Goal: Task Accomplishment & Management: Complete application form

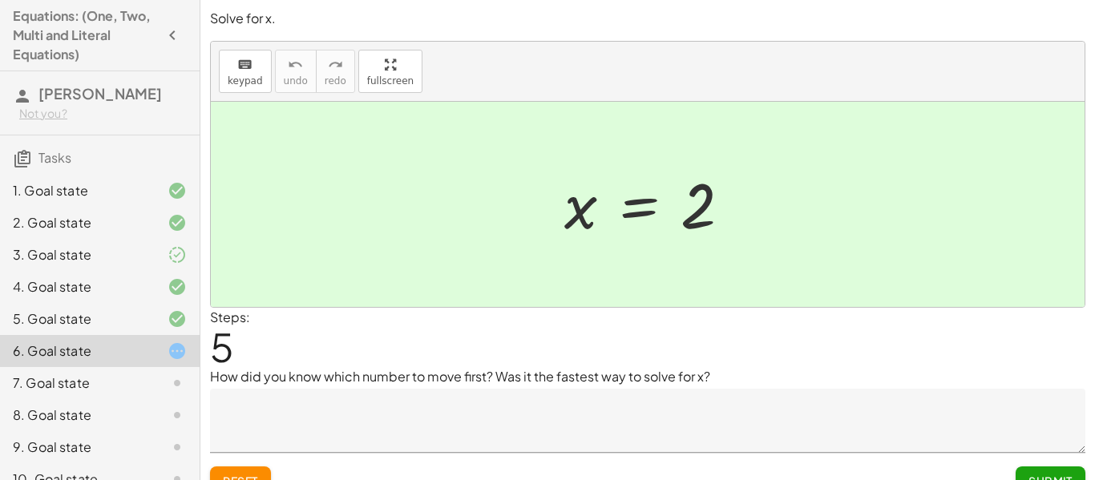
scroll to position [25, 0]
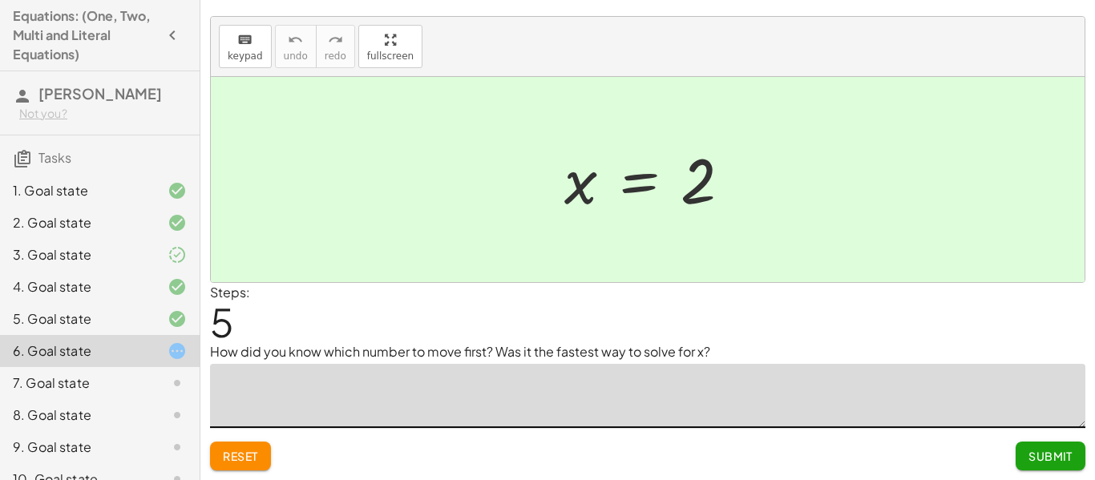
click at [412, 377] on textarea at bounding box center [647, 396] width 875 height 64
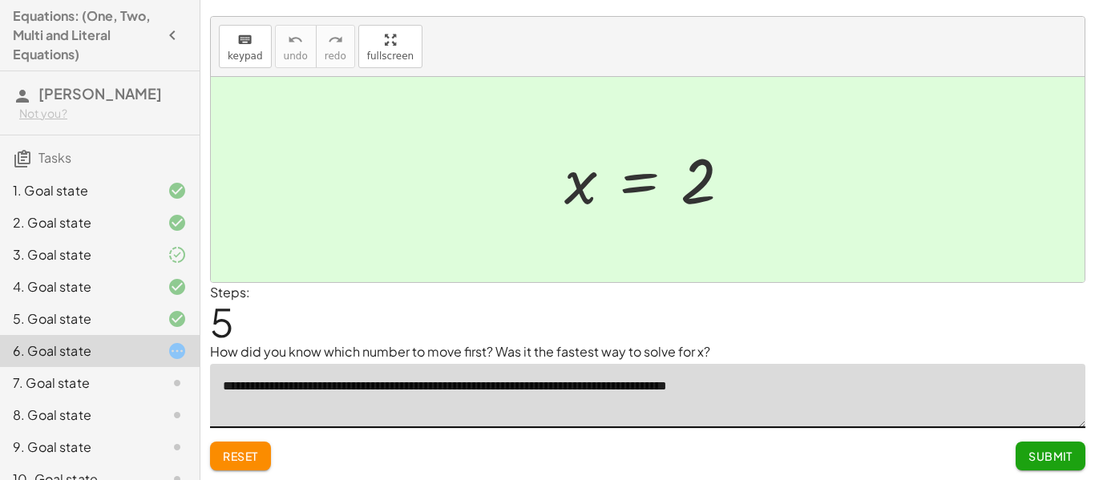
click at [671, 394] on textarea "**********" at bounding box center [647, 396] width 875 height 64
click at [854, 400] on textarea "**********" at bounding box center [647, 396] width 875 height 64
click at [707, 394] on textarea "**********" at bounding box center [647, 396] width 875 height 64
click at [418, 387] on textarea "**********" at bounding box center [647, 396] width 875 height 64
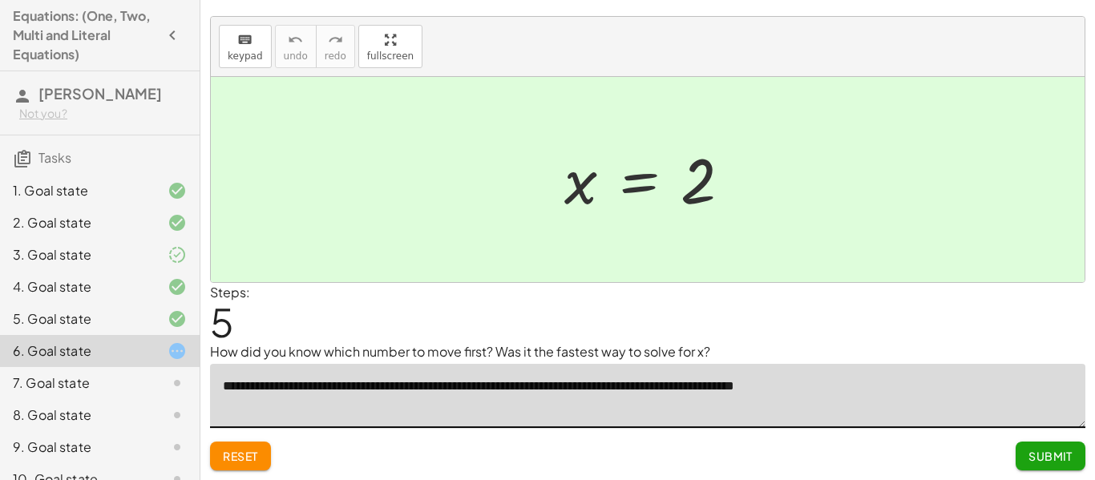
type textarea "**********"
click at [1037, 450] on span "Submit" at bounding box center [1051, 456] width 44 height 14
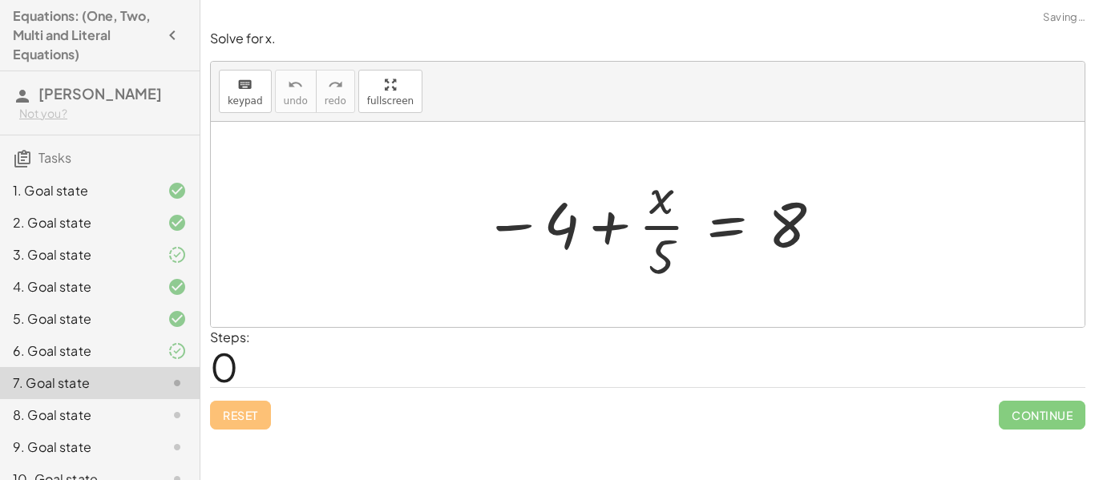
scroll to position [0, 0]
drag, startPoint x: 559, startPoint y: 230, endPoint x: 847, endPoint y: 242, distance: 288.0
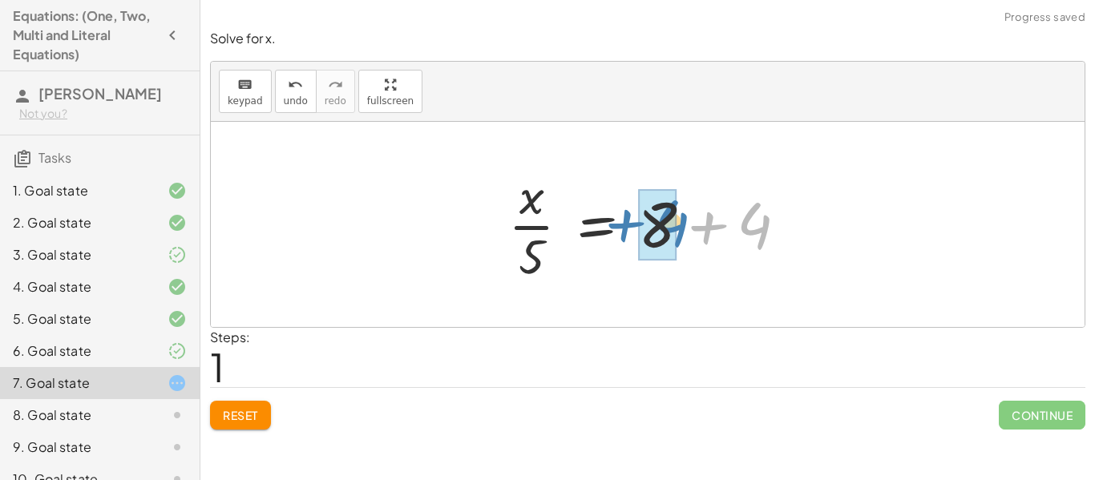
drag, startPoint x: 748, startPoint y: 236, endPoint x: 663, endPoint y: 233, distance: 85.0
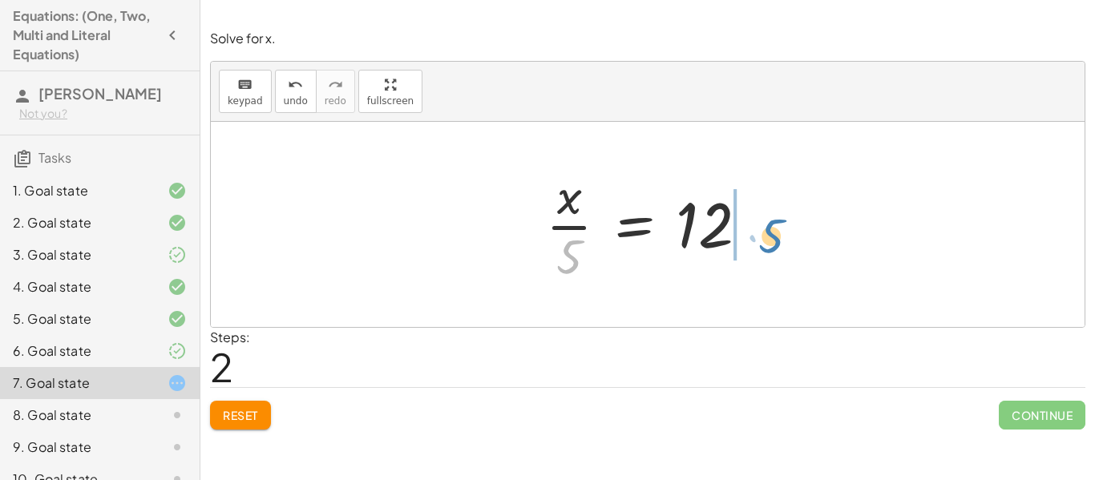
drag, startPoint x: 566, startPoint y: 257, endPoint x: 750, endPoint y: 233, distance: 185.8
click at [750, 233] on div at bounding box center [654, 224] width 232 height 123
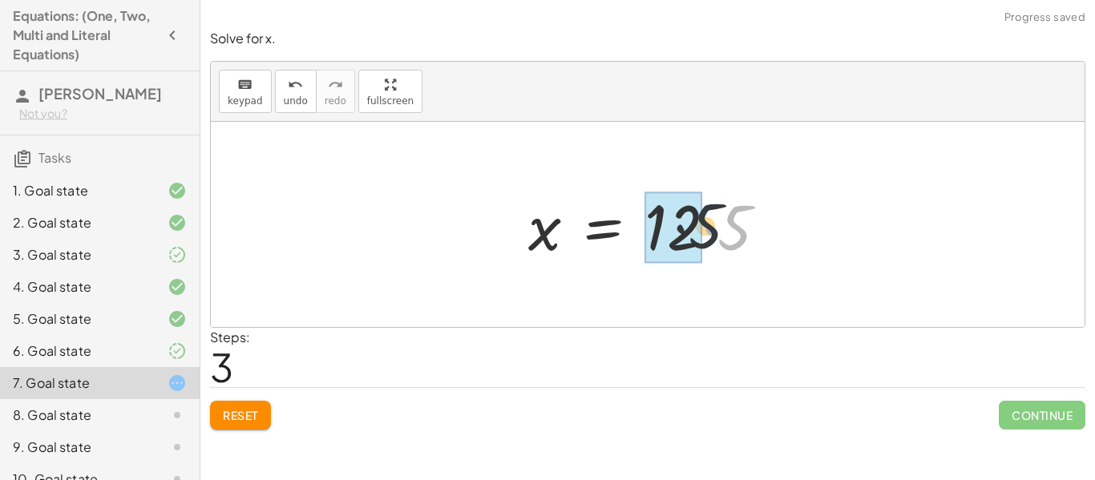
drag, startPoint x: 738, startPoint y: 228, endPoint x: 698, endPoint y: 226, distance: 40.1
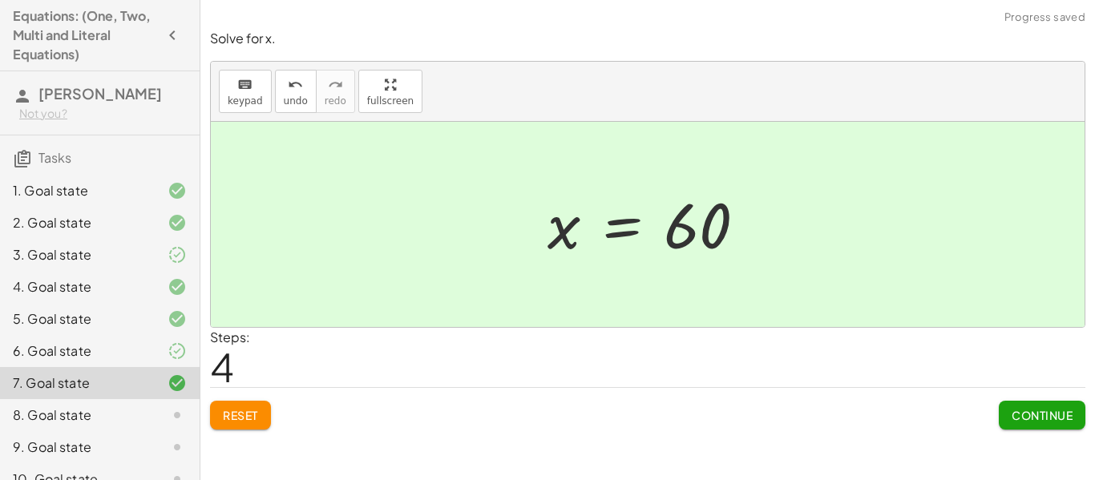
click at [1020, 414] on span "Continue" at bounding box center [1042, 415] width 61 height 14
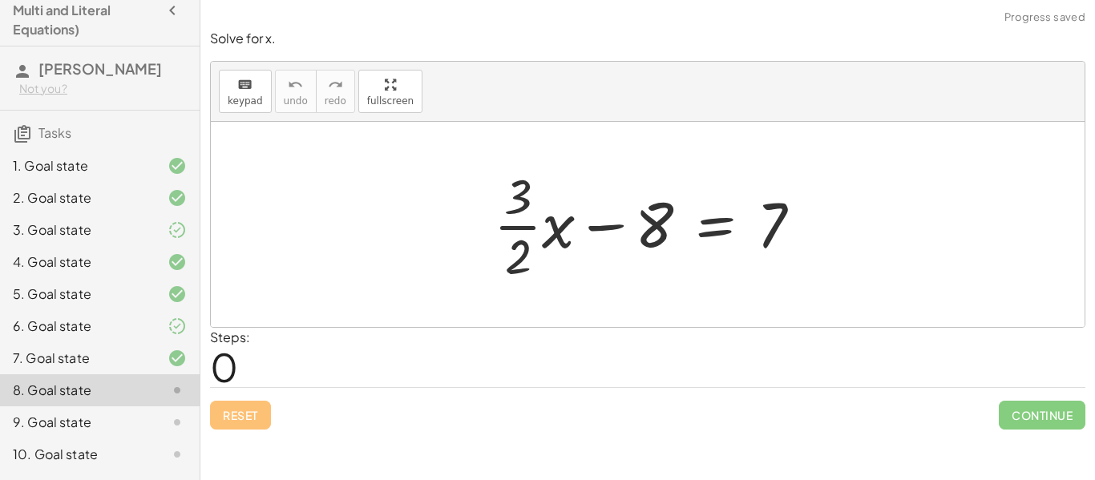
scroll to position [23, 0]
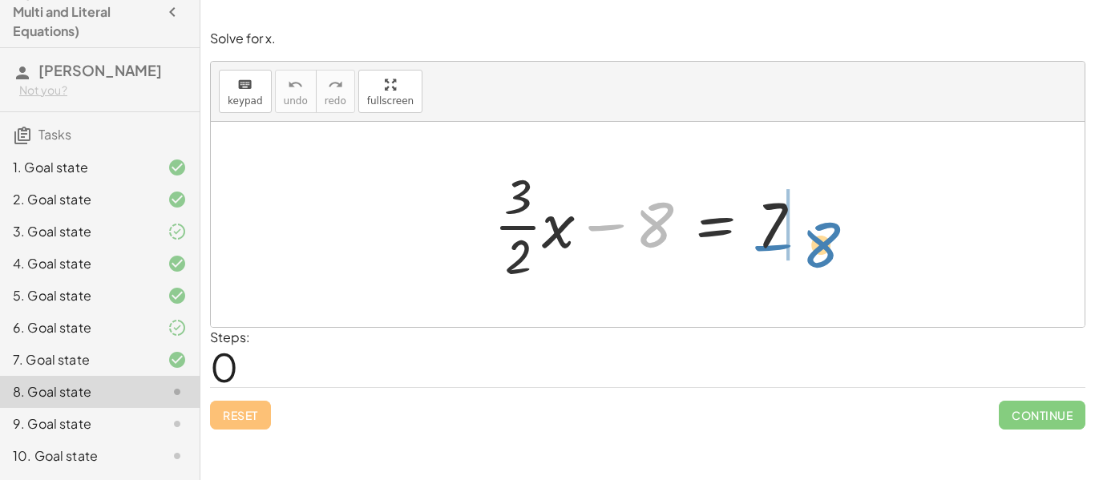
drag, startPoint x: 641, startPoint y: 223, endPoint x: 813, endPoint y: 241, distance: 172.5
click at [813, 241] on div at bounding box center [654, 224] width 337 height 123
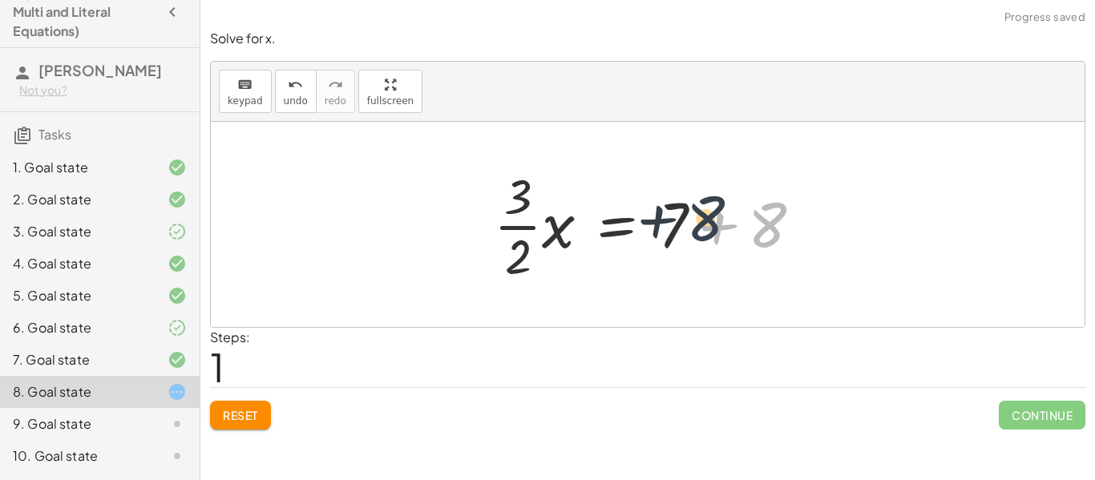
drag, startPoint x: 759, startPoint y: 234, endPoint x: 697, endPoint y: 228, distance: 62.9
click at [697, 228] on div at bounding box center [654, 224] width 337 height 123
drag, startPoint x: 750, startPoint y: 229, endPoint x: 667, endPoint y: 232, distance: 83.4
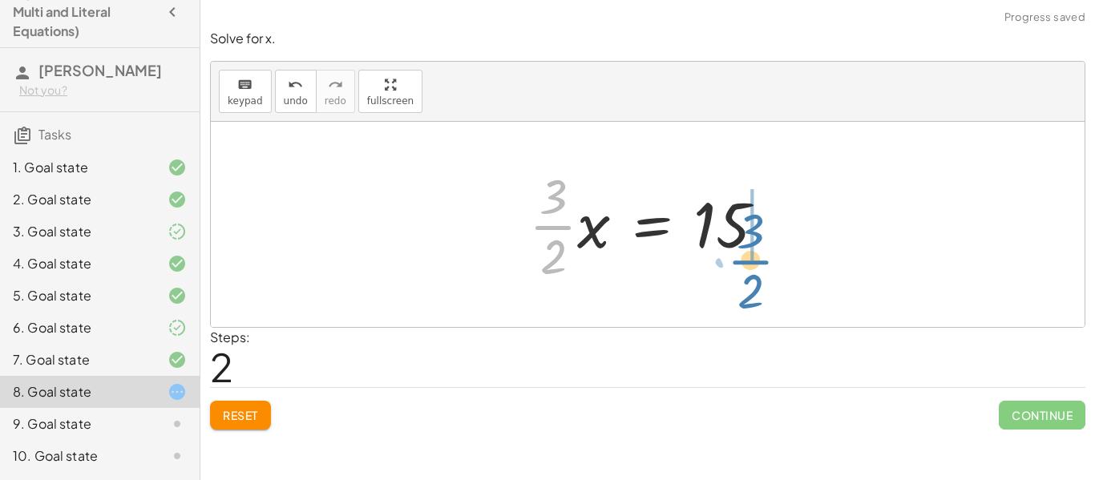
drag, startPoint x: 553, startPoint y: 224, endPoint x: 762, endPoint y: 256, distance: 211.6
click at [762, 256] on div at bounding box center [653, 224] width 265 height 123
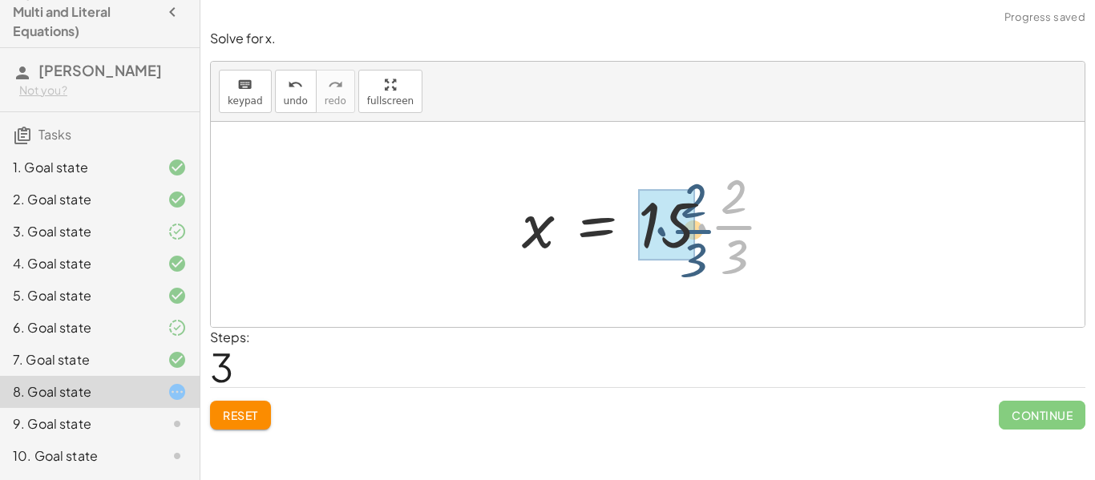
drag, startPoint x: 746, startPoint y: 232, endPoint x: 693, endPoint y: 236, distance: 53.0
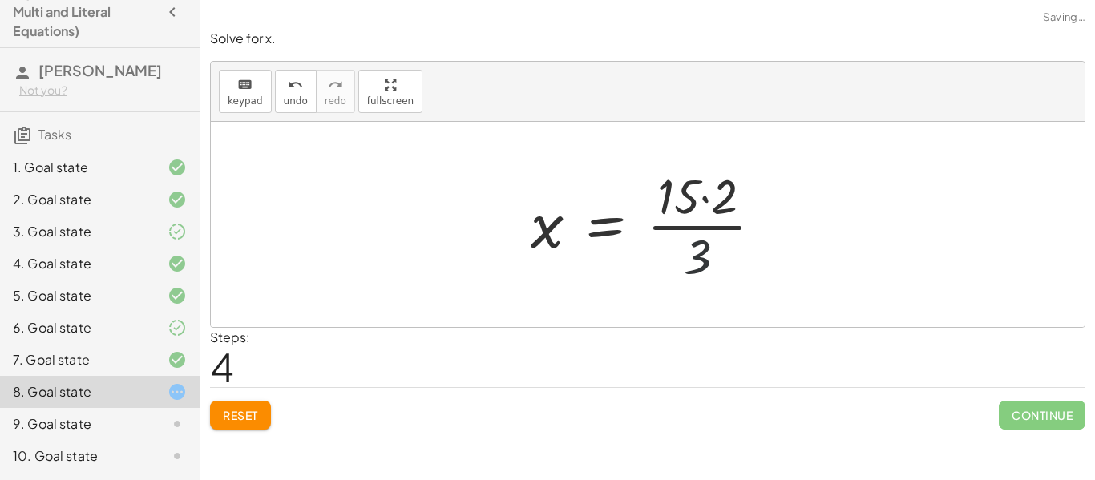
drag, startPoint x: 695, startPoint y: 262, endPoint x: 691, endPoint y: 249, distance: 13.4
click at [691, 249] on div at bounding box center [653, 224] width 261 height 123
drag, startPoint x: 690, startPoint y: 249, endPoint x: 693, endPoint y: 192, distance: 57.0
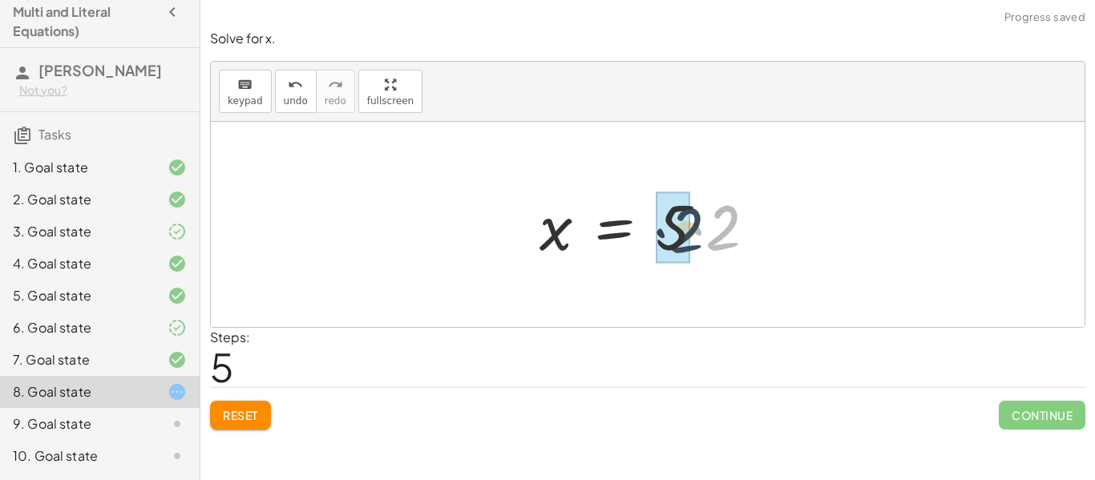
drag, startPoint x: 711, startPoint y: 226, endPoint x: 684, endPoint y: 228, distance: 27.3
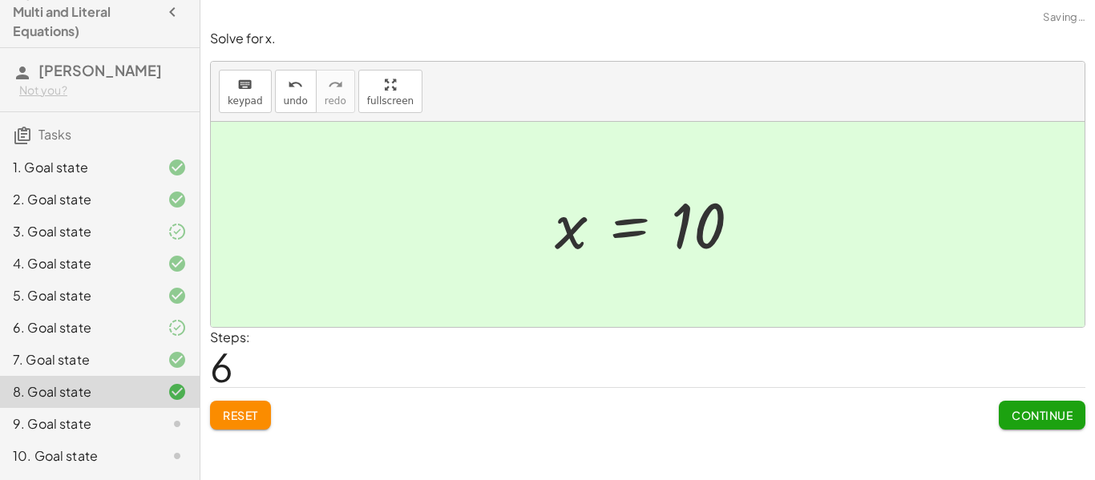
click at [1006, 411] on button "Continue" at bounding box center [1042, 415] width 87 height 29
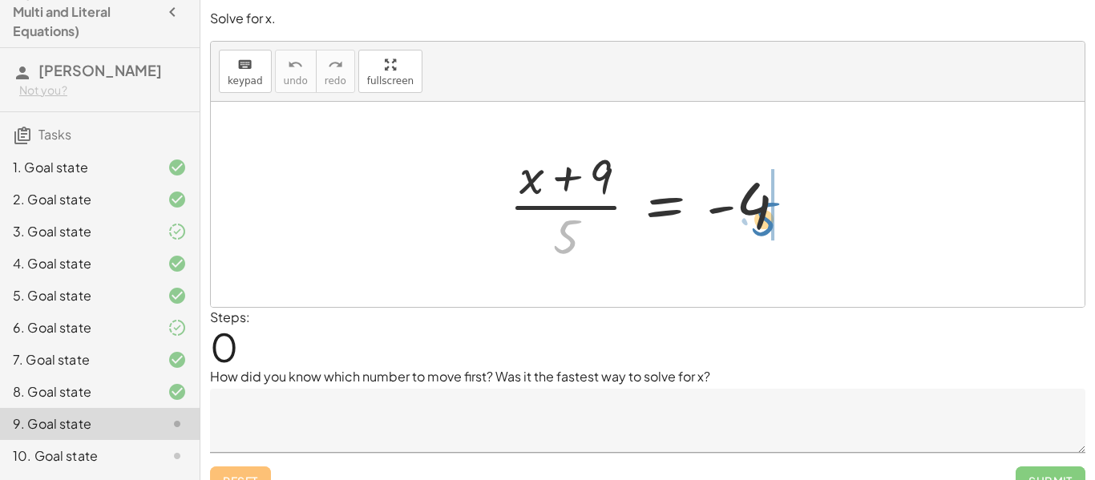
drag, startPoint x: 557, startPoint y: 222, endPoint x: 755, endPoint y: 204, distance: 198.9
click at [755, 204] on div at bounding box center [654, 204] width 306 height 123
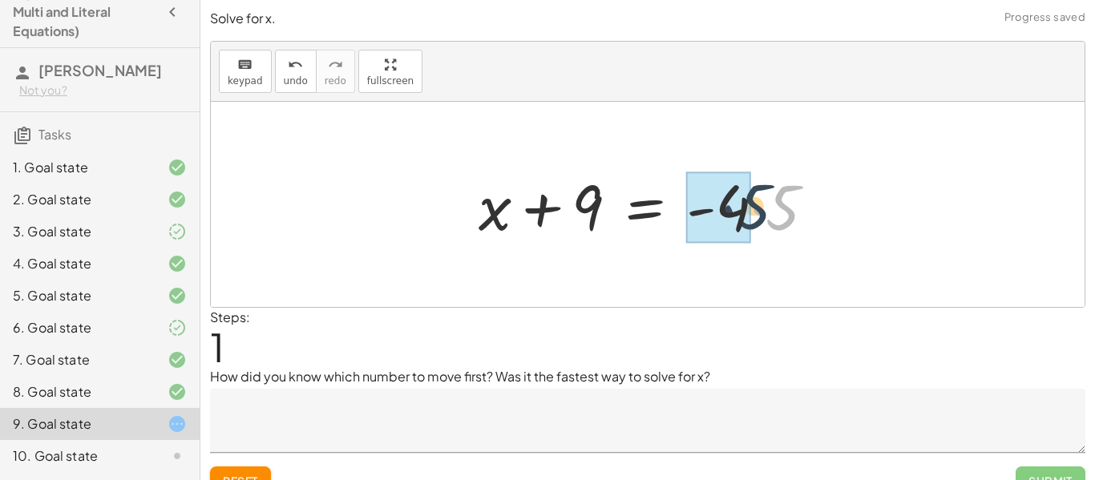
drag, startPoint x: 766, startPoint y: 216, endPoint x: 731, endPoint y: 216, distance: 34.5
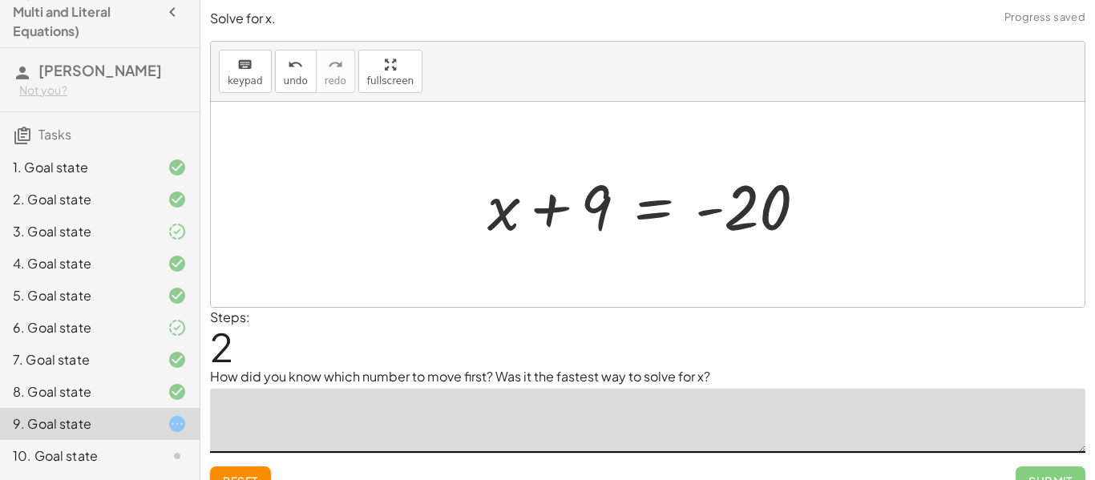
click at [564, 416] on textarea at bounding box center [647, 421] width 875 height 64
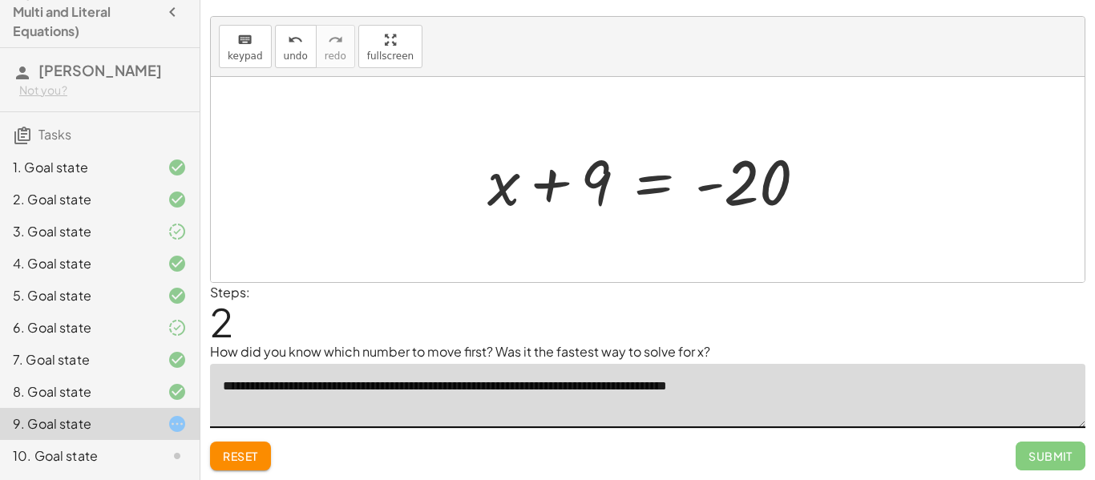
click at [477, 391] on textarea "**********" at bounding box center [647, 396] width 875 height 64
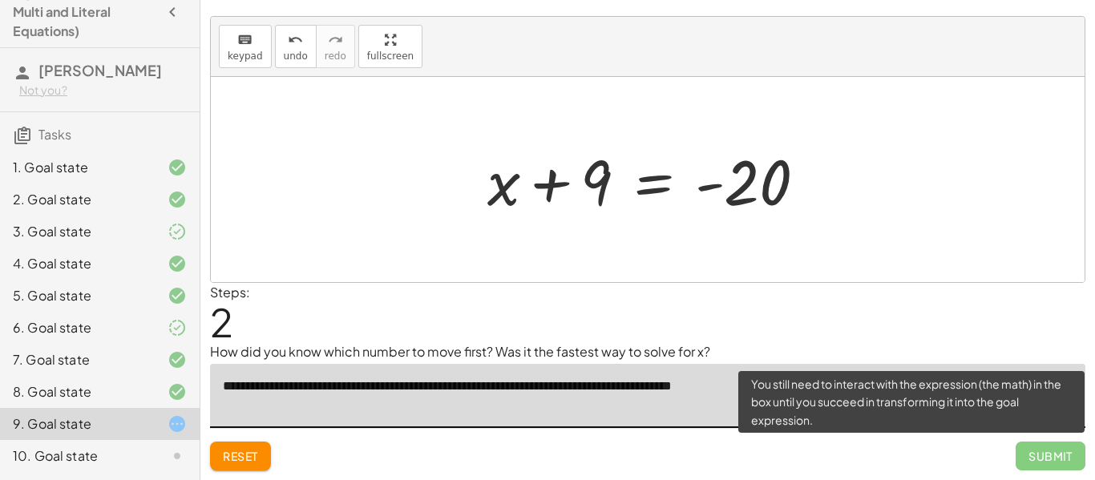
type textarea "**********"
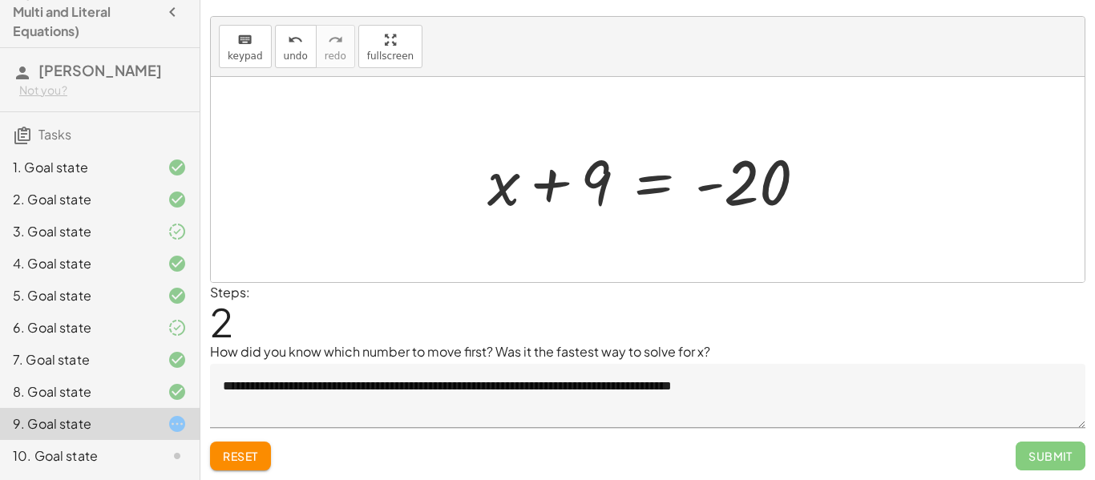
drag, startPoint x: 1044, startPoint y: 462, endPoint x: 960, endPoint y: 448, distance: 85.3
click at [960, 448] on div "Reset Submit" at bounding box center [647, 449] width 875 height 42
drag, startPoint x: 595, startPoint y: 198, endPoint x: 786, endPoint y: 208, distance: 191.9
click at [786, 208] on div at bounding box center [653, 180] width 348 height 83
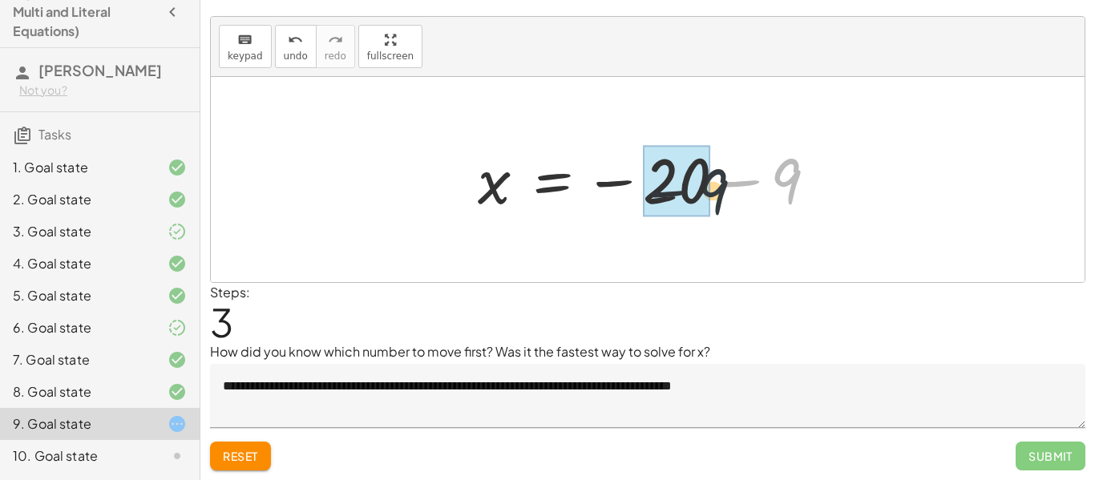
drag, startPoint x: 779, startPoint y: 168, endPoint x: 681, endPoint y: 181, distance: 99.4
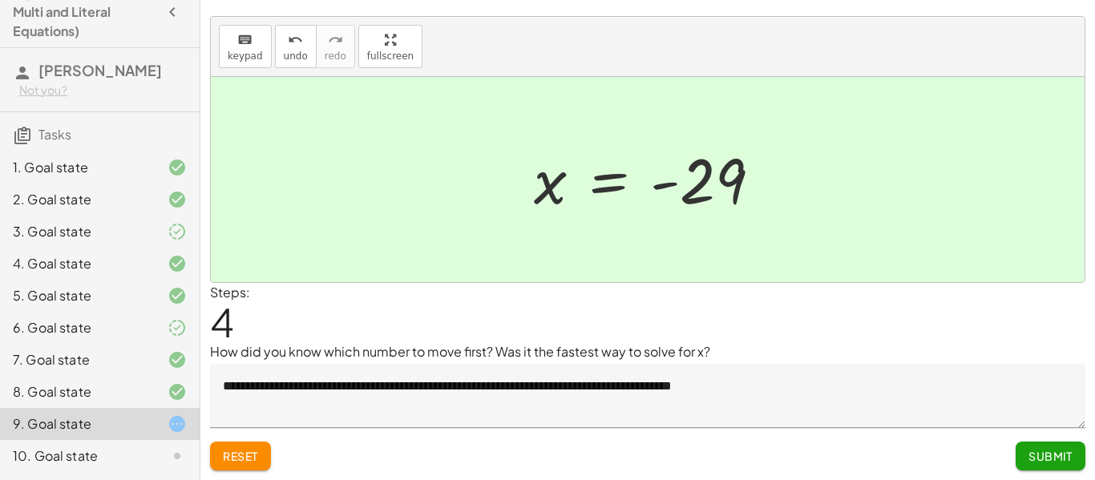
click at [1030, 449] on span "Submit" at bounding box center [1051, 456] width 44 height 14
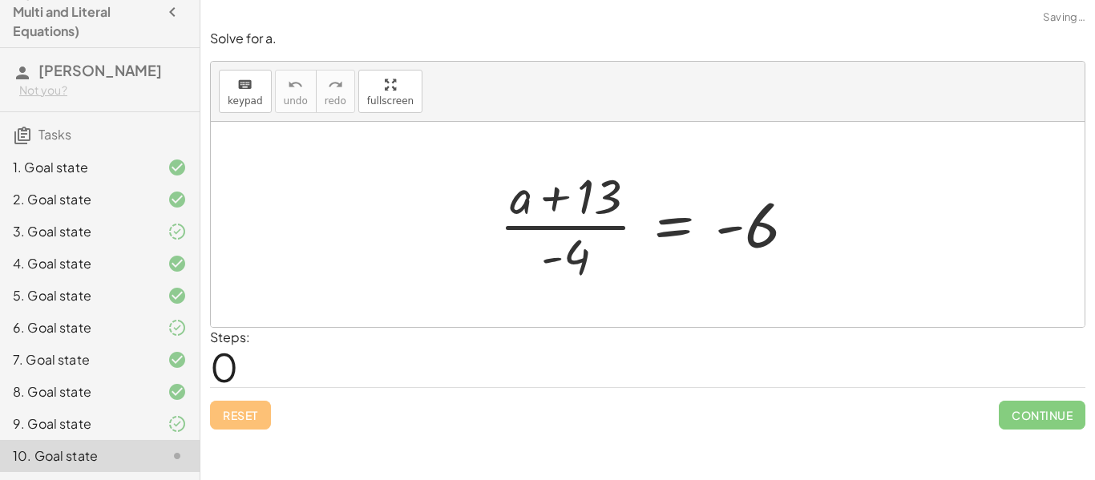
scroll to position [0, 0]
drag, startPoint x: 581, startPoint y: 262, endPoint x: 802, endPoint y: 249, distance: 221.6
click at [802, 249] on div at bounding box center [653, 224] width 325 height 123
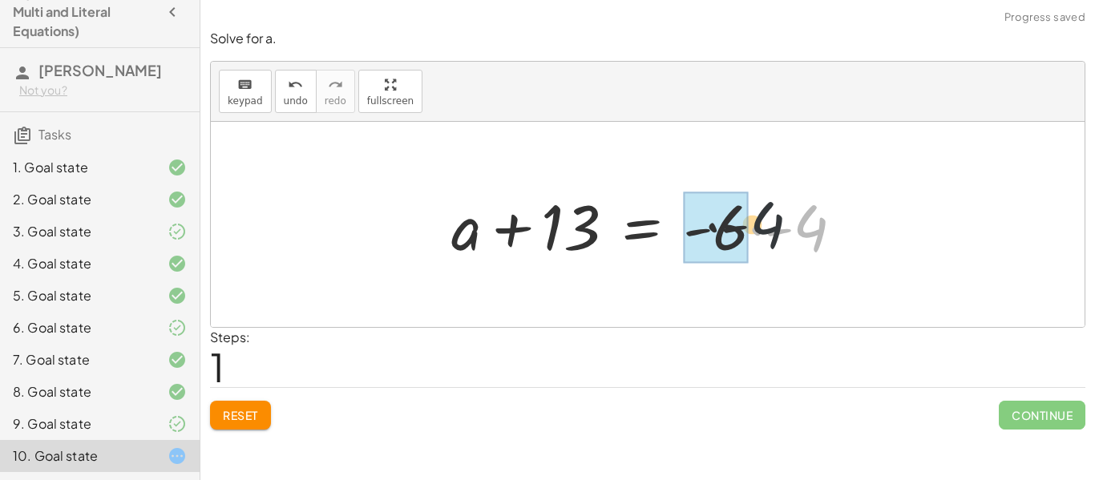
drag, startPoint x: 802, startPoint y: 233, endPoint x: 717, endPoint y: 230, distance: 85.8
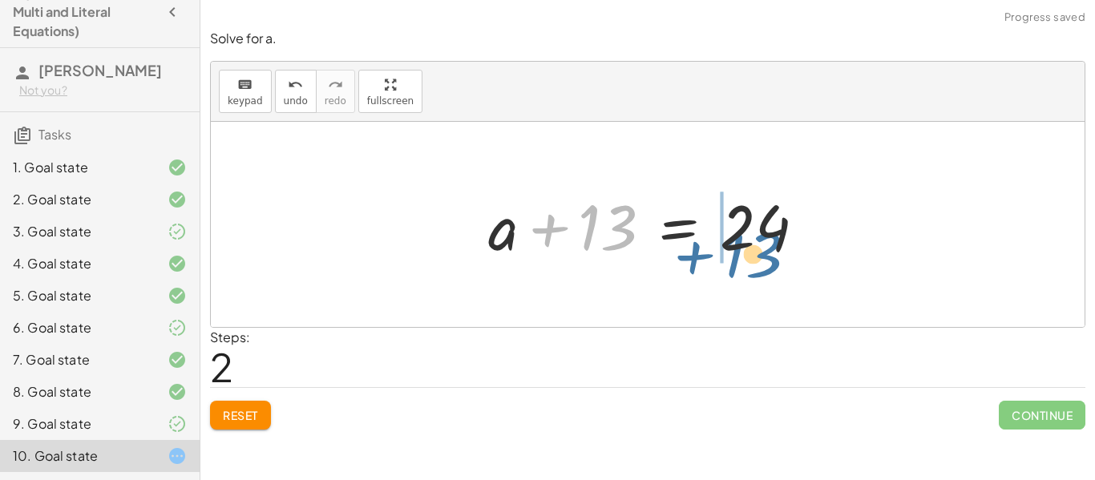
drag, startPoint x: 586, startPoint y: 234, endPoint x: 734, endPoint y: 261, distance: 150.0
click at [734, 261] on div at bounding box center [653, 225] width 346 height 83
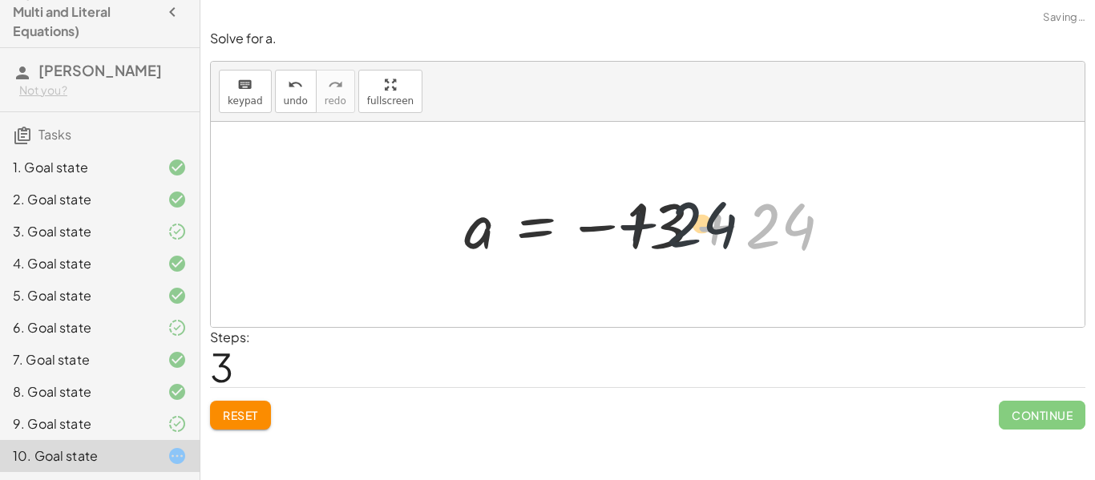
drag, startPoint x: 786, startPoint y: 229, endPoint x: 697, endPoint y: 228, distance: 89.0
click at [697, 228] on div at bounding box center [654, 224] width 396 height 79
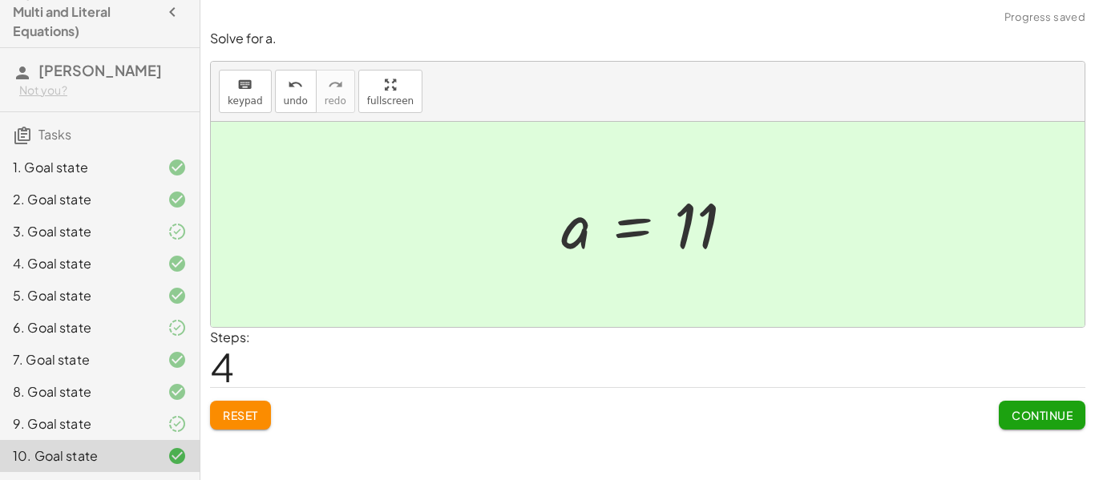
click at [1021, 413] on span "Continue" at bounding box center [1042, 415] width 61 height 14
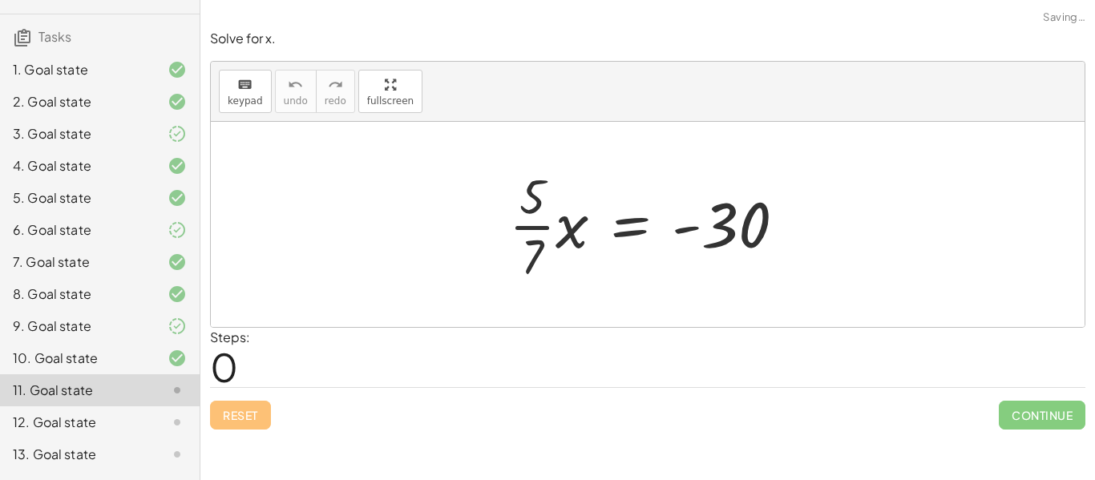
scroll to position [123, 0]
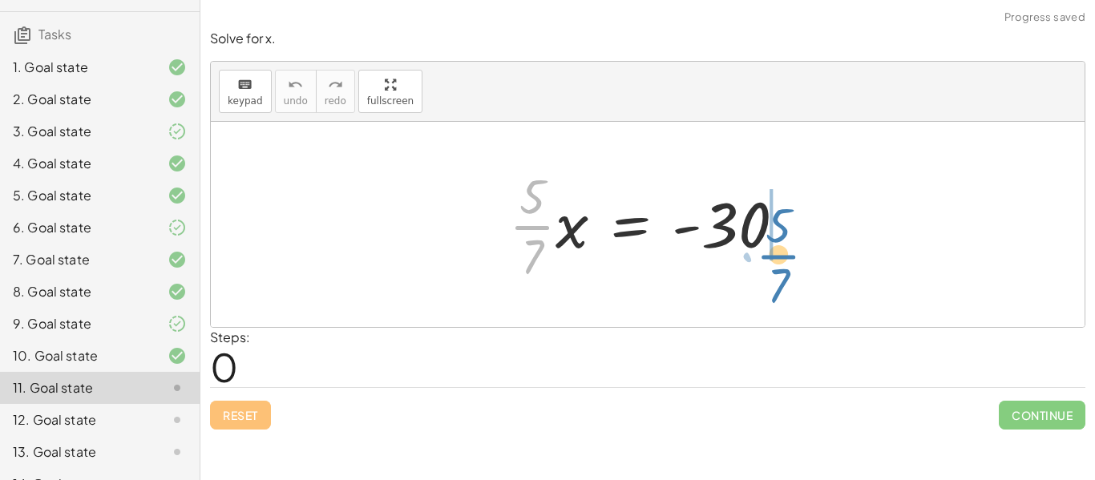
drag, startPoint x: 522, startPoint y: 224, endPoint x: 782, endPoint y: 245, distance: 260.6
click at [782, 245] on div at bounding box center [653, 224] width 305 height 123
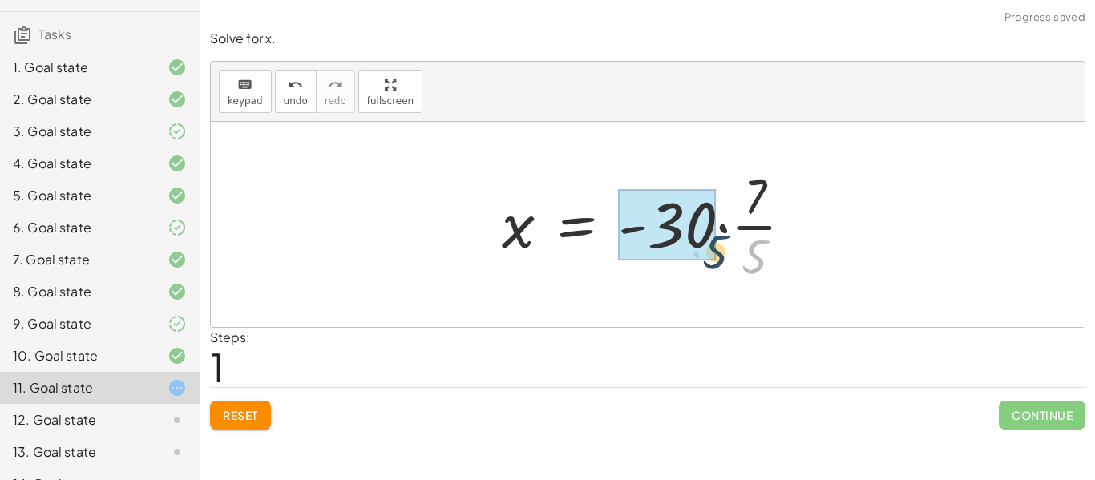
drag, startPoint x: 763, startPoint y: 245, endPoint x: 710, endPoint y: 237, distance: 53.4
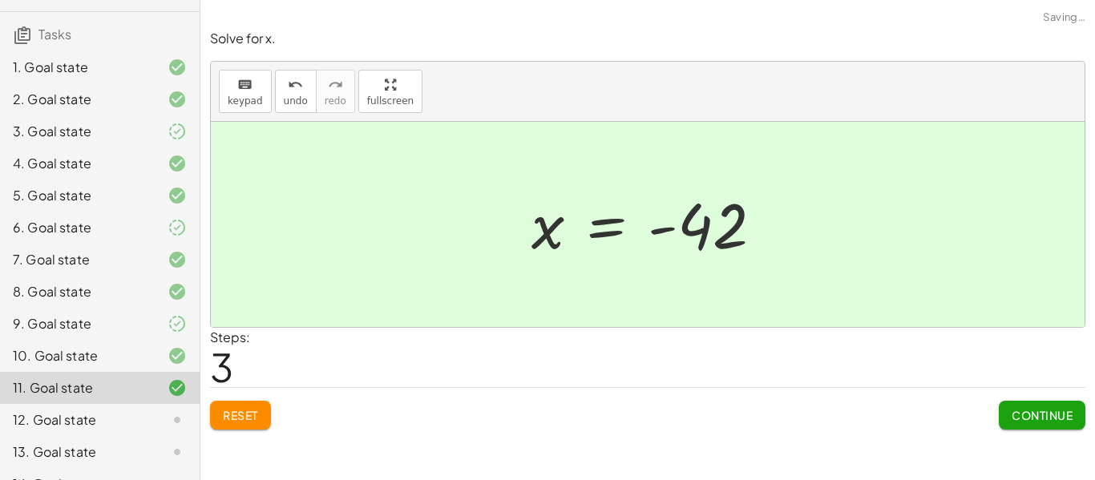
click at [1014, 412] on span "Continue" at bounding box center [1042, 415] width 61 height 14
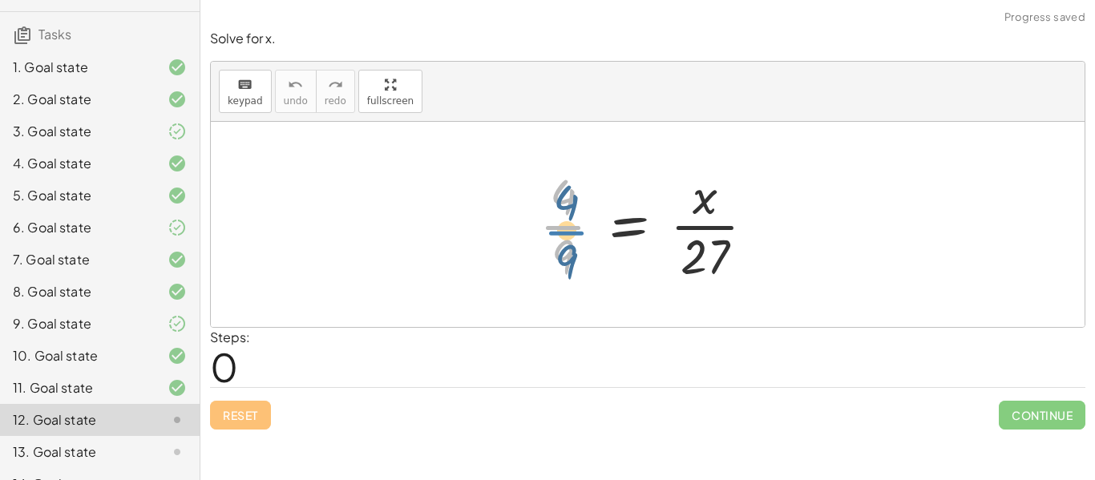
click at [565, 234] on div at bounding box center [654, 224] width 244 height 123
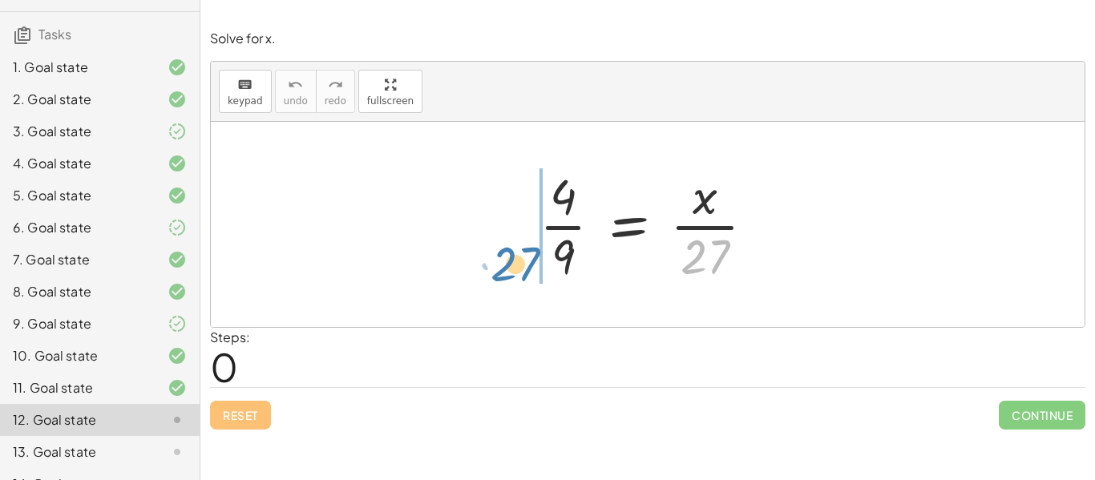
drag, startPoint x: 703, startPoint y: 250, endPoint x: 513, endPoint y: 257, distance: 190.1
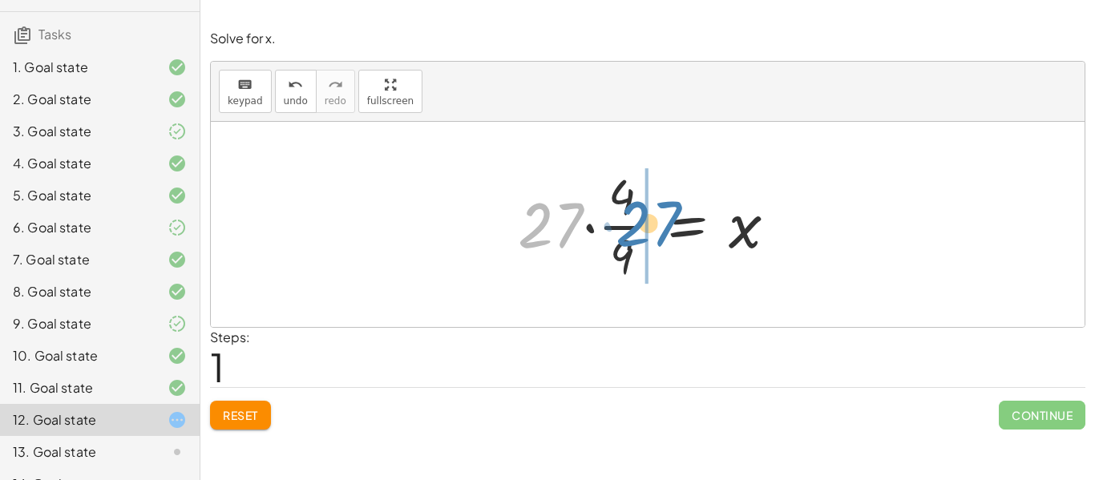
drag, startPoint x: 550, startPoint y: 225, endPoint x: 649, endPoint y: 224, distance: 98.6
click at [649, 224] on div at bounding box center [654, 224] width 288 height 123
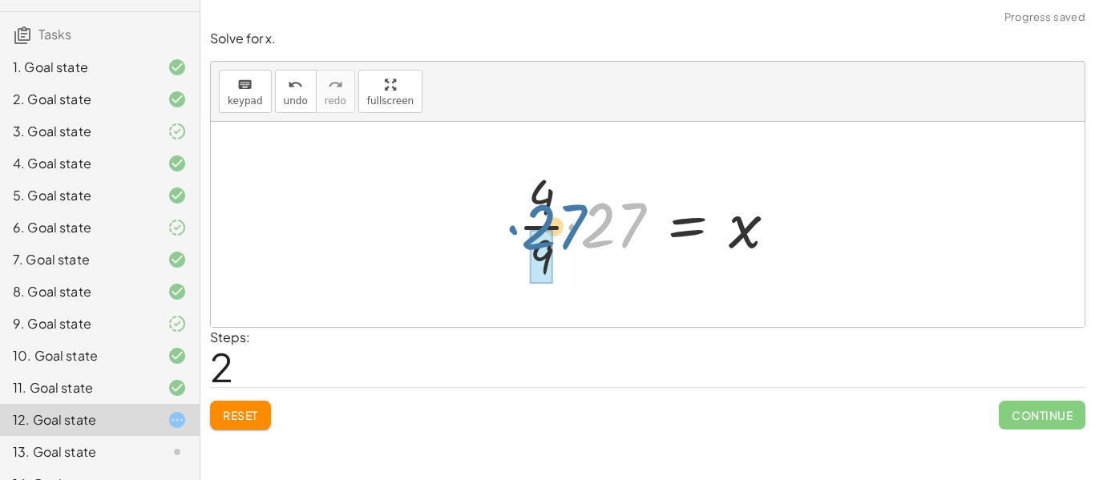
drag, startPoint x: 624, startPoint y: 221, endPoint x: 562, endPoint y: 223, distance: 61.7
click at [562, 223] on div at bounding box center [654, 224] width 288 height 123
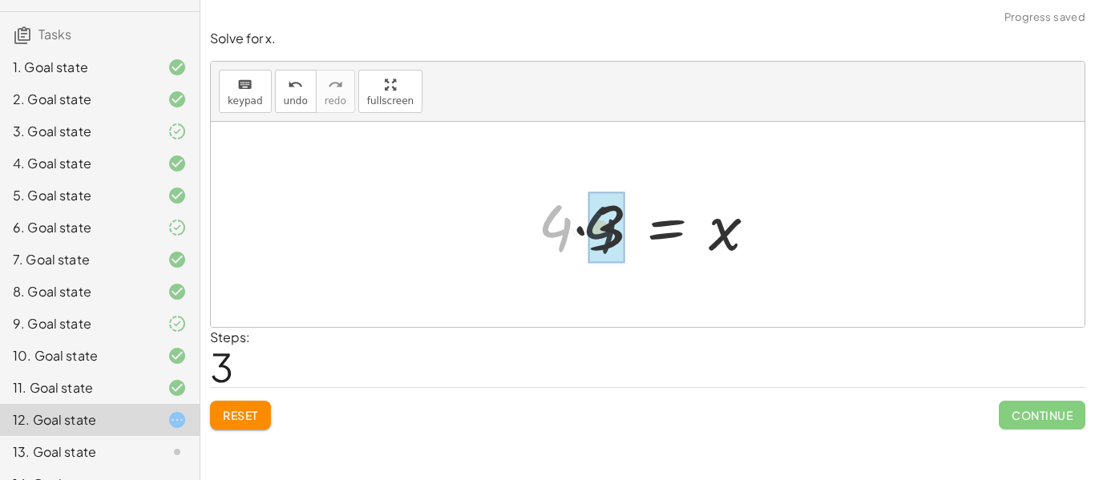
drag, startPoint x: 545, startPoint y: 226, endPoint x: 596, endPoint y: 228, distance: 51.4
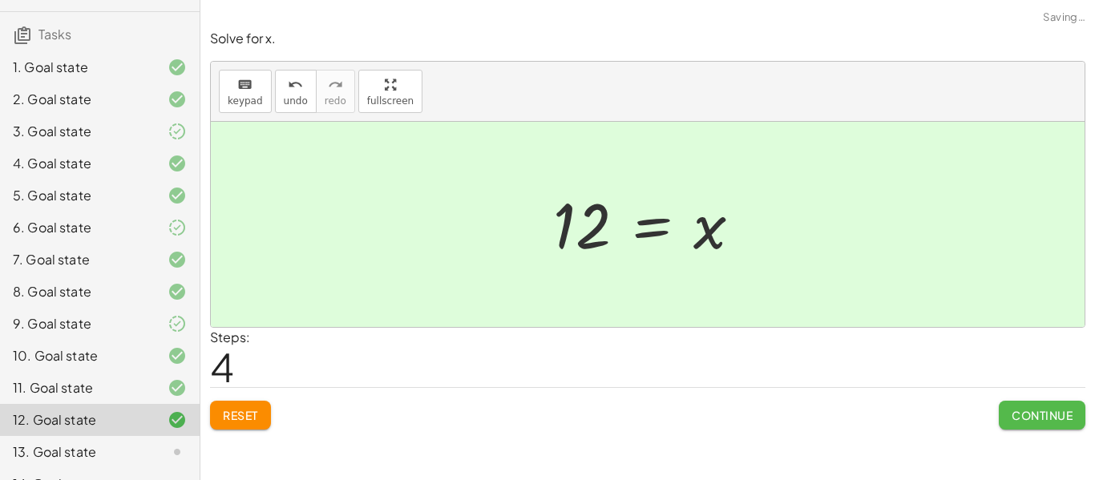
click at [1022, 412] on span "Continue" at bounding box center [1042, 415] width 61 height 14
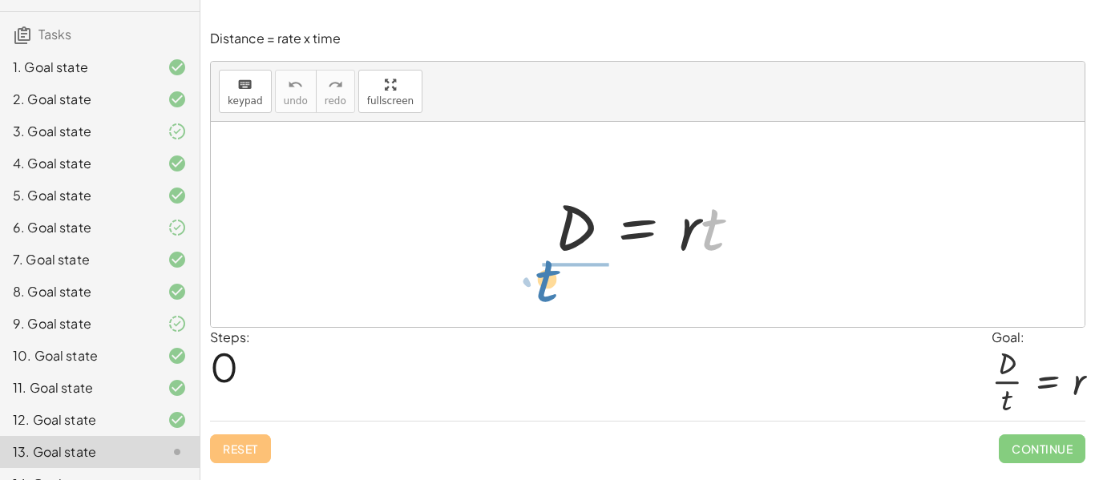
drag, startPoint x: 709, startPoint y: 234, endPoint x: 542, endPoint y: 286, distance: 174.7
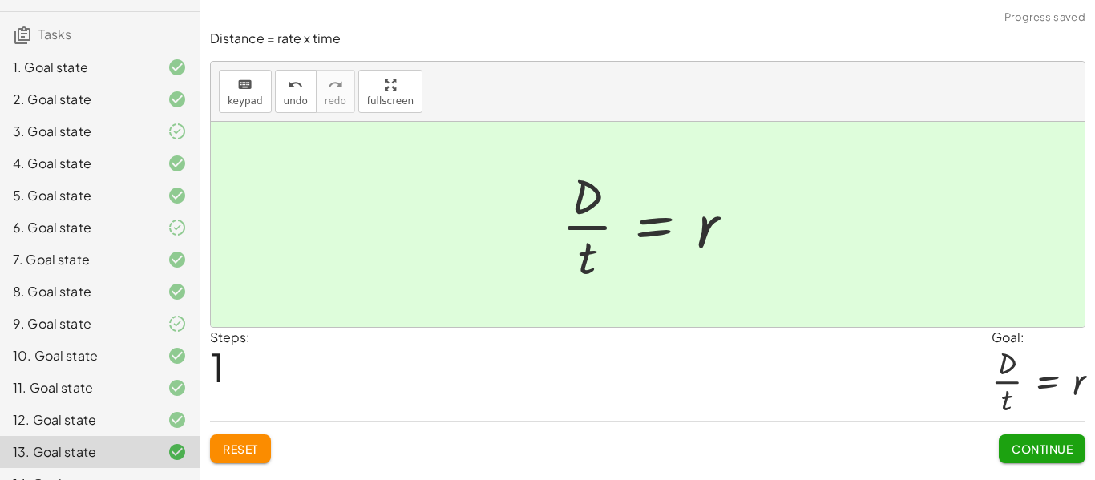
click at [1025, 431] on div "Continue" at bounding box center [1042, 443] width 87 height 42
click at [1030, 455] on span "Continue" at bounding box center [1042, 449] width 61 height 14
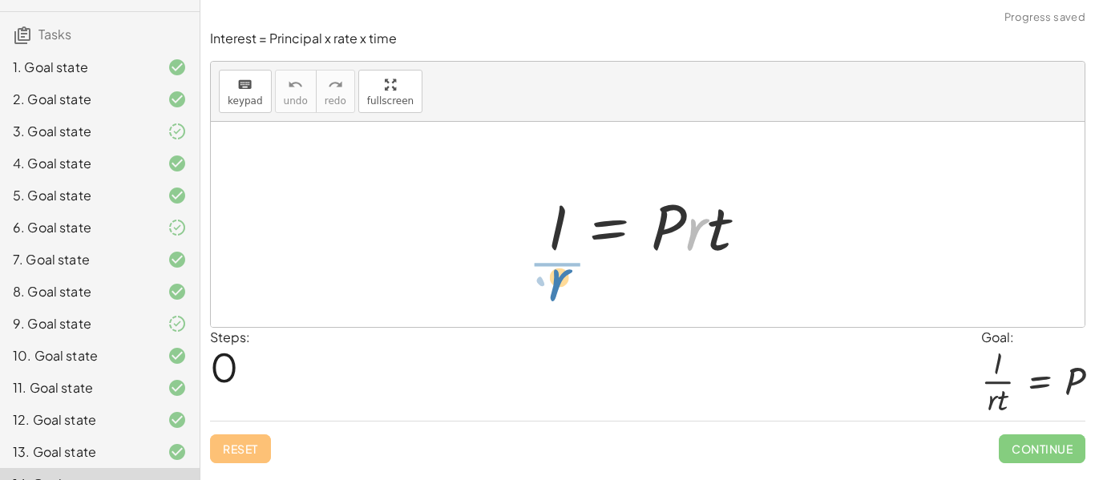
drag, startPoint x: 701, startPoint y: 228, endPoint x: 561, endPoint y: 278, distance: 148.1
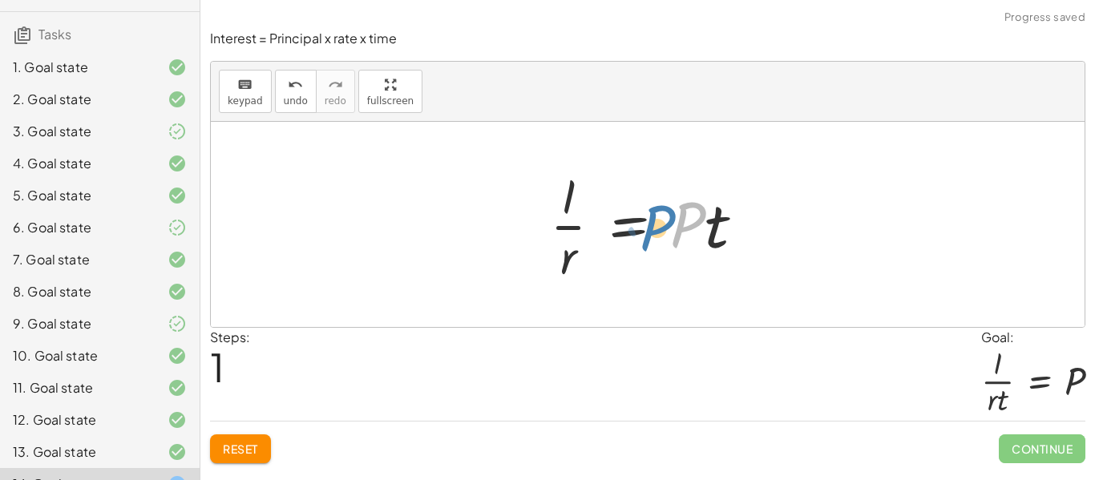
drag, startPoint x: 705, startPoint y: 243, endPoint x: 696, endPoint y: 240, distance: 9.1
click at [696, 240] on div at bounding box center [654, 224] width 224 height 123
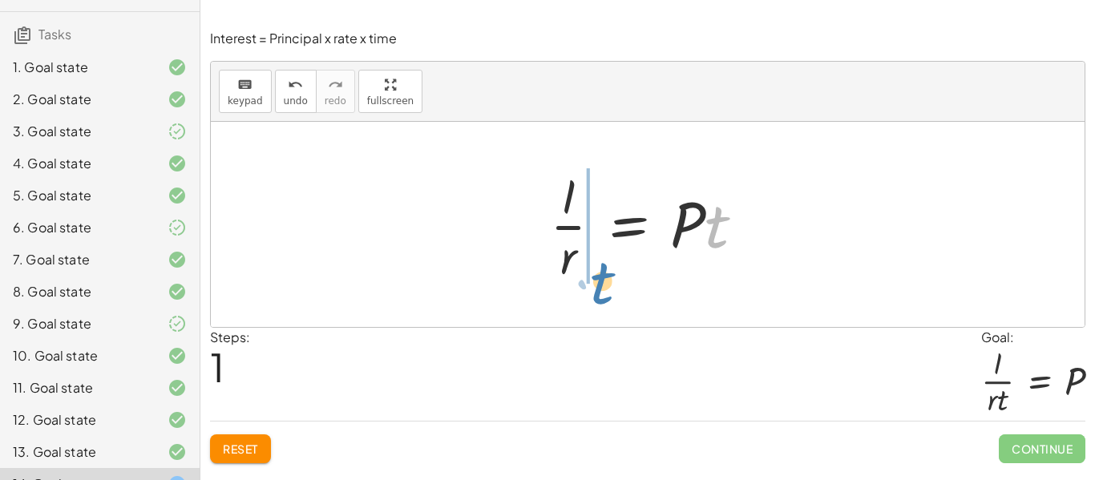
drag, startPoint x: 717, startPoint y: 236, endPoint x: 600, endPoint y: 293, distance: 129.1
click at [600, 293] on div "I = · P · r · t · t I = · P · r · t ·" at bounding box center [648, 224] width 874 height 205
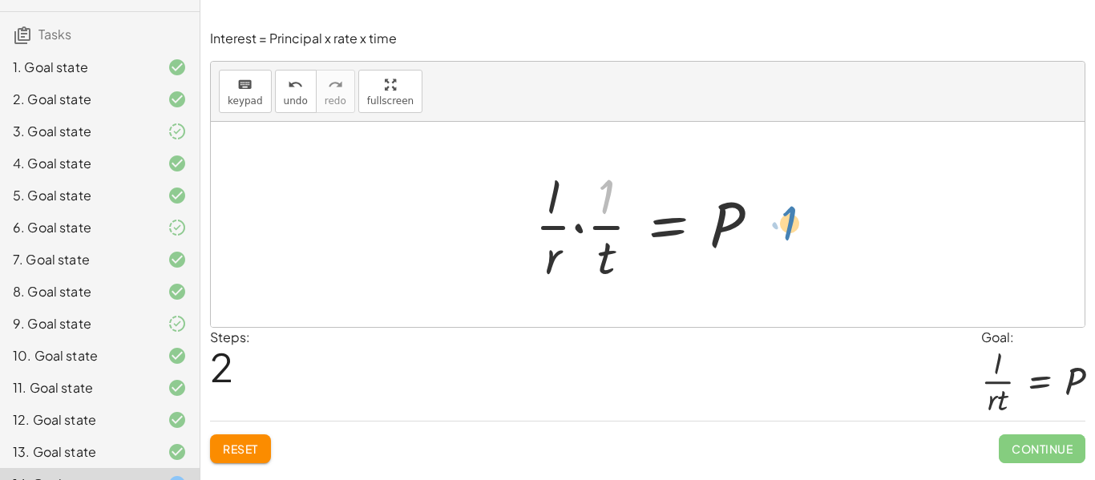
drag, startPoint x: 600, startPoint y: 208, endPoint x: 780, endPoint y: 228, distance: 181.6
click at [780, 228] on div "I = · P · r · t · I · r = · P · t · 1 I = P · r · t · · · · 1" at bounding box center [647, 224] width 273 height 131
drag, startPoint x: 603, startPoint y: 209, endPoint x: 558, endPoint y: 220, distance: 46.1
click at [558, 220] on div at bounding box center [653, 224] width 253 height 123
drag, startPoint x: 612, startPoint y: 204, endPoint x: 551, endPoint y: 245, distance: 74.5
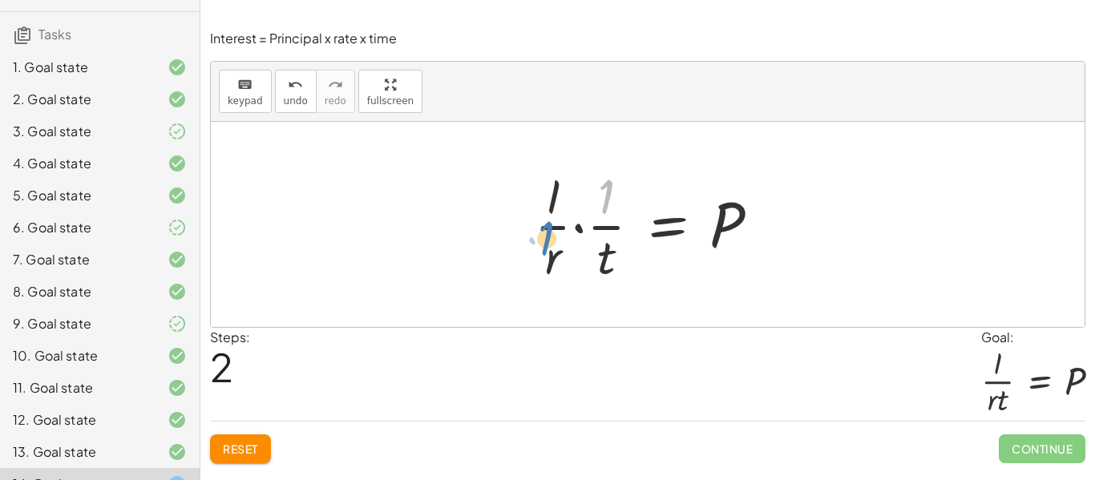
click at [551, 245] on div at bounding box center [653, 224] width 253 height 123
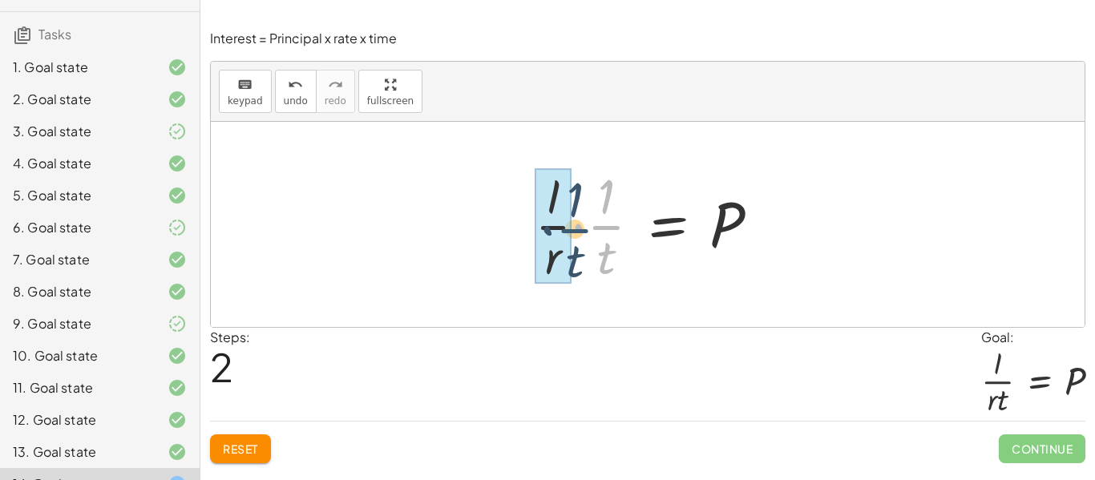
drag, startPoint x: 606, startPoint y: 229, endPoint x: 568, endPoint y: 232, distance: 37.8
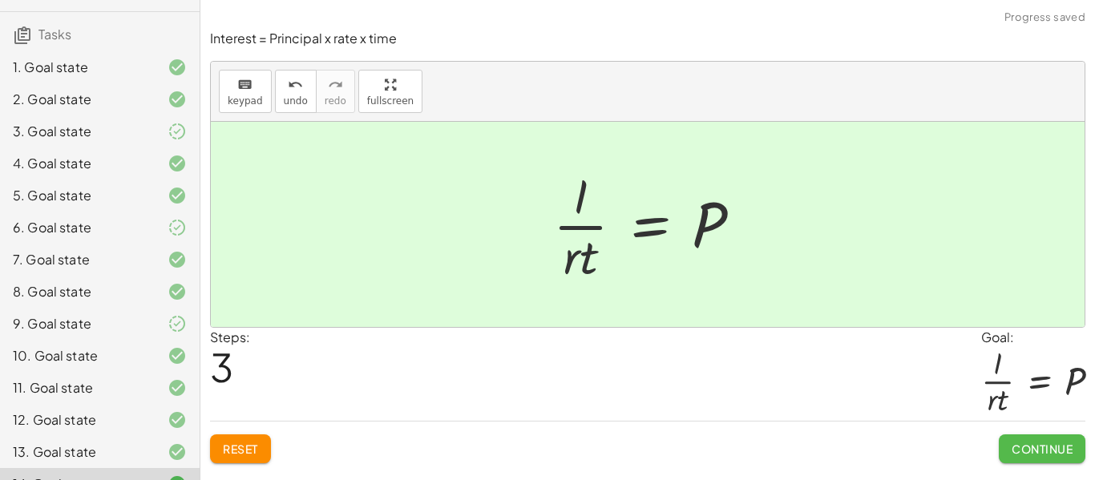
click at [1043, 446] on span "Continue" at bounding box center [1042, 449] width 61 height 14
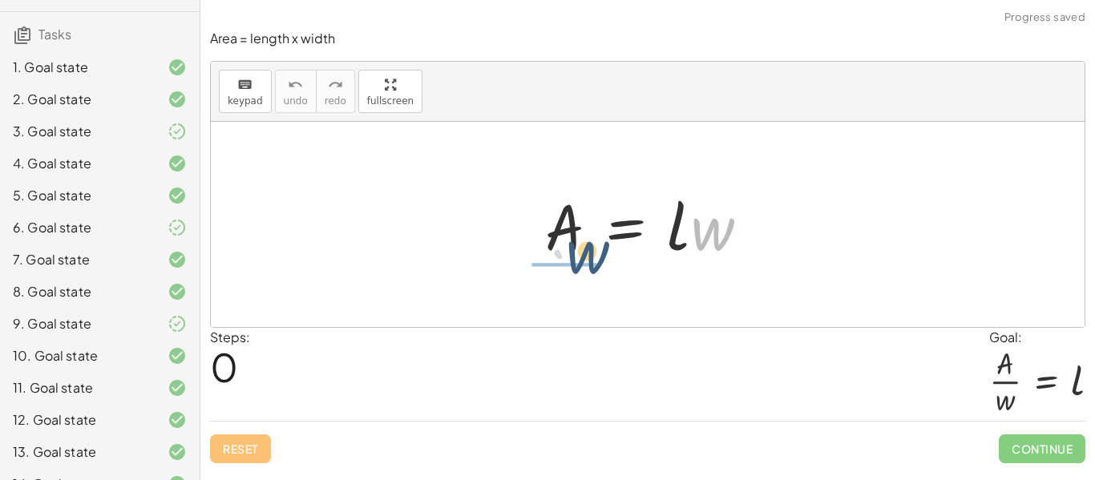
drag, startPoint x: 728, startPoint y: 234, endPoint x: 592, endPoint y: 264, distance: 138.7
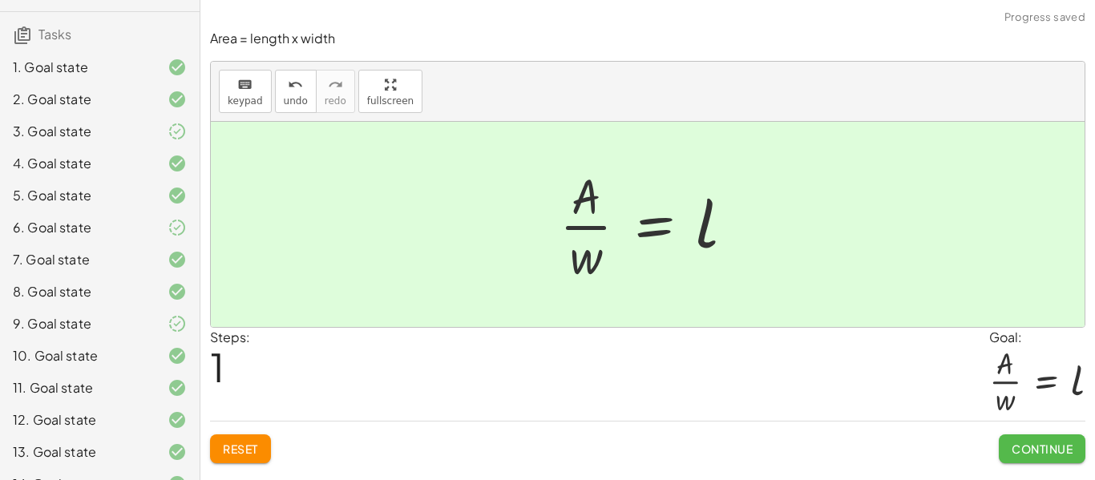
click at [1015, 451] on span "Continue" at bounding box center [1042, 449] width 61 height 14
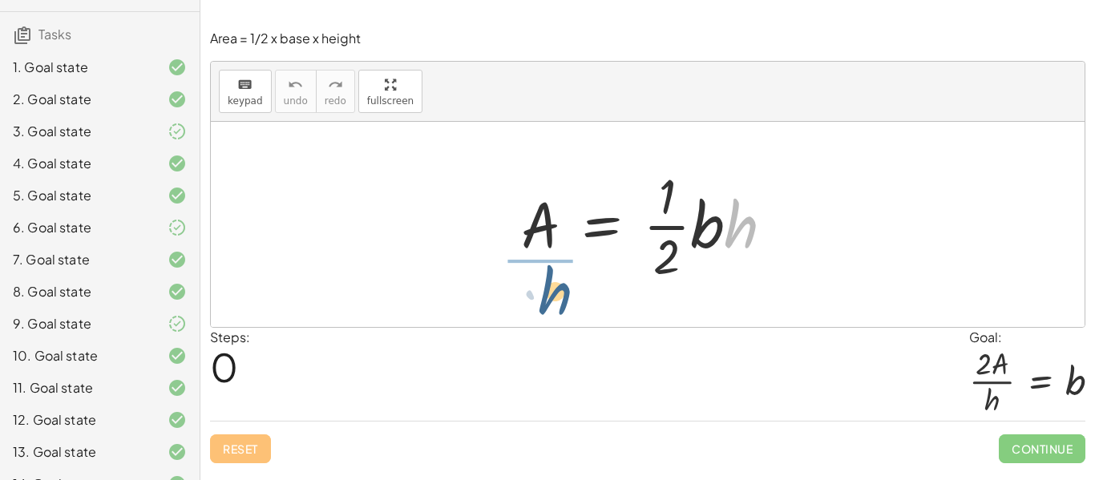
drag, startPoint x: 748, startPoint y: 228, endPoint x: 550, endPoint y: 294, distance: 208.9
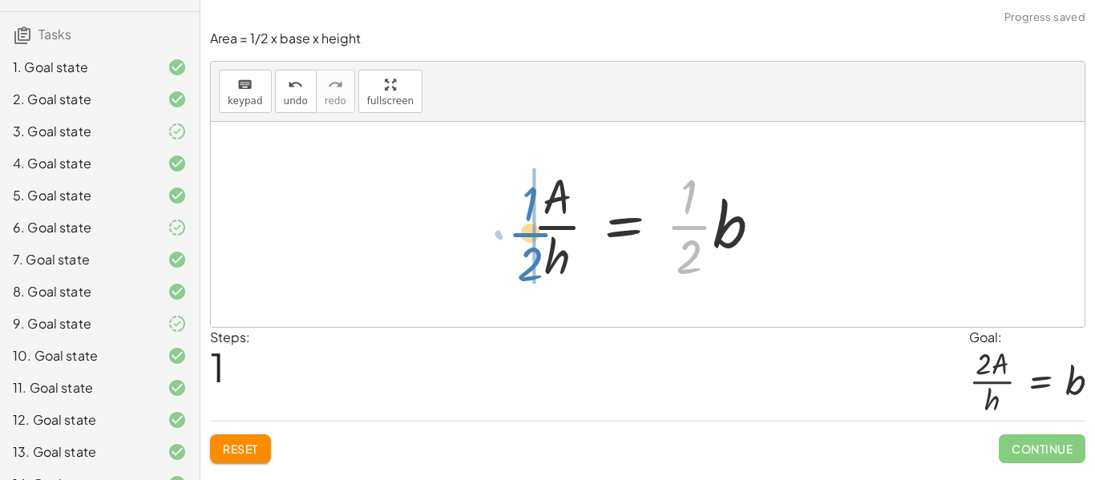
drag, startPoint x: 688, startPoint y: 225, endPoint x: 527, endPoint y: 232, distance: 160.5
click at [527, 232] on div at bounding box center [653, 224] width 258 height 123
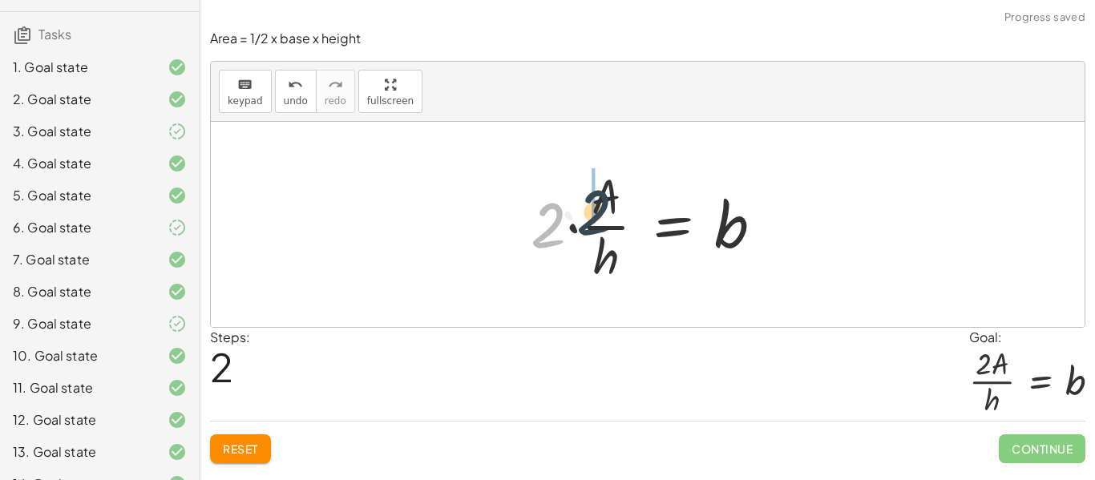
drag, startPoint x: 528, startPoint y: 230, endPoint x: 580, endPoint y: 217, distance: 52.9
click at [580, 217] on div at bounding box center [653, 224] width 261 height 123
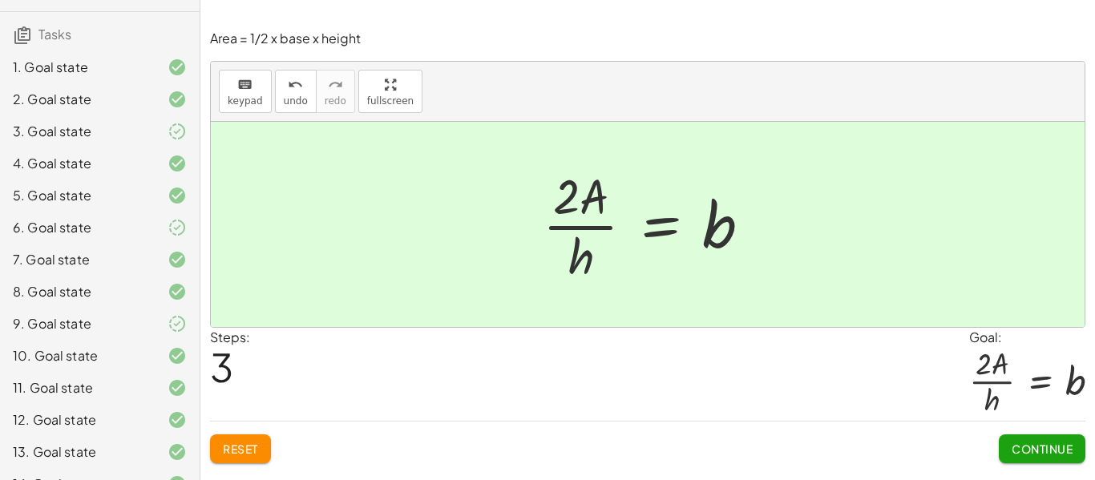
click at [1051, 440] on button "Continue" at bounding box center [1042, 449] width 87 height 29
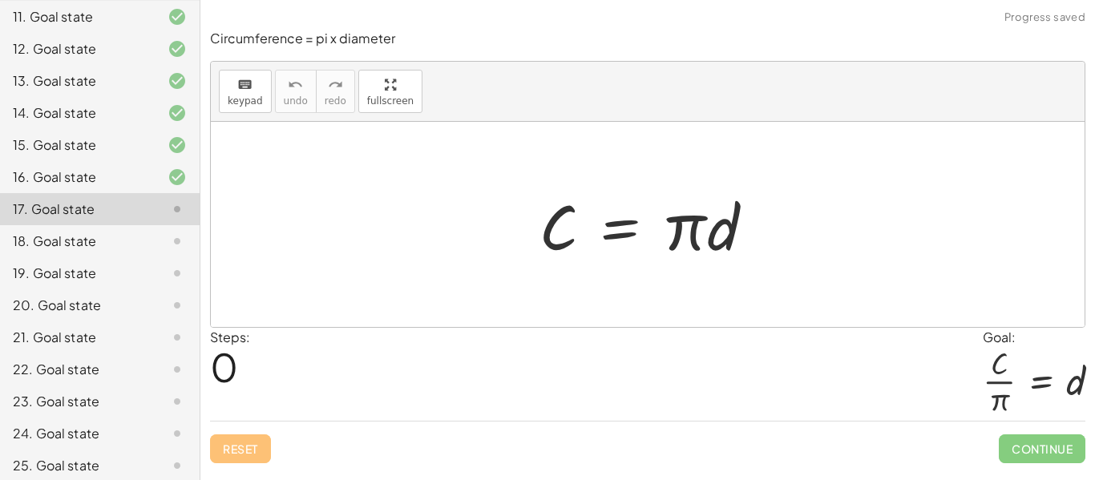
scroll to position [555, 0]
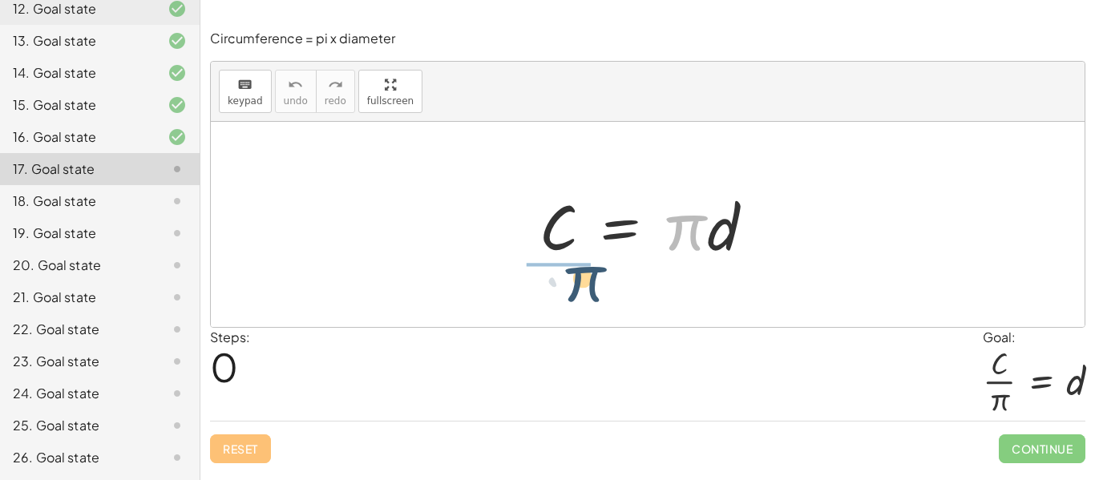
drag, startPoint x: 685, startPoint y: 233, endPoint x: 576, endPoint y: 285, distance: 120.8
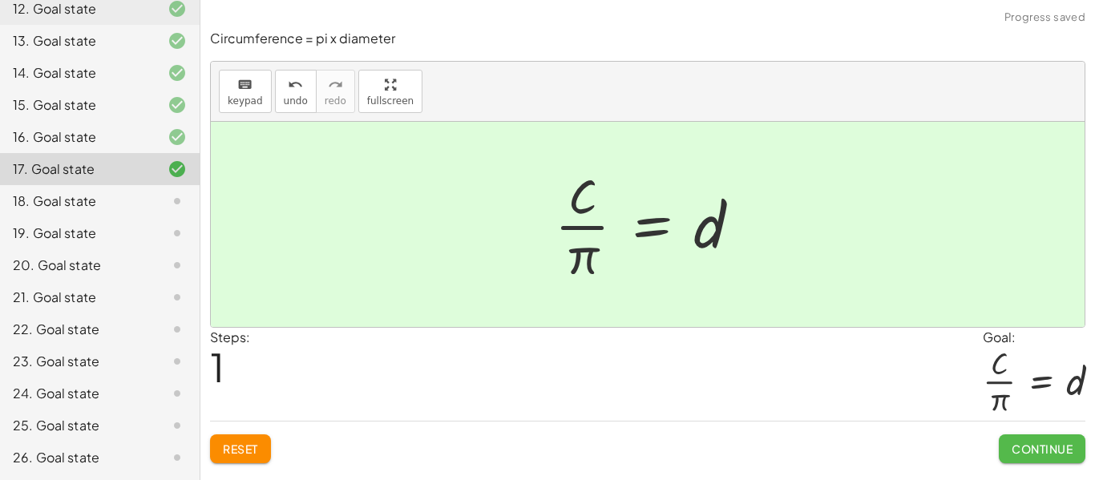
click at [1021, 447] on span "Continue" at bounding box center [1042, 449] width 61 height 14
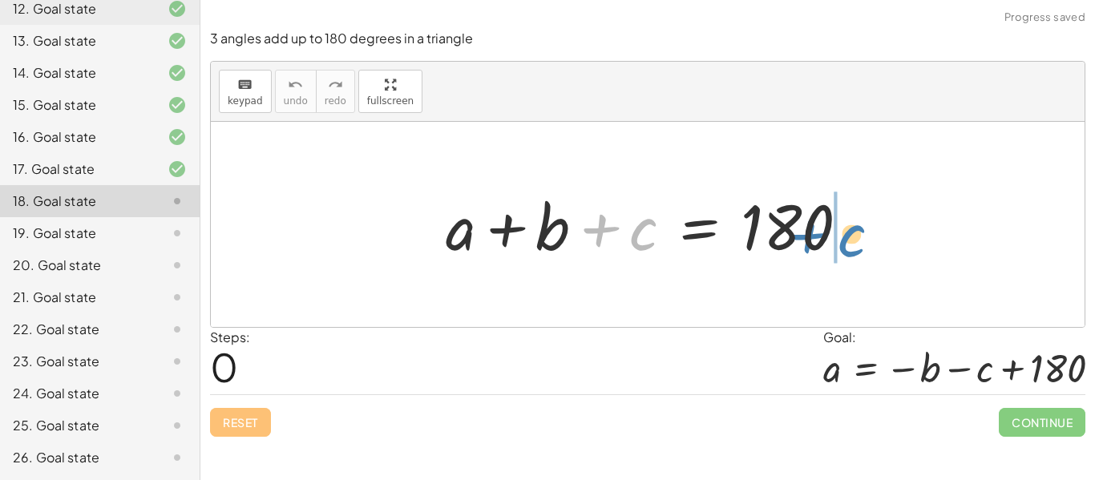
drag, startPoint x: 643, startPoint y: 233, endPoint x: 852, endPoint y: 240, distance: 209.3
click at [852, 240] on div at bounding box center [654, 225] width 432 height 83
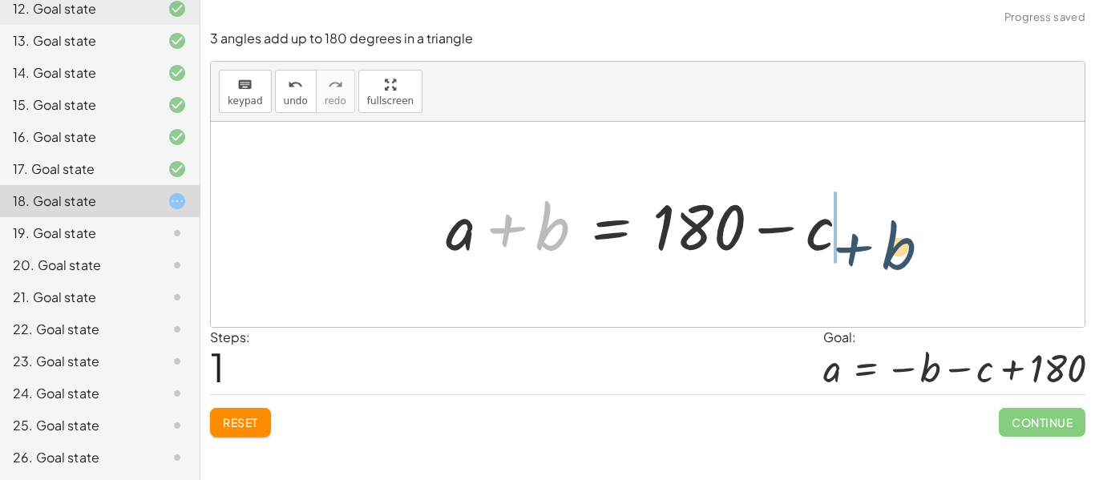
drag, startPoint x: 540, startPoint y: 235, endPoint x: 895, endPoint y: 254, distance: 356.5
click at [895, 254] on div "+ a + b + c = 180 + b + a + b c = 180 + −" at bounding box center [648, 224] width 874 height 205
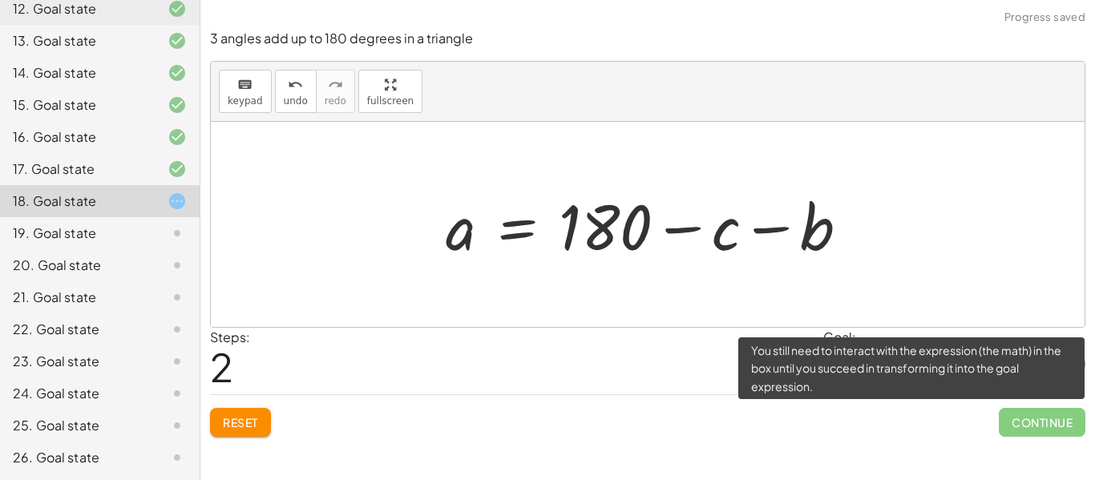
click at [1027, 422] on span "Continue" at bounding box center [1042, 422] width 87 height 29
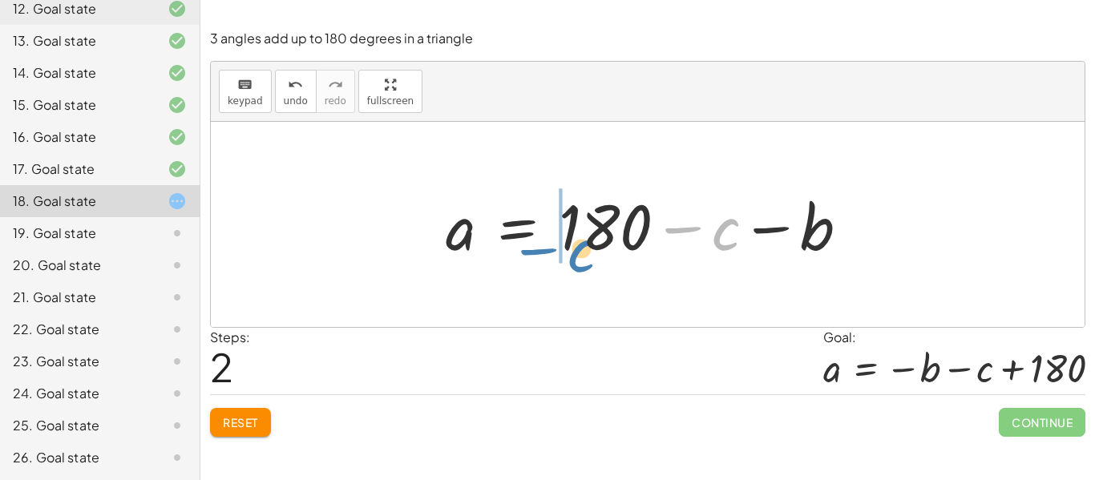
drag, startPoint x: 721, startPoint y: 234, endPoint x: 571, endPoint y: 253, distance: 151.0
click at [571, 253] on div at bounding box center [654, 225] width 432 height 83
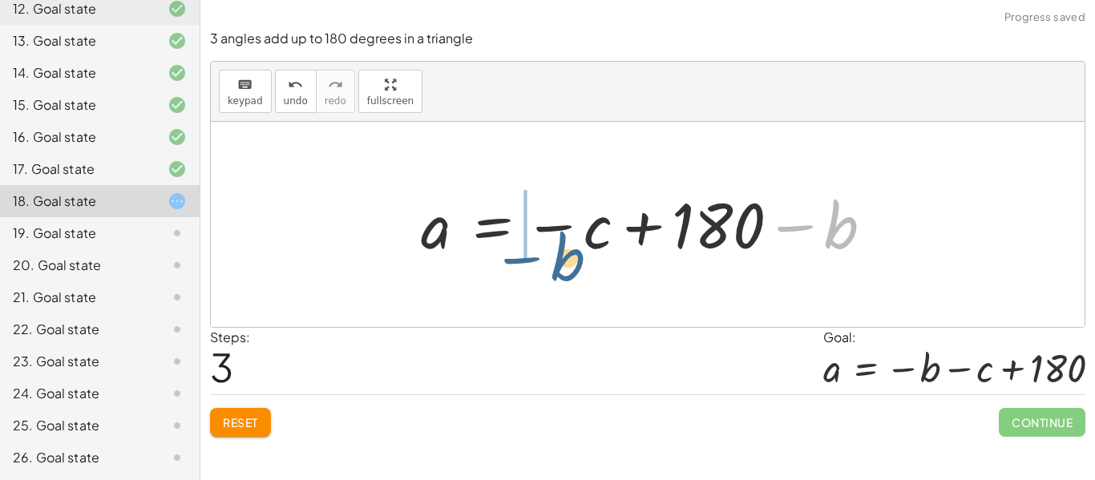
drag, startPoint x: 874, startPoint y: 216, endPoint x: 592, endPoint y: 245, distance: 282.9
click at [592, 245] on div at bounding box center [653, 224] width 481 height 79
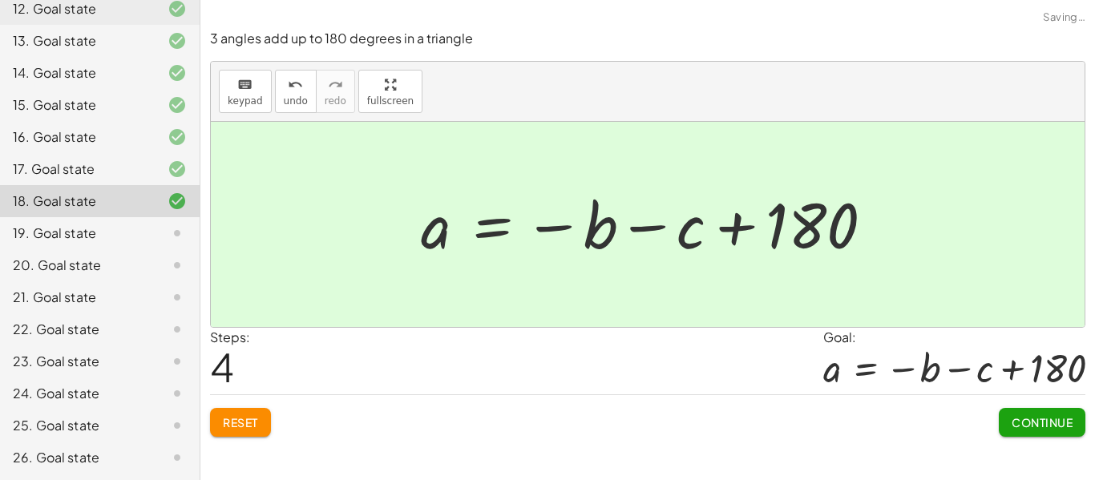
click at [1057, 415] on span "Continue" at bounding box center [1042, 422] width 61 height 14
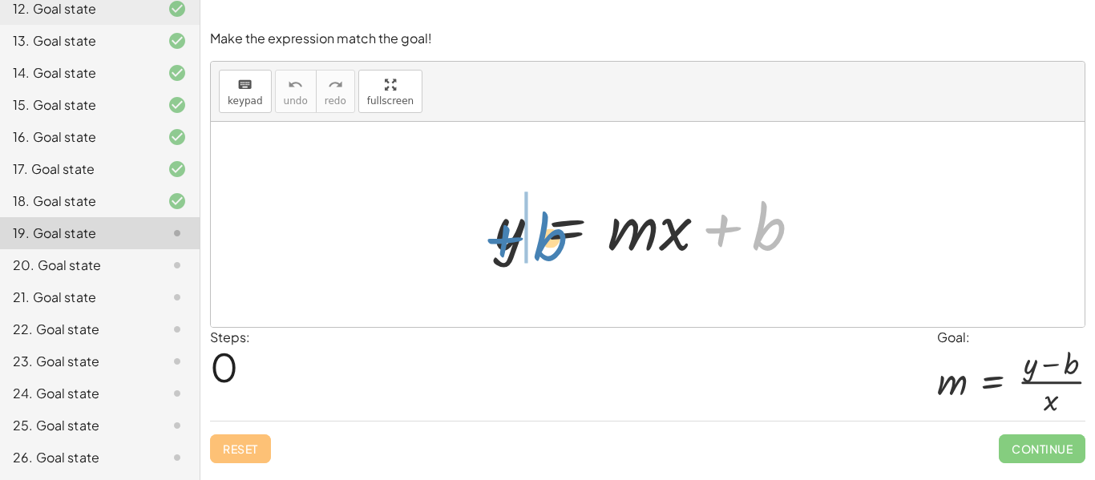
drag, startPoint x: 762, startPoint y: 240, endPoint x: 540, endPoint y: 251, distance: 222.3
click at [540, 251] on div at bounding box center [654, 225] width 335 height 83
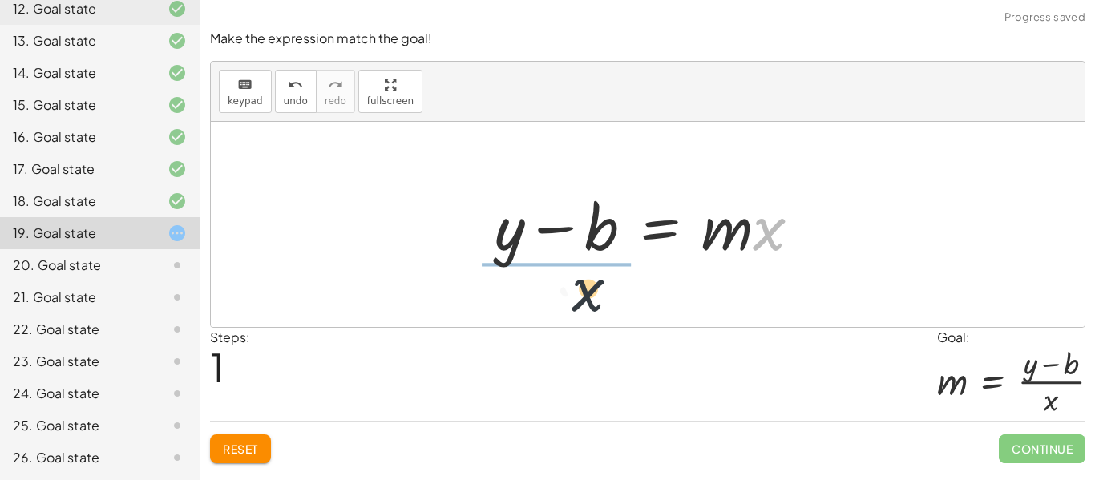
drag, startPoint x: 764, startPoint y: 236, endPoint x: 564, endPoint y: 304, distance: 210.7
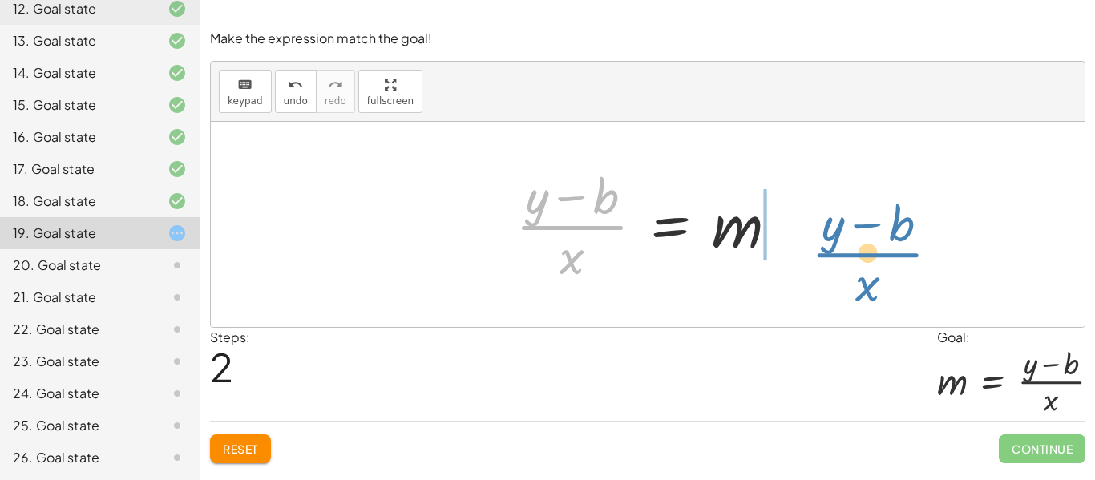
drag, startPoint x: 607, startPoint y: 226, endPoint x: 903, endPoint y: 253, distance: 297.1
click at [903, 253] on div "y = + · m · x + b + y − b = · m · x · ( + y − b ) · x y = m · x b + − · ( )" at bounding box center [648, 224] width 874 height 205
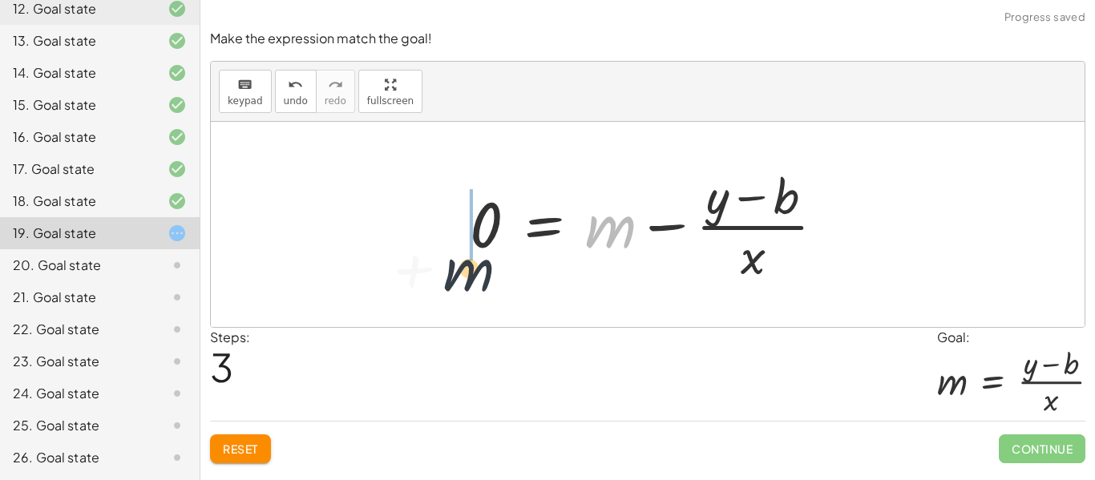
drag, startPoint x: 616, startPoint y: 226, endPoint x: 455, endPoint y: 263, distance: 165.3
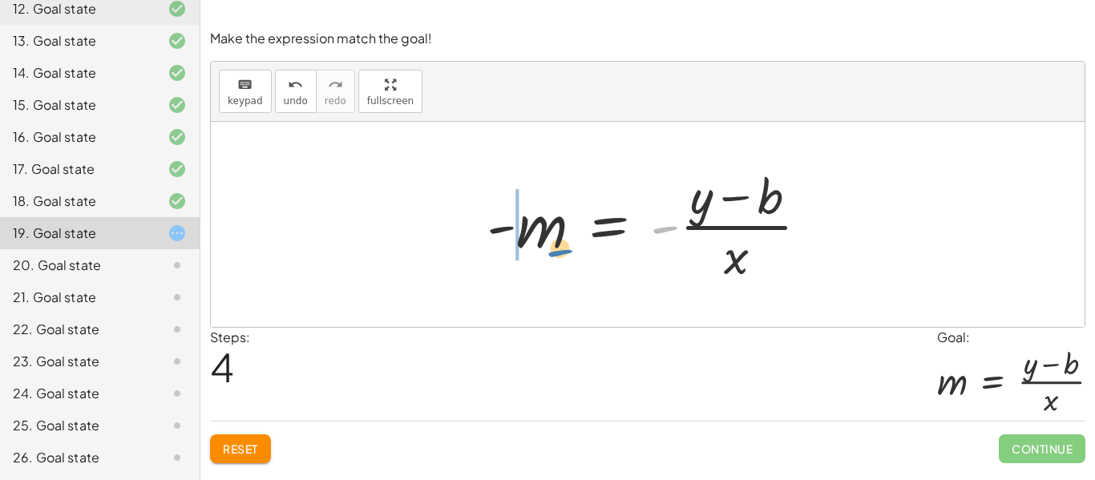
drag, startPoint x: 659, startPoint y: 234, endPoint x: 539, endPoint y: 257, distance: 122.3
click at [539, 257] on div at bounding box center [654, 224] width 351 height 123
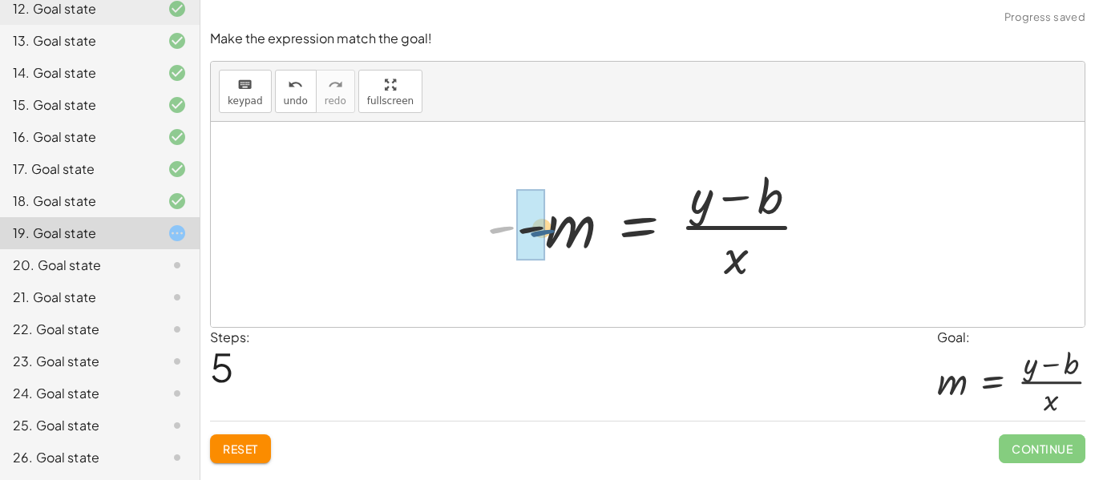
drag, startPoint x: 506, startPoint y: 229, endPoint x: 548, endPoint y: 233, distance: 41.9
click at [548, 233] on div at bounding box center [654, 224] width 351 height 123
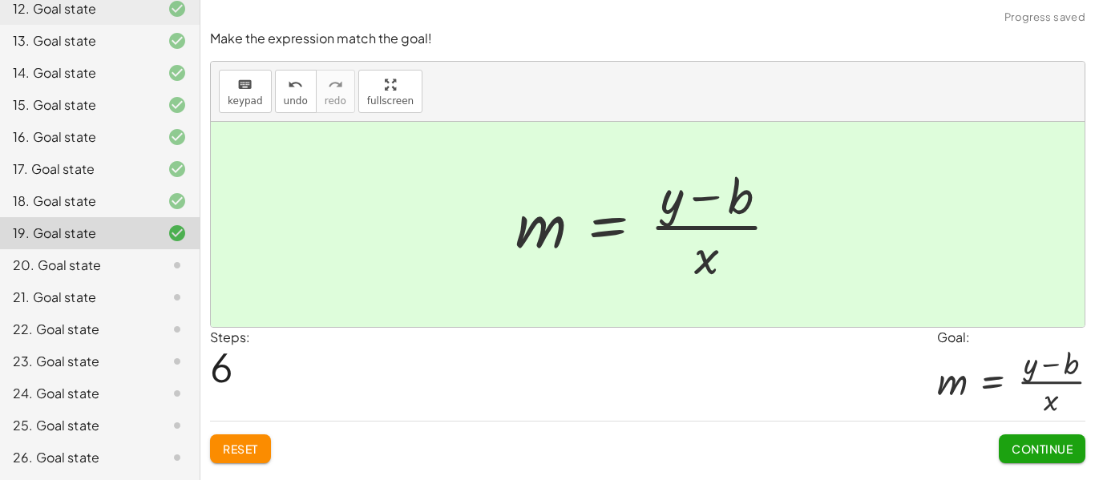
click at [1025, 445] on span "Continue" at bounding box center [1042, 449] width 61 height 14
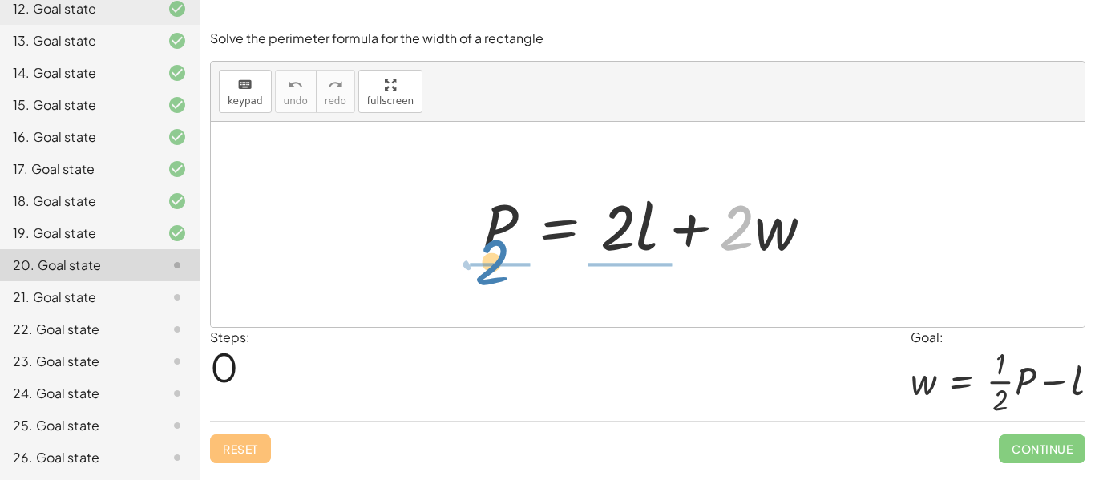
drag, startPoint x: 754, startPoint y: 229, endPoint x: 511, endPoint y: 270, distance: 245.5
click at [511, 270] on div "· 2 + · w P = + · 2 · l + · 2 · w" at bounding box center [648, 224] width 874 height 205
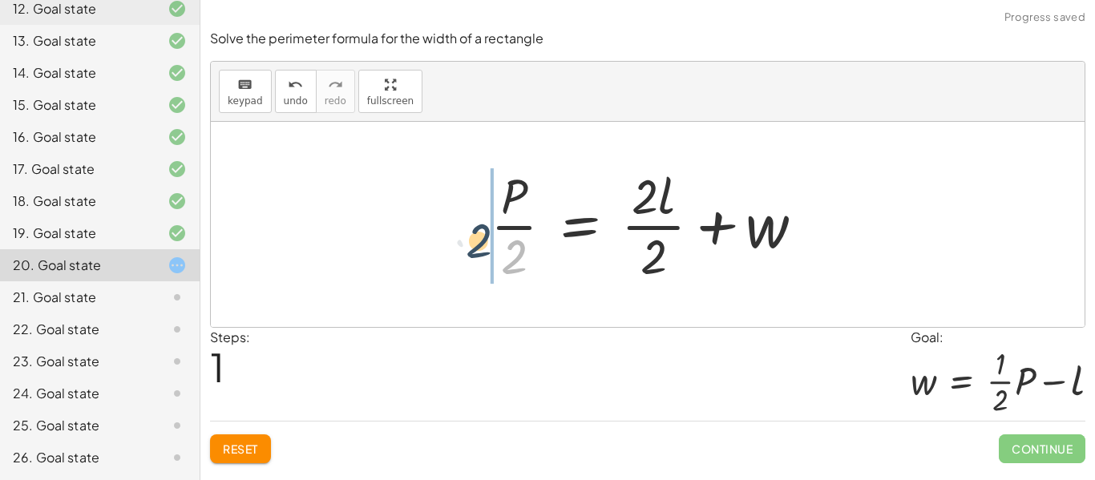
drag, startPoint x: 519, startPoint y: 244, endPoint x: 483, endPoint y: 228, distance: 39.5
click at [483, 228] on div at bounding box center [654, 224] width 342 height 123
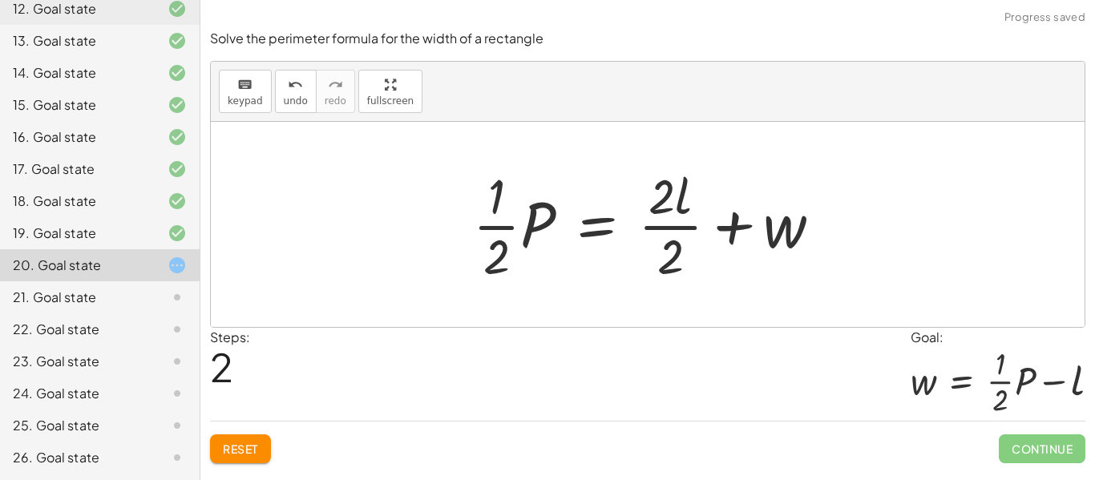
click at [258, 446] on span "Reset" at bounding box center [240, 449] width 35 height 14
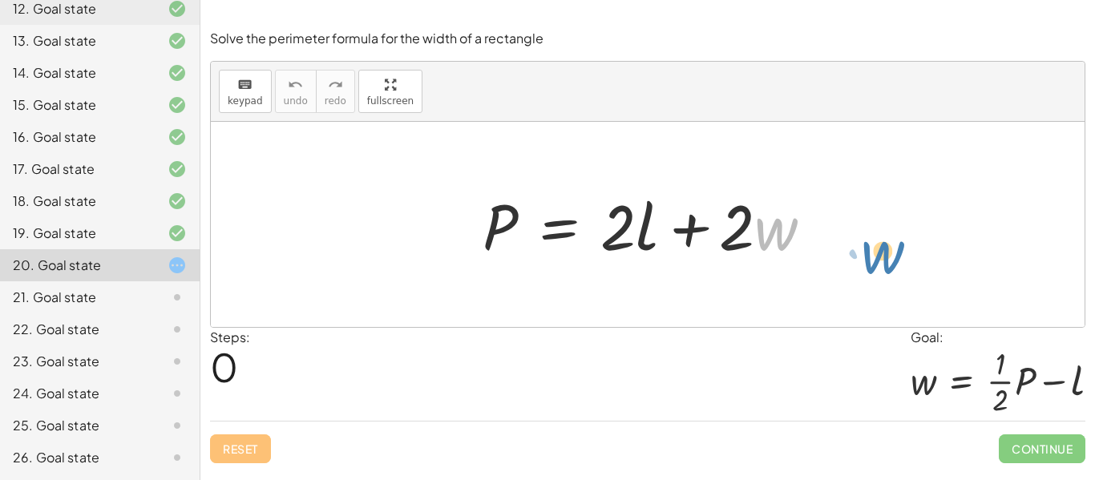
drag, startPoint x: 754, startPoint y: 226, endPoint x: 861, endPoint y: 249, distance: 109.1
click at [861, 249] on div "· w + · 2 P = + · 2 · l + · 2 · w" at bounding box center [648, 224] width 874 height 205
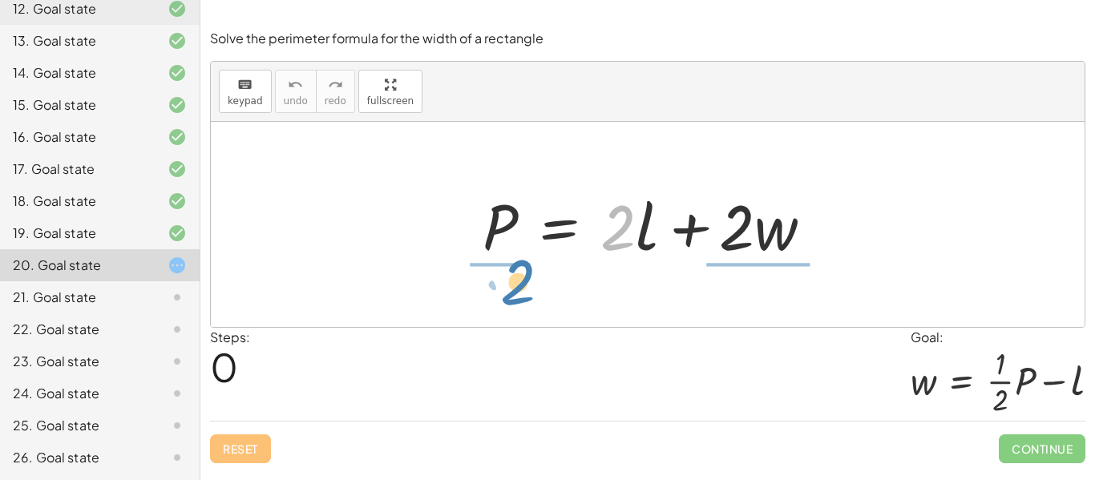
drag, startPoint x: 609, startPoint y: 248, endPoint x: 528, endPoint y: 289, distance: 91.1
click at [528, 289] on div "· 2 + · l P = + · 2 · l + · 2 · w" at bounding box center [648, 224] width 874 height 205
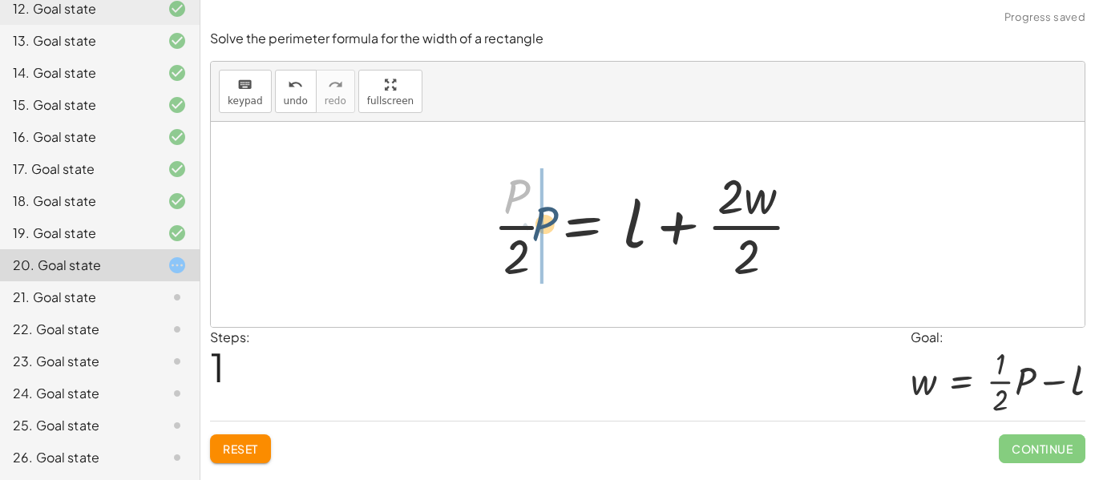
drag, startPoint x: 515, startPoint y: 194, endPoint x: 544, endPoint y: 227, distance: 43.2
click at [544, 227] on div at bounding box center [653, 224] width 337 height 123
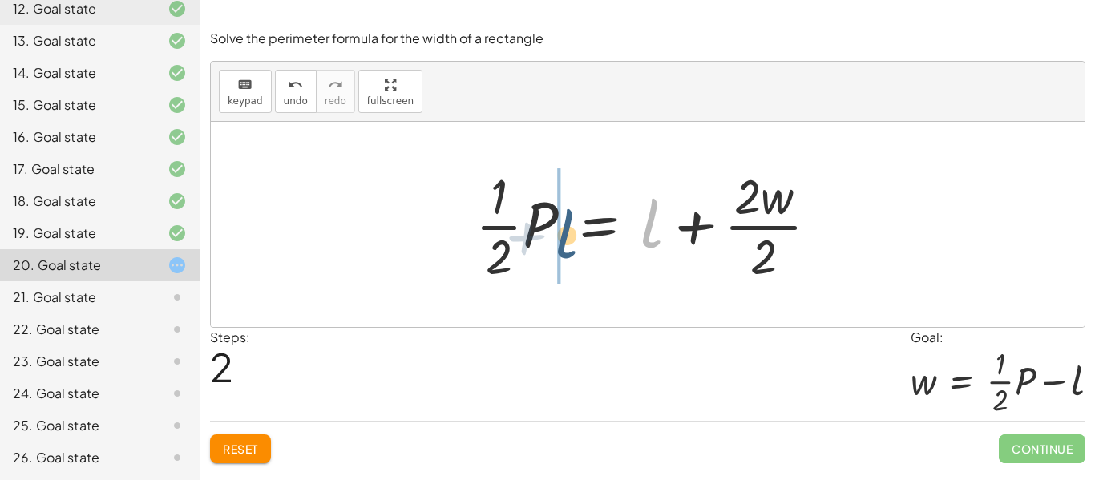
drag, startPoint x: 650, startPoint y: 232, endPoint x: 564, endPoint y: 243, distance: 86.4
click at [564, 243] on div at bounding box center [653, 224] width 372 height 123
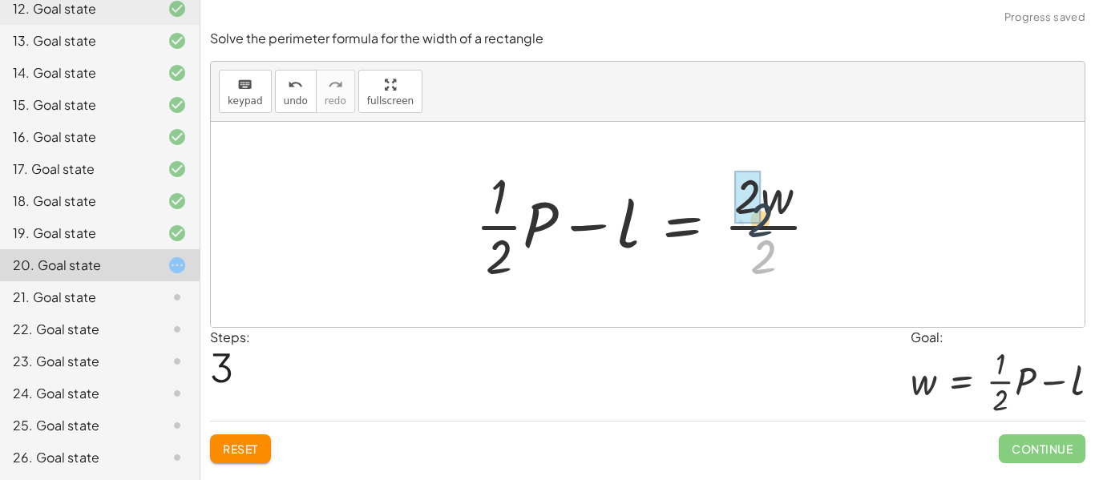
drag, startPoint x: 762, startPoint y: 261, endPoint x: 758, endPoint y: 215, distance: 45.8
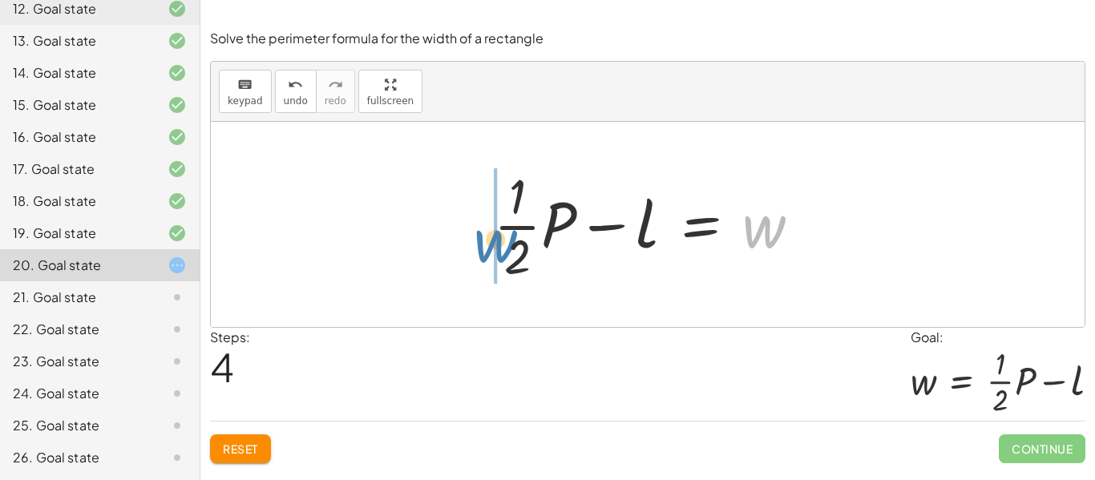
drag, startPoint x: 757, startPoint y: 223, endPoint x: 489, endPoint y: 237, distance: 268.1
click at [489, 237] on div at bounding box center [654, 224] width 336 height 123
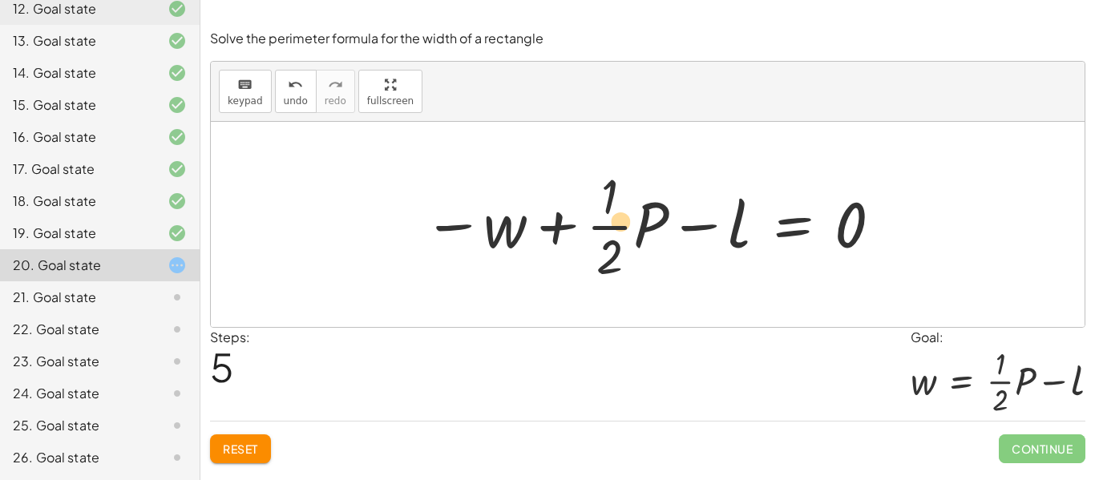
drag, startPoint x: 620, startPoint y: 219, endPoint x: 629, endPoint y: 215, distance: 9.0
click at [629, 215] on div at bounding box center [653, 224] width 477 height 123
drag, startPoint x: 640, startPoint y: 163, endPoint x: 637, endPoint y: 172, distance: 9.9
click at [637, 172] on div at bounding box center [653, 224] width 477 height 123
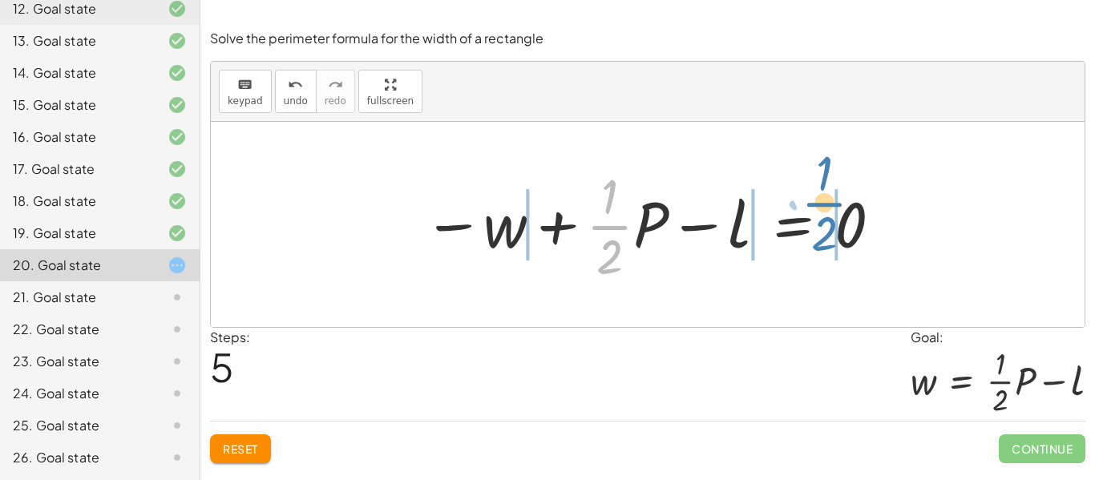
drag, startPoint x: 616, startPoint y: 224, endPoint x: 833, endPoint y: 200, distance: 217.7
click at [833, 200] on div at bounding box center [653, 224] width 477 height 123
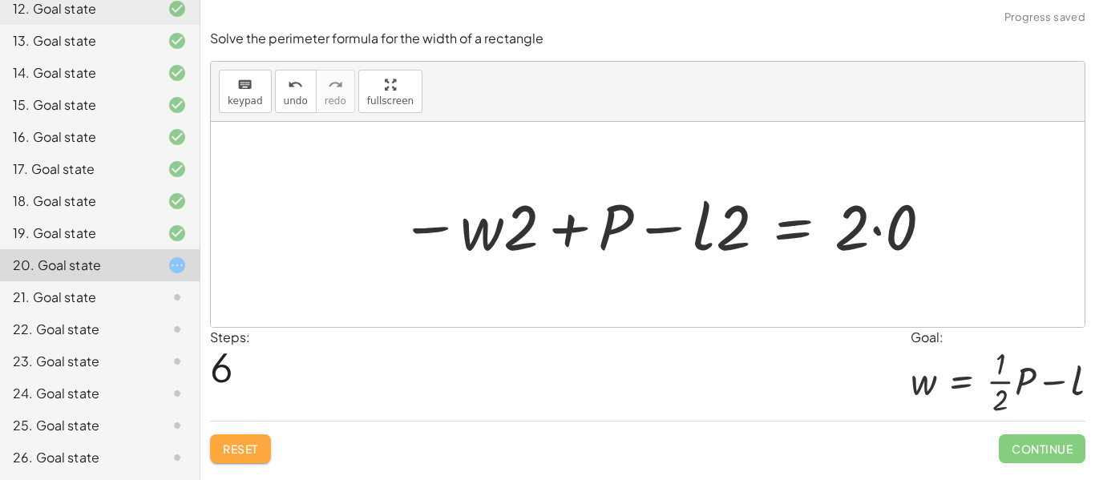
click at [257, 458] on button "Reset" at bounding box center [240, 449] width 61 height 29
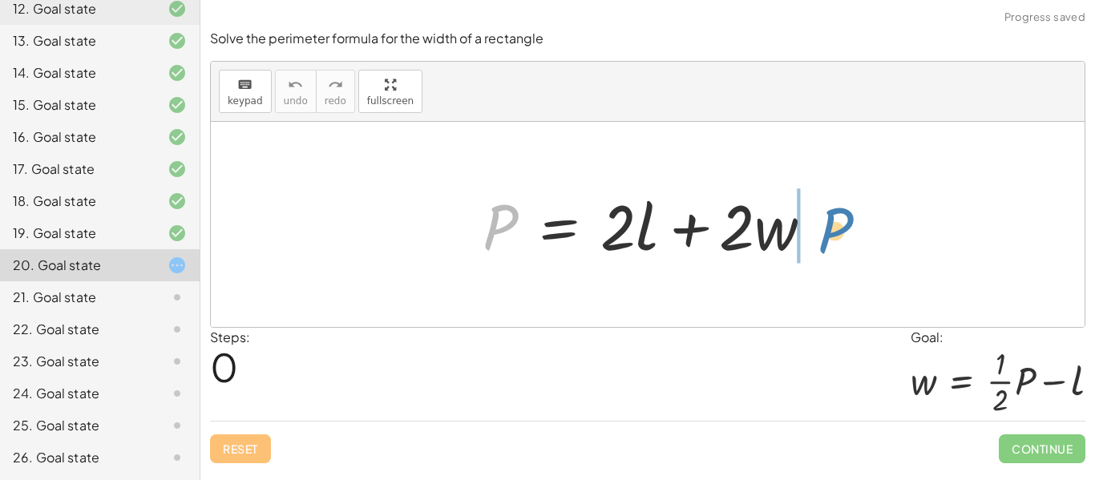
drag, startPoint x: 509, startPoint y: 219, endPoint x: 831, endPoint y: 225, distance: 321.5
click at [831, 225] on div at bounding box center [654, 225] width 359 height 83
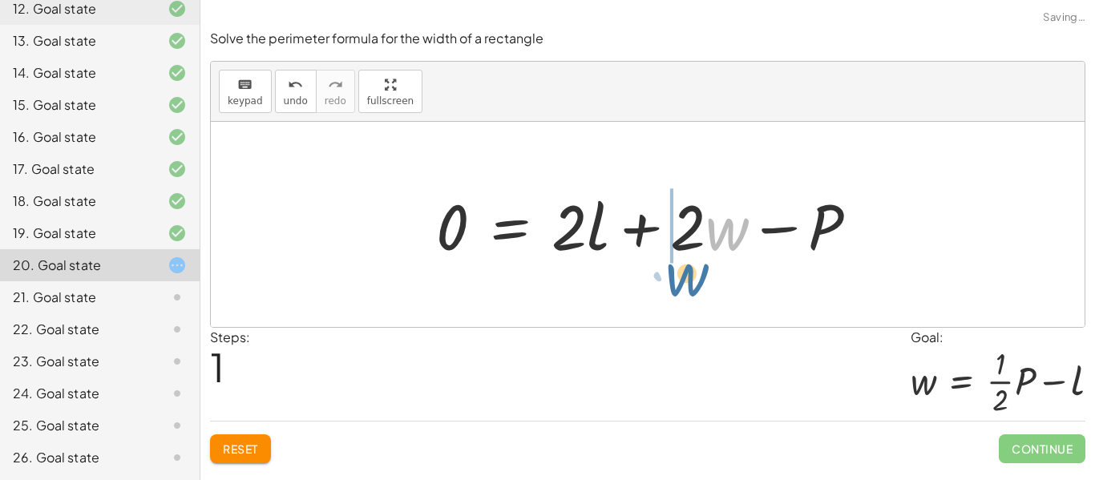
drag, startPoint x: 743, startPoint y: 233, endPoint x: 697, endPoint y: 286, distance: 70.4
click at [697, 286] on div "P = + · 2 · l + · 2 · w · w P = + · 2 · l + · 2 · w 0 −" at bounding box center [648, 224] width 874 height 205
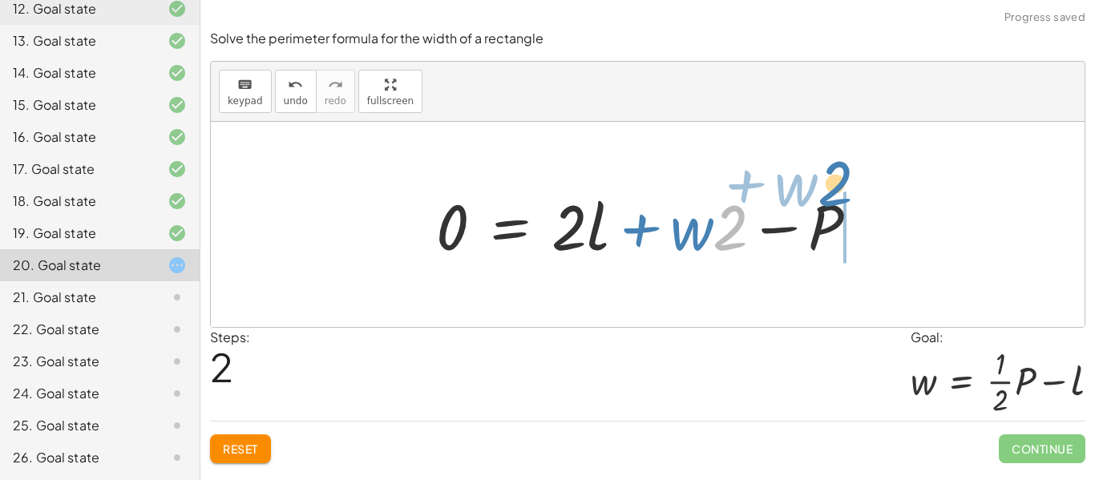
drag, startPoint x: 725, startPoint y: 230, endPoint x: 831, endPoint y: 181, distance: 116.6
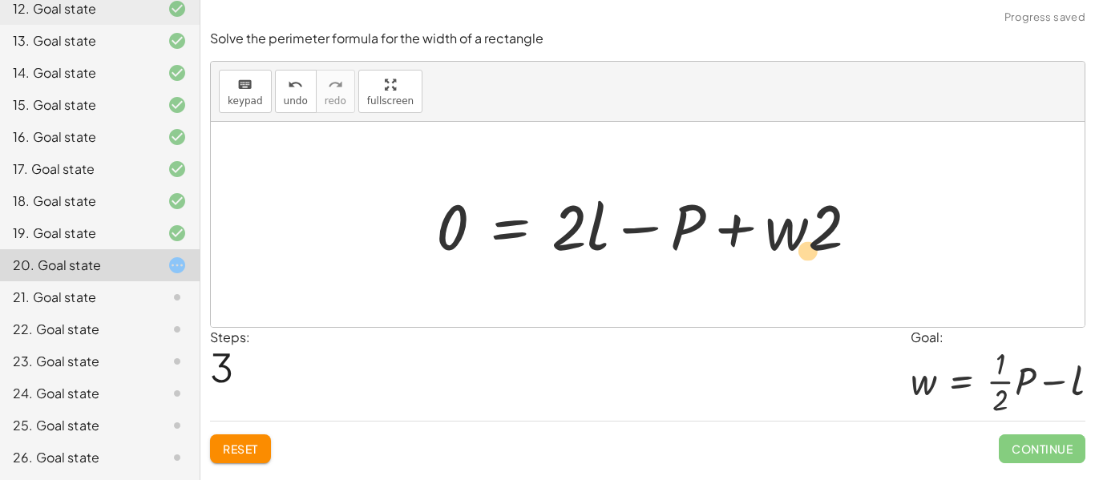
drag, startPoint x: 823, startPoint y: 220, endPoint x: 800, endPoint y: 244, distance: 33.4
click at [800, 244] on div at bounding box center [653, 225] width 451 height 83
drag, startPoint x: 825, startPoint y: 216, endPoint x: 714, endPoint y: 242, distance: 113.6
click at [714, 242] on div at bounding box center [653, 225] width 451 height 83
drag, startPoint x: 584, startPoint y: 220, endPoint x: 612, endPoint y: 237, distance: 32.7
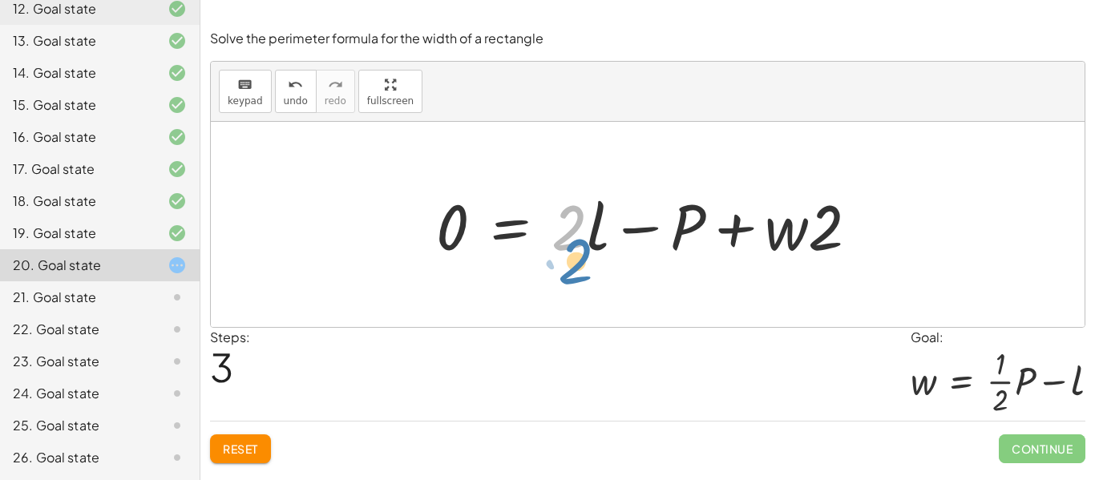
click at [612, 237] on div at bounding box center [653, 225] width 451 height 83
drag, startPoint x: 566, startPoint y: 235, endPoint x: 418, endPoint y: 244, distance: 147.8
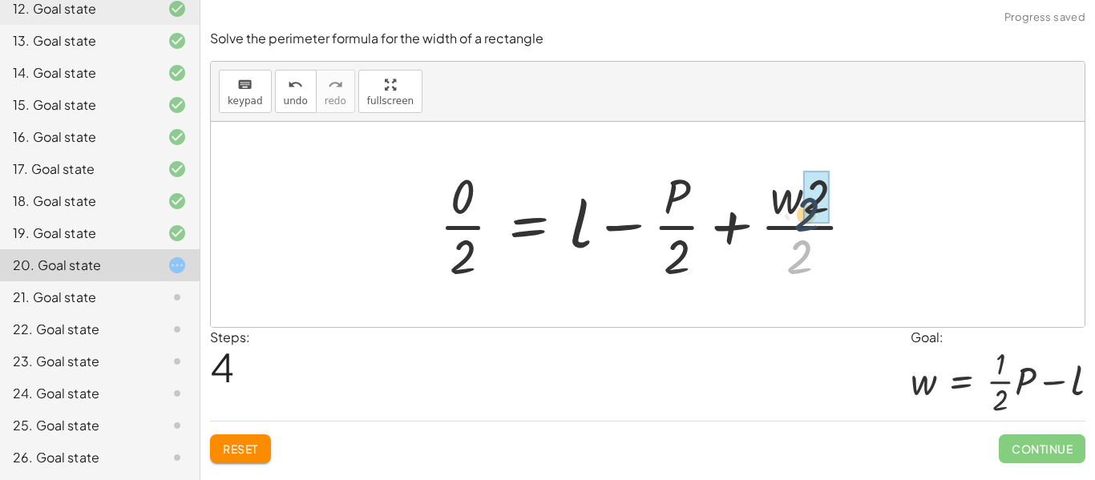
drag, startPoint x: 804, startPoint y: 245, endPoint x: 814, endPoint y: 192, distance: 54.6
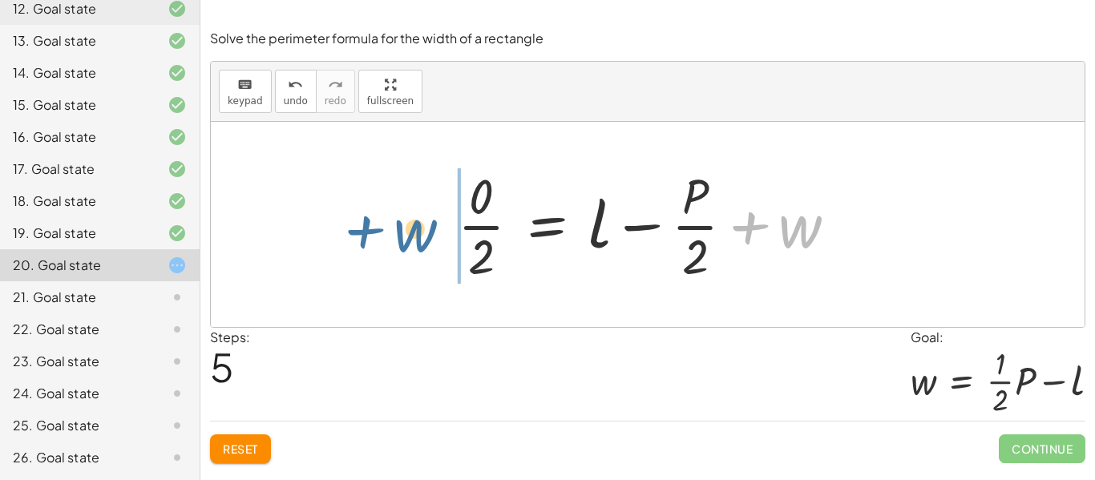
drag, startPoint x: 813, startPoint y: 229, endPoint x: 427, endPoint y: 233, distance: 385.6
click at [427, 233] on div "P = + · 2 · l + · 2 · w 0 = + · 2 · l + · 2 · w − P 0 = + · 2 · l + · w · 2 − P…" at bounding box center [648, 224] width 874 height 205
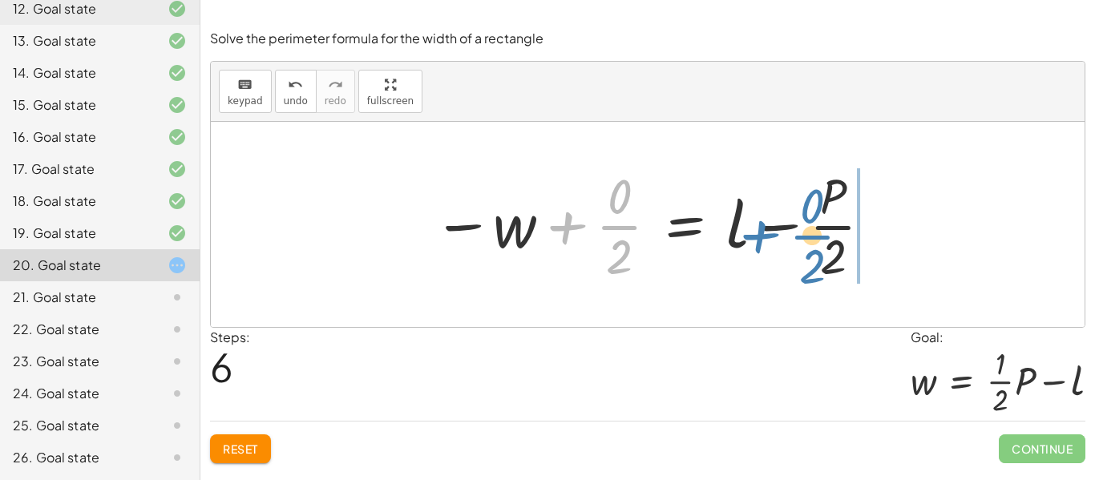
drag, startPoint x: 617, startPoint y: 222, endPoint x: 815, endPoint y: 232, distance: 198.2
click at [815, 232] on div at bounding box center [653, 224] width 457 height 123
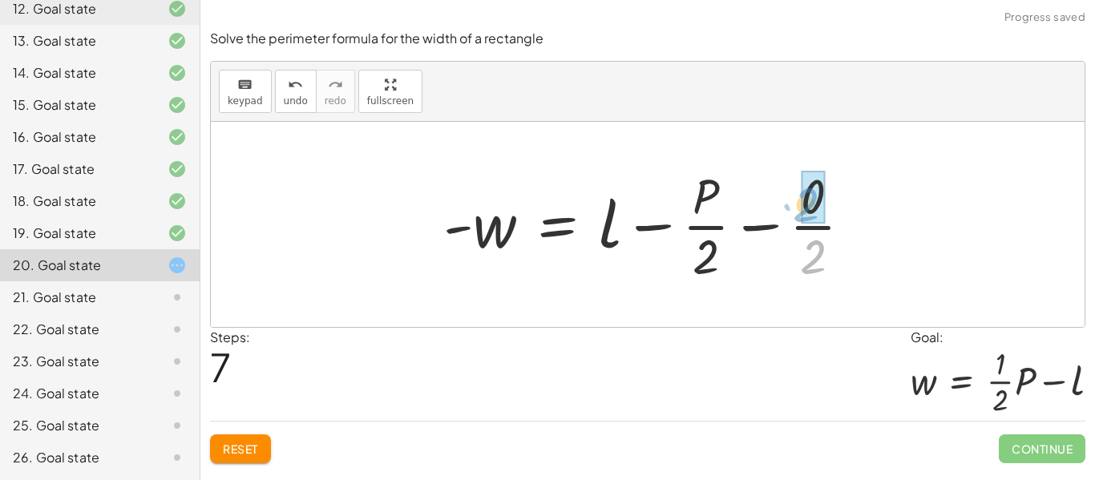
drag, startPoint x: 819, startPoint y: 261, endPoint x: 815, endPoint y: 208, distance: 53.9
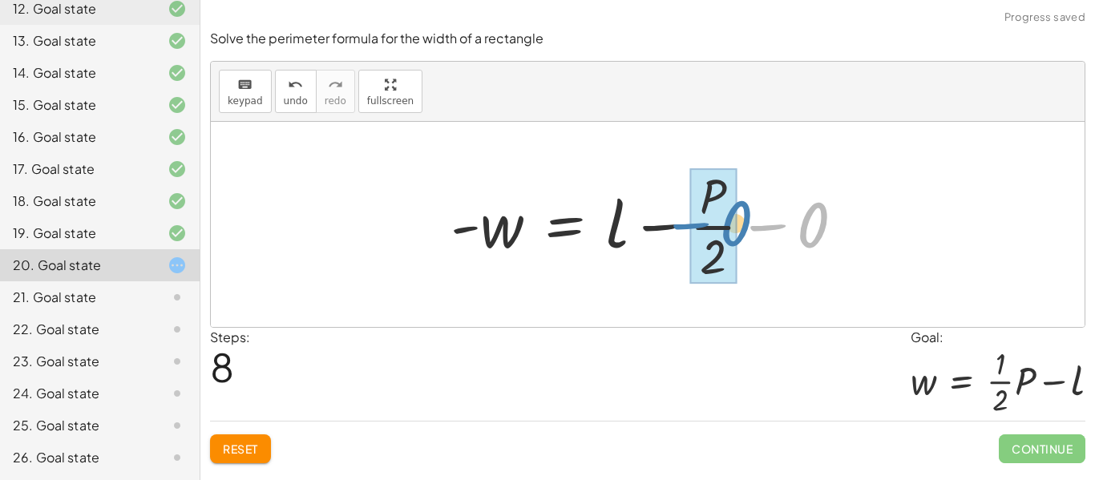
drag, startPoint x: 807, startPoint y: 232, endPoint x: 737, endPoint y: 231, distance: 70.6
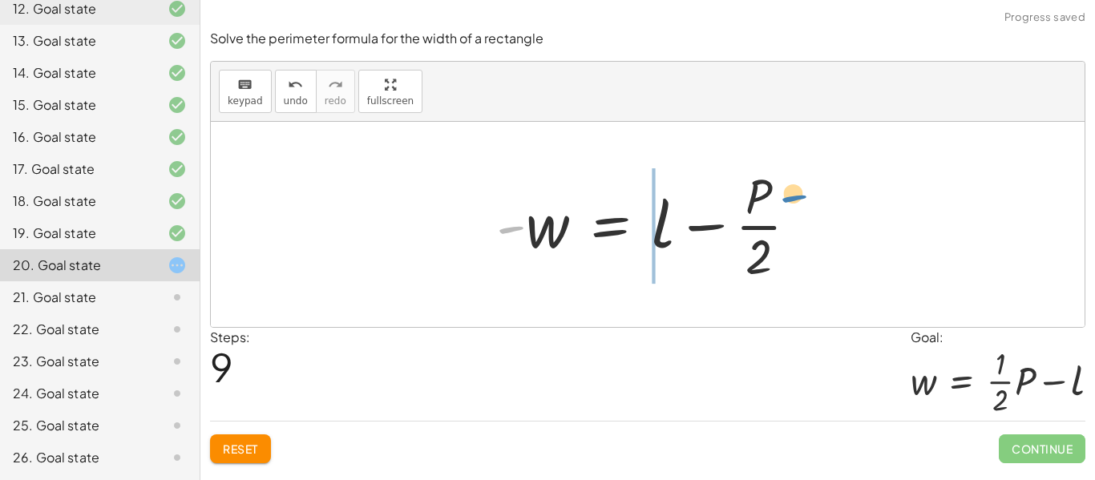
drag, startPoint x: 511, startPoint y: 228, endPoint x: 774, endPoint y: 211, distance: 263.5
click at [774, 211] on div at bounding box center [653, 224] width 330 height 123
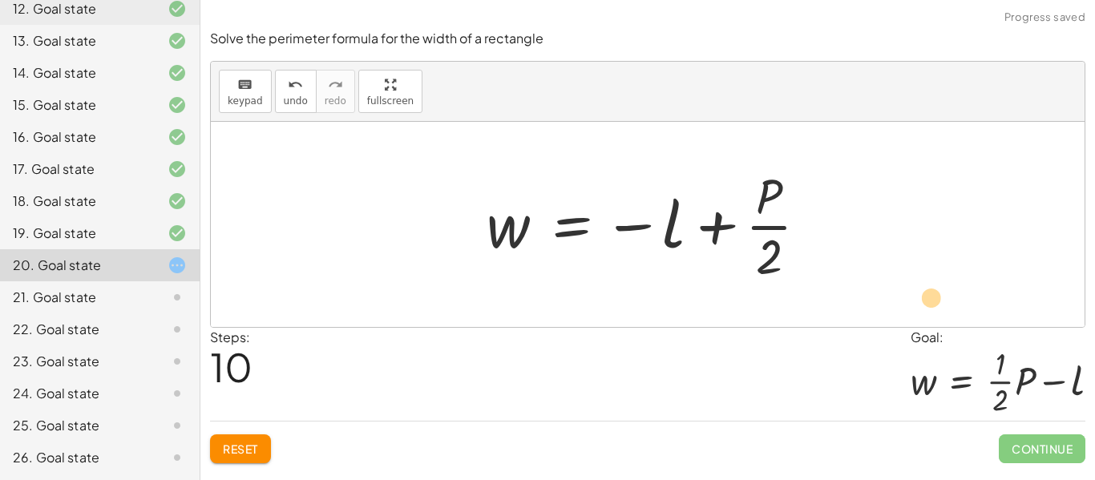
drag, startPoint x: 645, startPoint y: 226, endPoint x: 916, endPoint y: 304, distance: 281.9
click at [916, 304] on div "P = + · 2 · l + · 2 · w 0 = + · 2 · l + · 2 · w − P 0 = + · 2 · l + · w · 2 − P…" at bounding box center [648, 224] width 874 height 205
click at [261, 443] on button "Reset" at bounding box center [240, 449] width 61 height 29
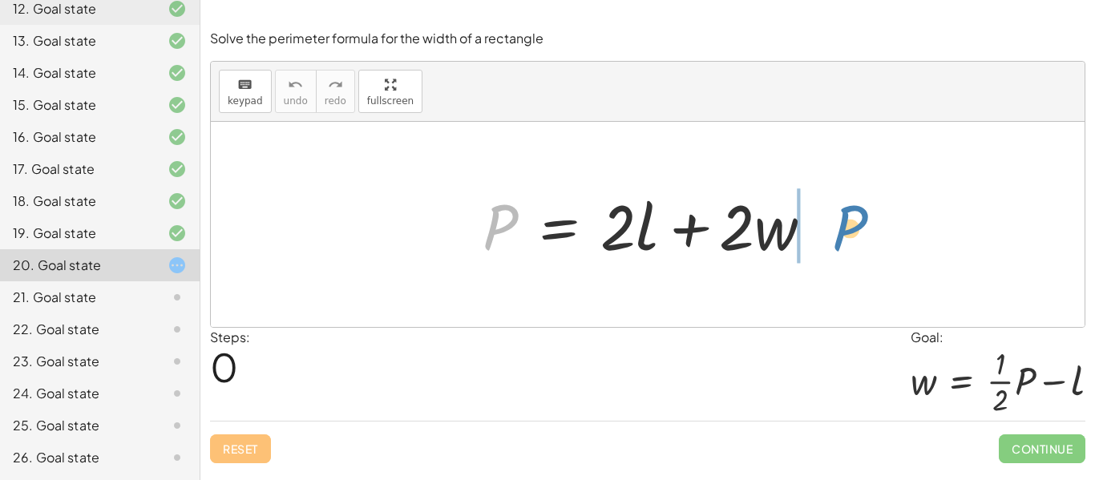
drag, startPoint x: 503, startPoint y: 228, endPoint x: 852, endPoint y: 229, distance: 349.5
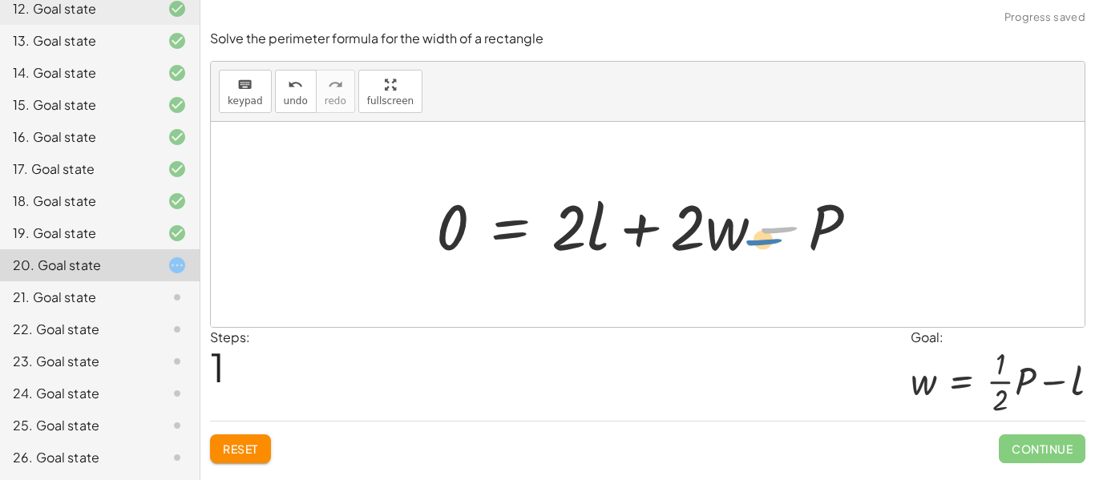
drag, startPoint x: 766, startPoint y: 239, endPoint x: 738, endPoint y: 253, distance: 30.8
click at [738, 253] on div at bounding box center [653, 225] width 451 height 83
click at [232, 447] on span "Reset" at bounding box center [240, 449] width 35 height 14
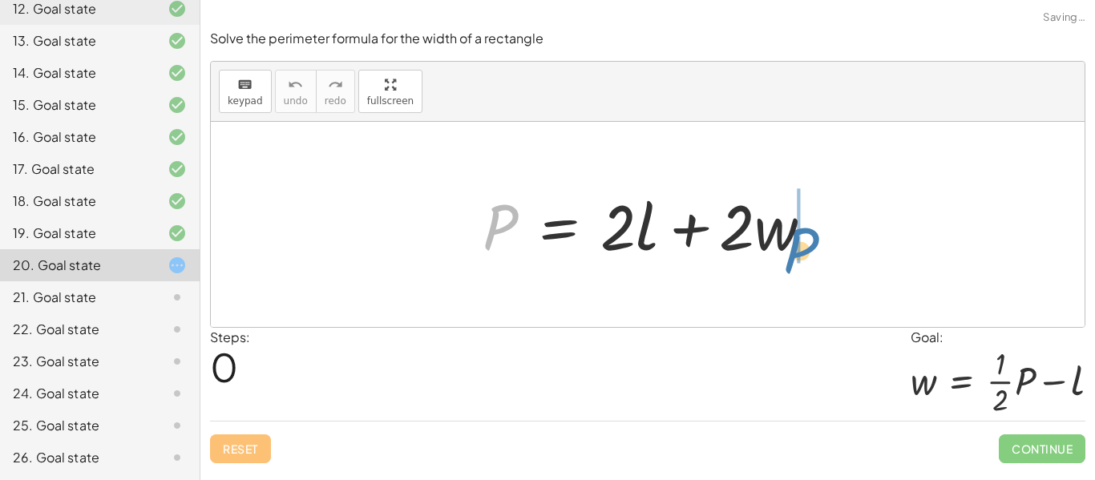
drag, startPoint x: 498, startPoint y: 221, endPoint x: 802, endPoint y: 249, distance: 305.8
click at [802, 249] on div at bounding box center [654, 225] width 359 height 83
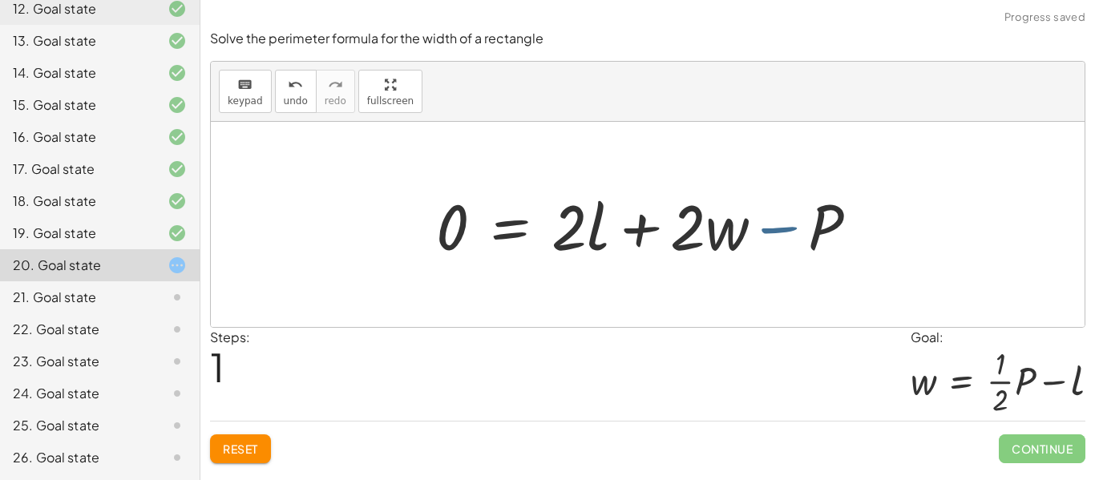
click at [762, 234] on div at bounding box center [653, 225] width 451 height 83
drag, startPoint x: 733, startPoint y: 238, endPoint x: 463, endPoint y: 241, distance: 270.2
click at [463, 241] on div at bounding box center [653, 225] width 451 height 83
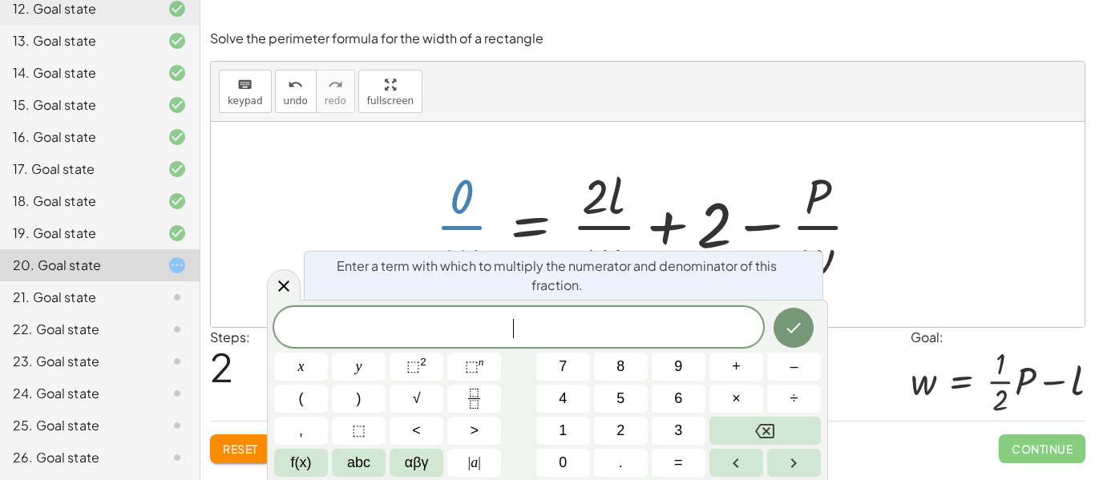
drag, startPoint x: 471, startPoint y: 188, endPoint x: 466, endPoint y: 176, distance: 13.3
click at [466, 176] on div at bounding box center [654, 224] width 454 height 123
click at [366, 211] on div at bounding box center [648, 224] width 874 height 205
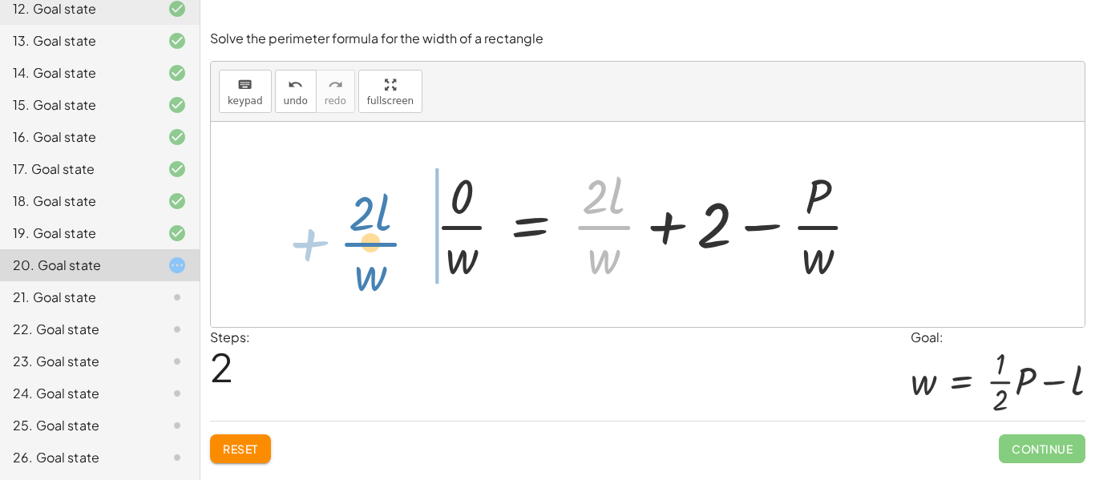
drag, startPoint x: 599, startPoint y: 227, endPoint x: 366, endPoint y: 244, distance: 233.9
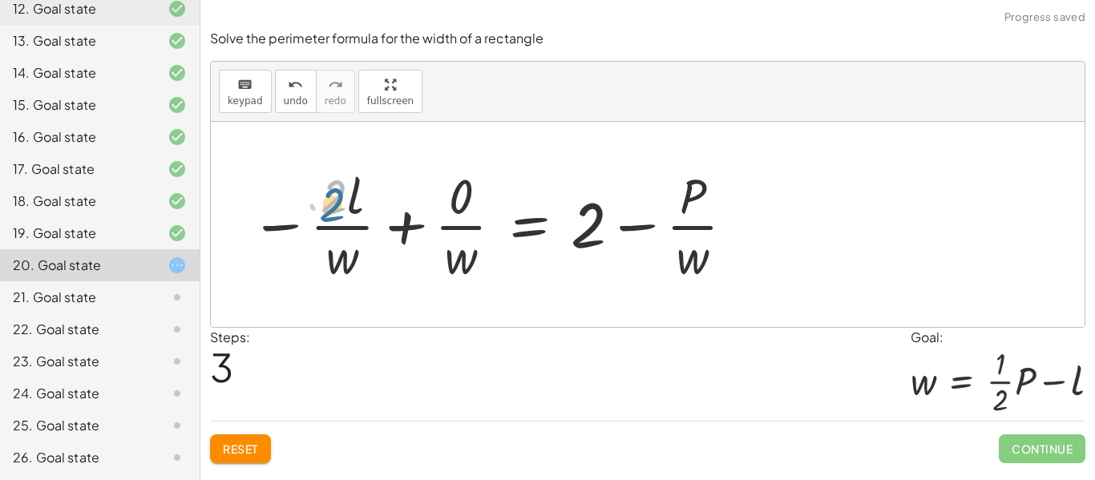
drag, startPoint x: 342, startPoint y: 204, endPoint x: 342, endPoint y: 195, distance: 8.9
click at [342, 195] on div at bounding box center [493, 224] width 503 height 123
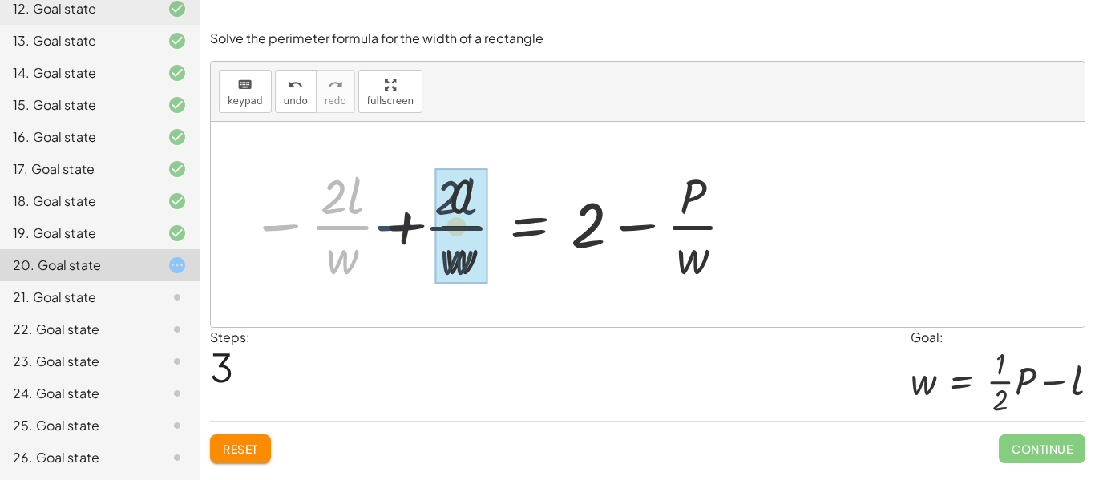
drag, startPoint x: 292, startPoint y: 226, endPoint x: 407, endPoint y: 227, distance: 115.4
click at [407, 227] on div at bounding box center [493, 224] width 503 height 123
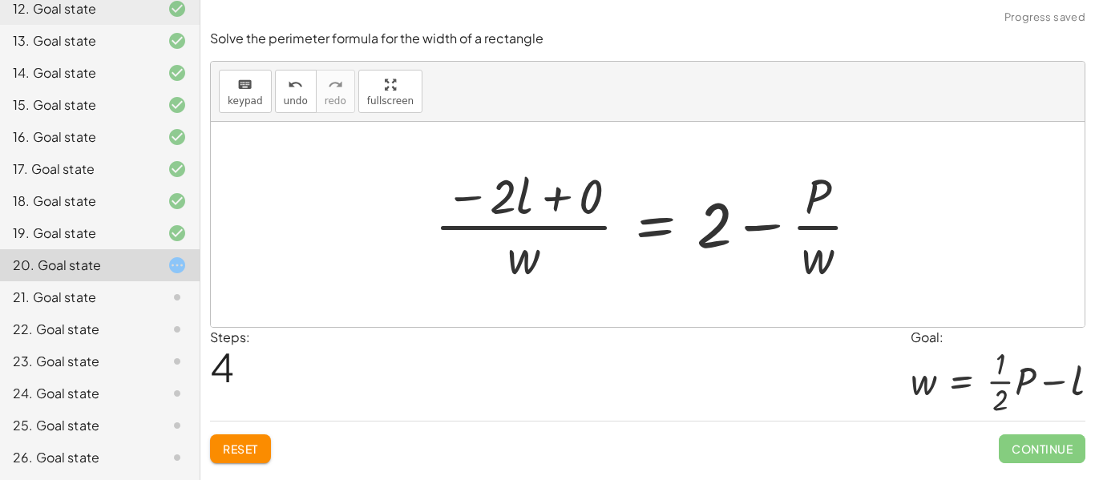
click at [391, 262] on div at bounding box center [648, 224] width 874 height 205
click at [252, 445] on span "Reset" at bounding box center [240, 449] width 35 height 14
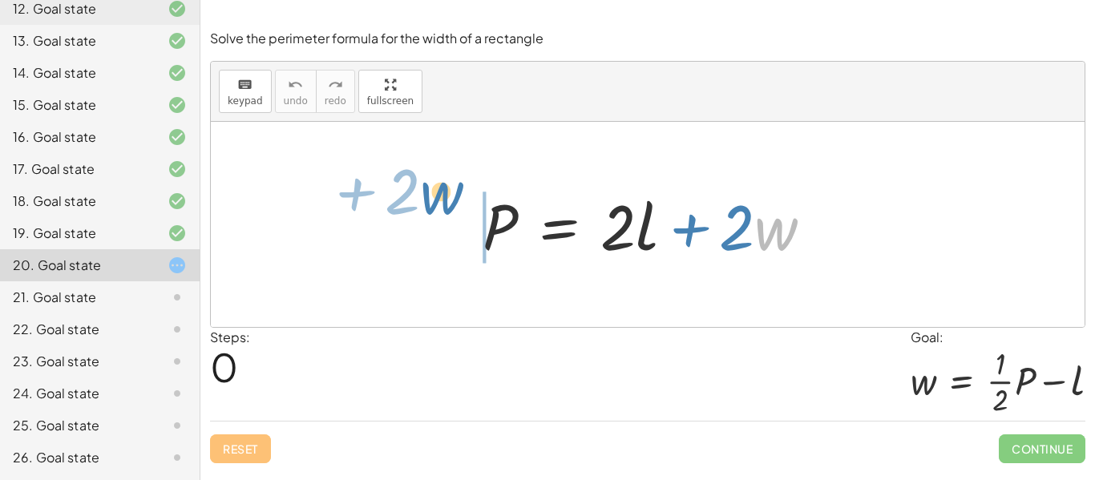
drag, startPoint x: 777, startPoint y: 229, endPoint x: 443, endPoint y: 194, distance: 336.1
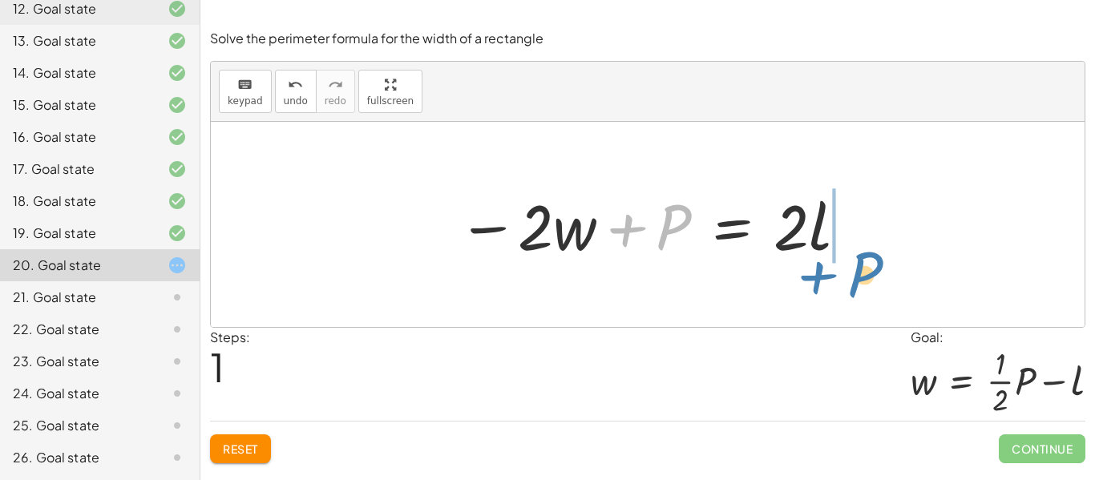
drag, startPoint x: 667, startPoint y: 224, endPoint x: 862, endPoint y: 265, distance: 199.0
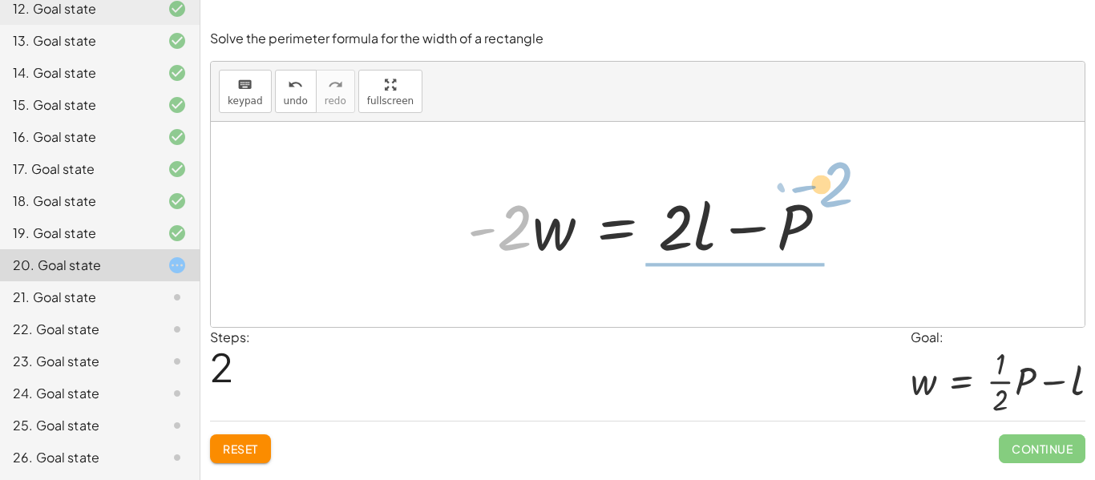
drag, startPoint x: 515, startPoint y: 225, endPoint x: 848, endPoint y: 165, distance: 338.9
click at [848, 165] on div "P = + · 2 · l + · 2 · w − · 2 · w + P = · 2 · l · - 2 P = · 2 · l · 2 · w - + −" at bounding box center [648, 224] width 874 height 205
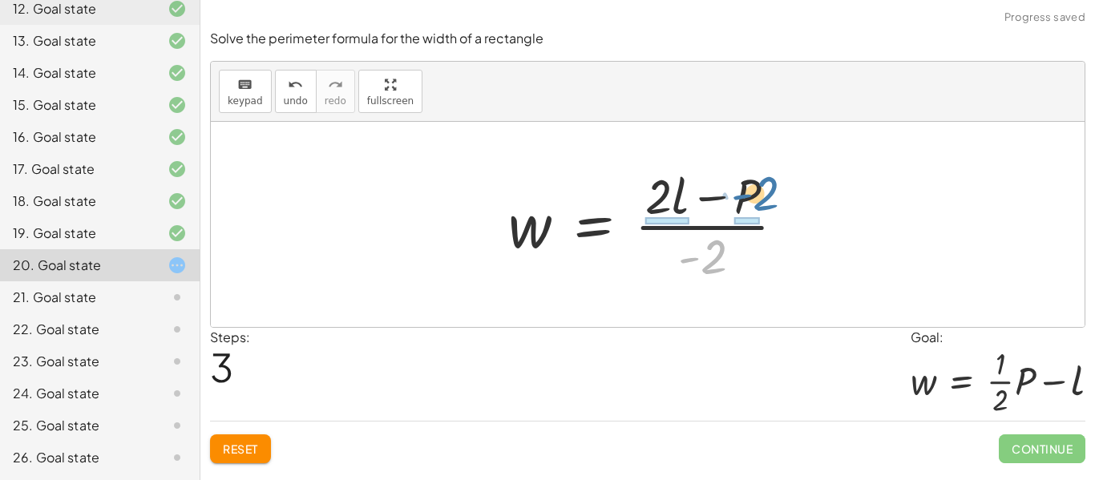
drag, startPoint x: 721, startPoint y: 257, endPoint x: 774, endPoint y: 194, distance: 82.5
click at [774, 194] on div at bounding box center [653, 224] width 306 height 123
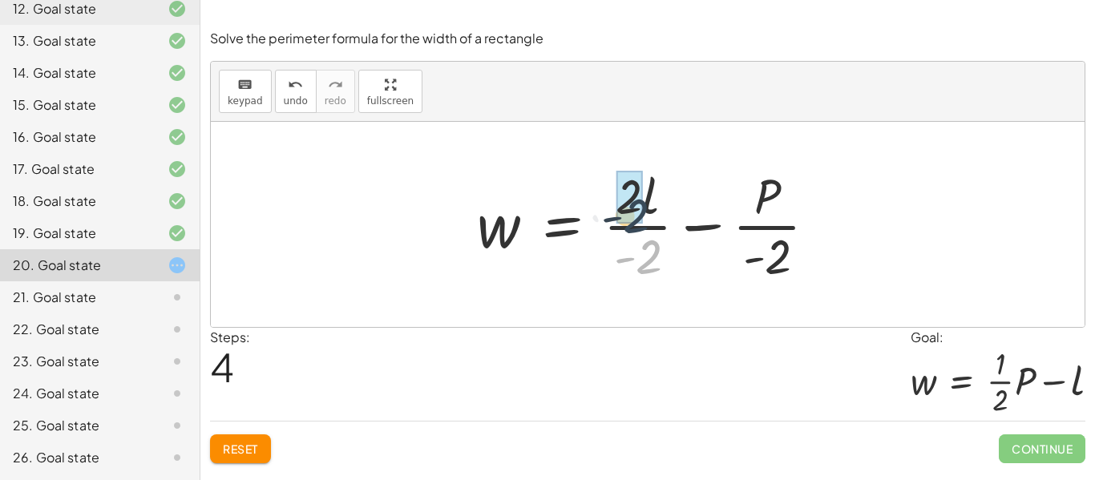
drag, startPoint x: 652, startPoint y: 262, endPoint x: 638, endPoint y: 217, distance: 46.9
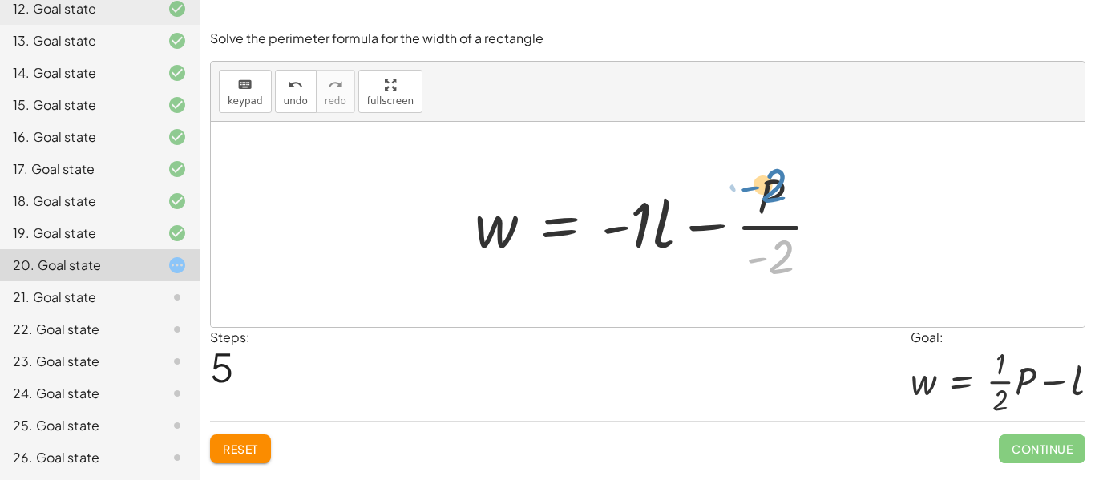
drag, startPoint x: 794, startPoint y: 256, endPoint x: 790, endPoint y: 188, distance: 67.5
click at [790, 188] on div at bounding box center [654, 224] width 374 height 123
drag, startPoint x: 722, startPoint y: 226, endPoint x: 737, endPoint y: 225, distance: 14.5
click at [737, 225] on div at bounding box center [654, 224] width 374 height 123
click at [232, 438] on button "Reset" at bounding box center [240, 449] width 61 height 29
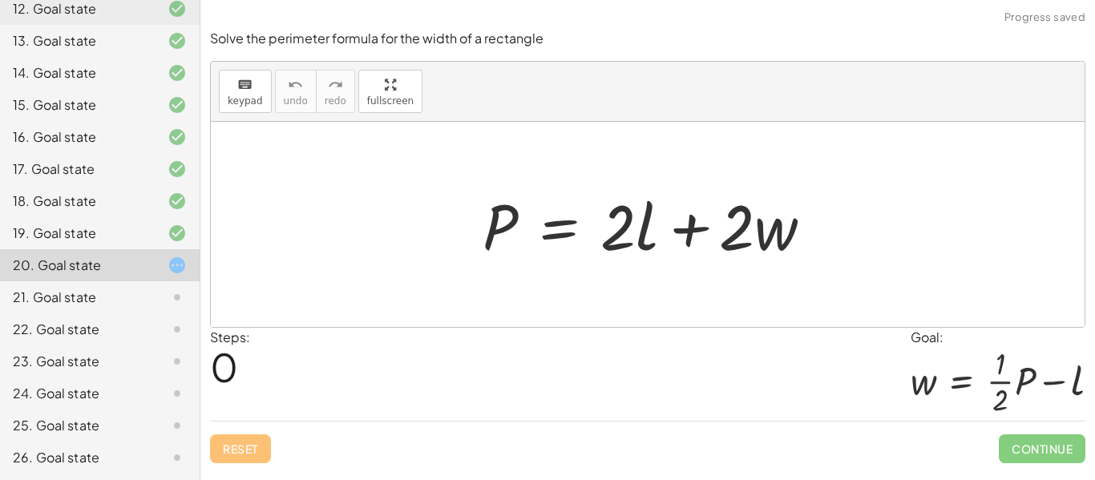
click at [83, 301] on div "21. Goal state" at bounding box center [77, 297] width 129 height 19
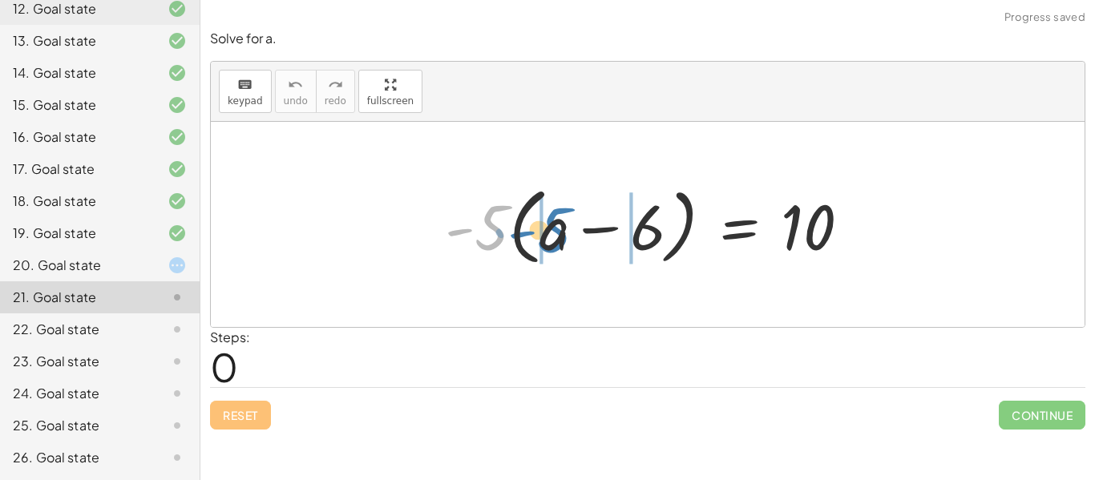
drag, startPoint x: 497, startPoint y: 244, endPoint x: 560, endPoint y: 246, distance: 62.6
click at [560, 246] on div at bounding box center [654, 225] width 435 height 92
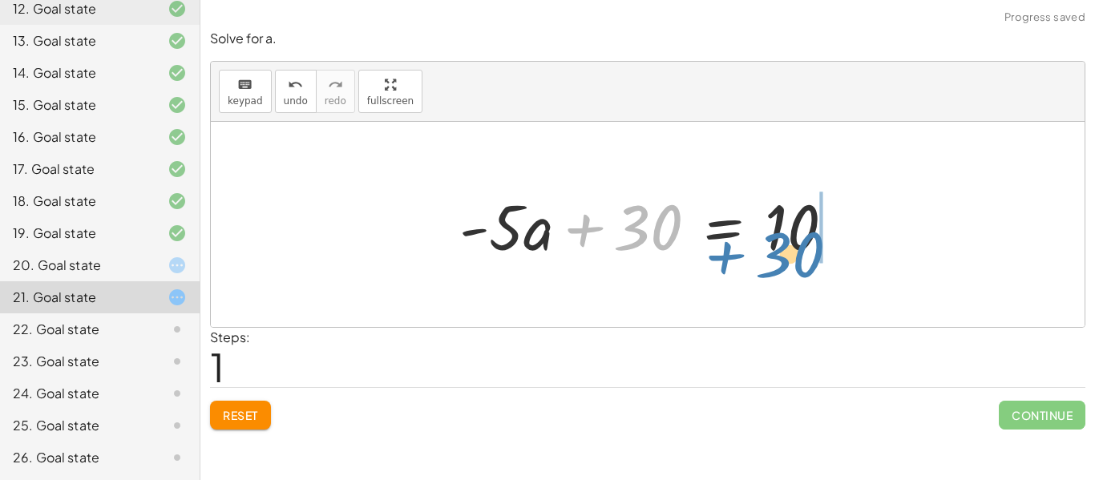
drag, startPoint x: 629, startPoint y: 221, endPoint x: 779, endPoint y: 246, distance: 152.0
click at [779, 246] on div at bounding box center [653, 225] width 404 height 83
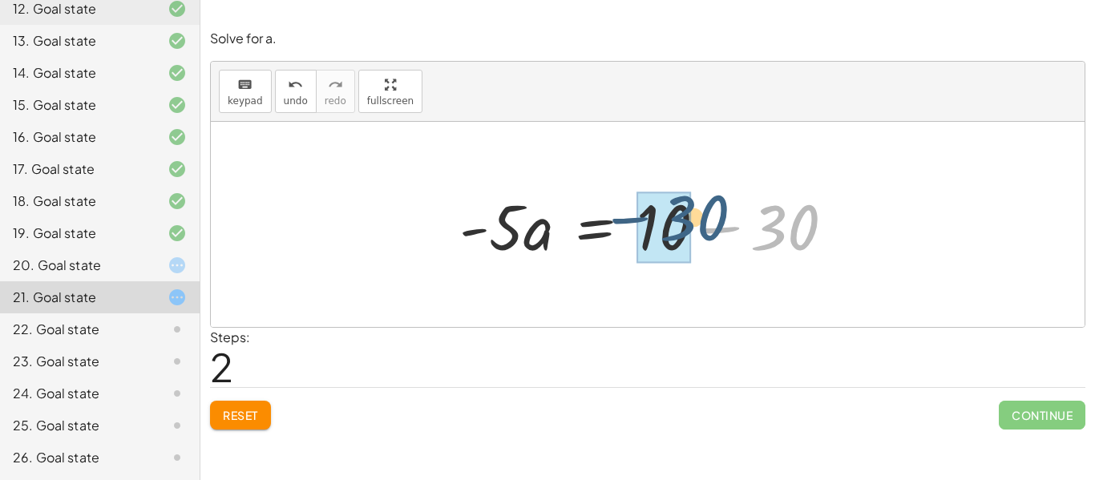
drag, startPoint x: 763, startPoint y: 244, endPoint x: 658, endPoint y: 241, distance: 105.0
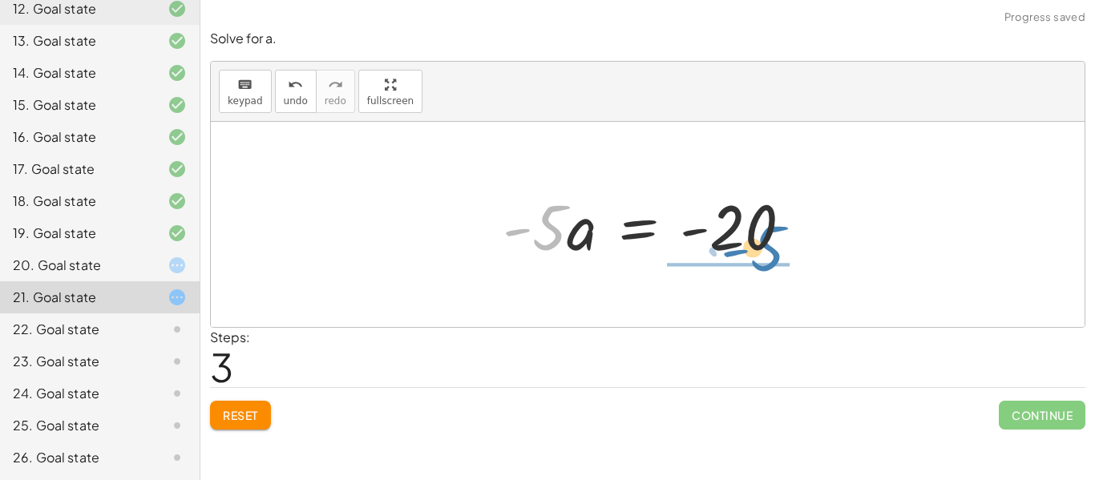
drag, startPoint x: 545, startPoint y: 240, endPoint x: 765, endPoint y: 261, distance: 220.6
click at [765, 261] on div at bounding box center [654, 225] width 318 height 83
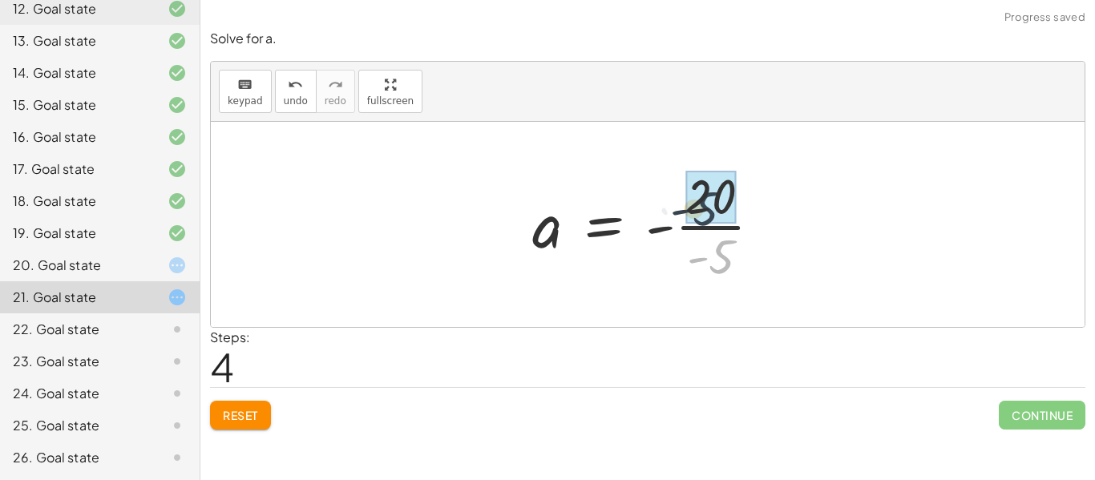
drag, startPoint x: 725, startPoint y: 259, endPoint x: 706, endPoint y: 204, distance: 57.5
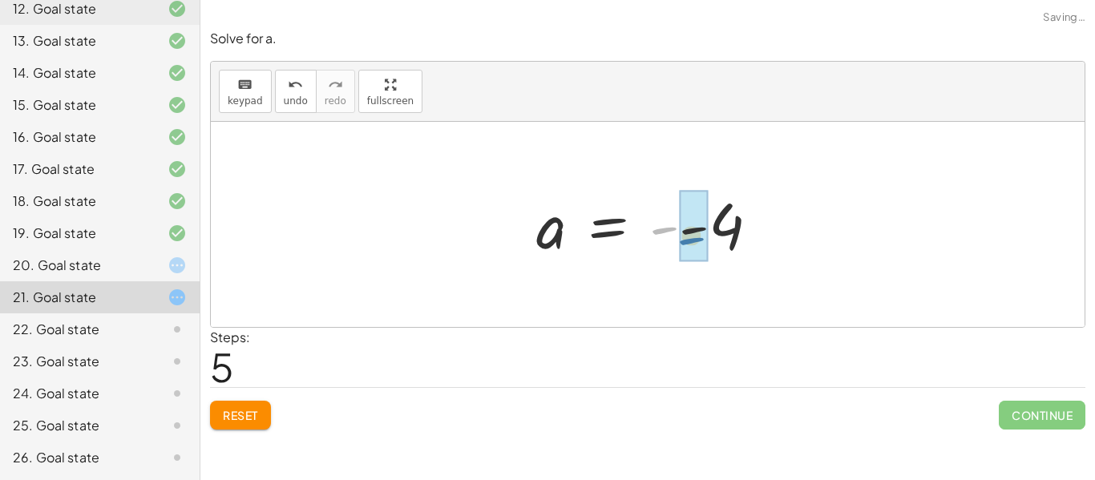
drag, startPoint x: 661, startPoint y: 232, endPoint x: 690, endPoint y: 240, distance: 30.9
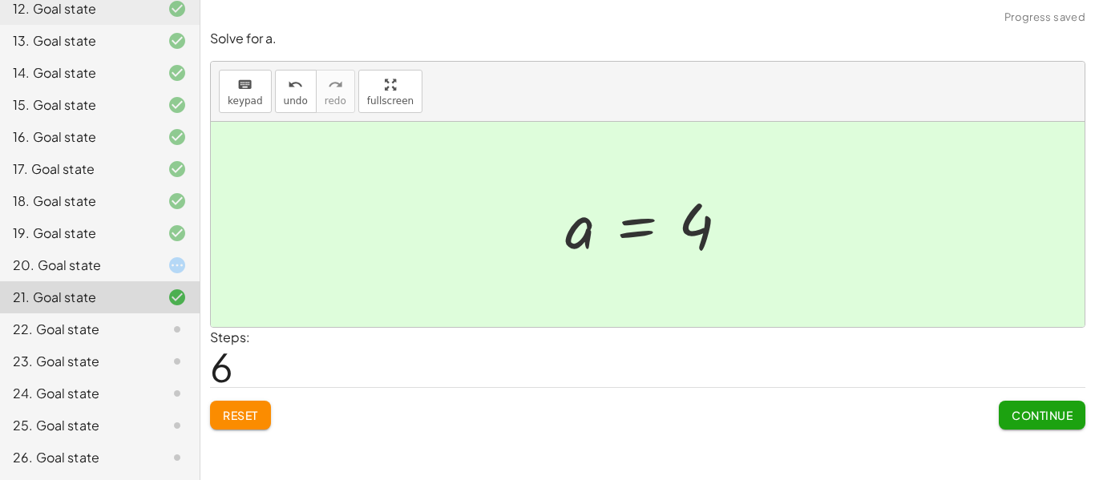
click at [1014, 414] on span "Continue" at bounding box center [1042, 415] width 61 height 14
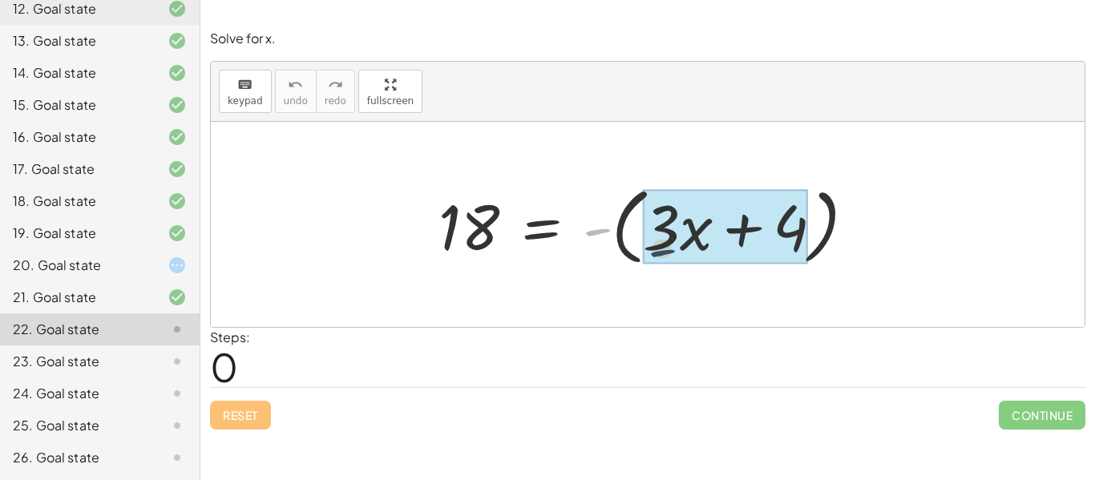
drag, startPoint x: 599, startPoint y: 231, endPoint x: 681, endPoint y: 251, distance: 85.0
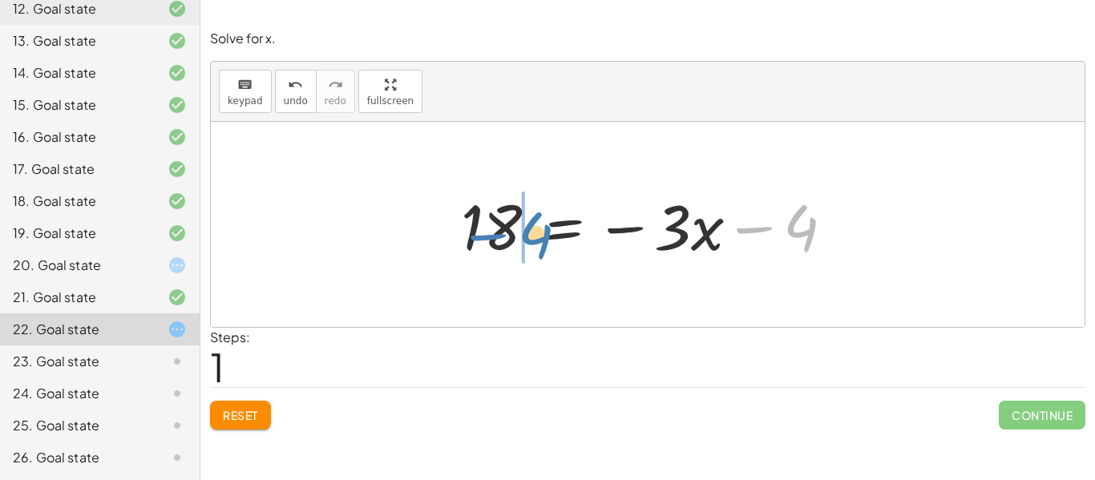
drag, startPoint x: 803, startPoint y: 225, endPoint x: 509, endPoint y: 232, distance: 294.3
click at [509, 232] on div at bounding box center [654, 225] width 402 height 83
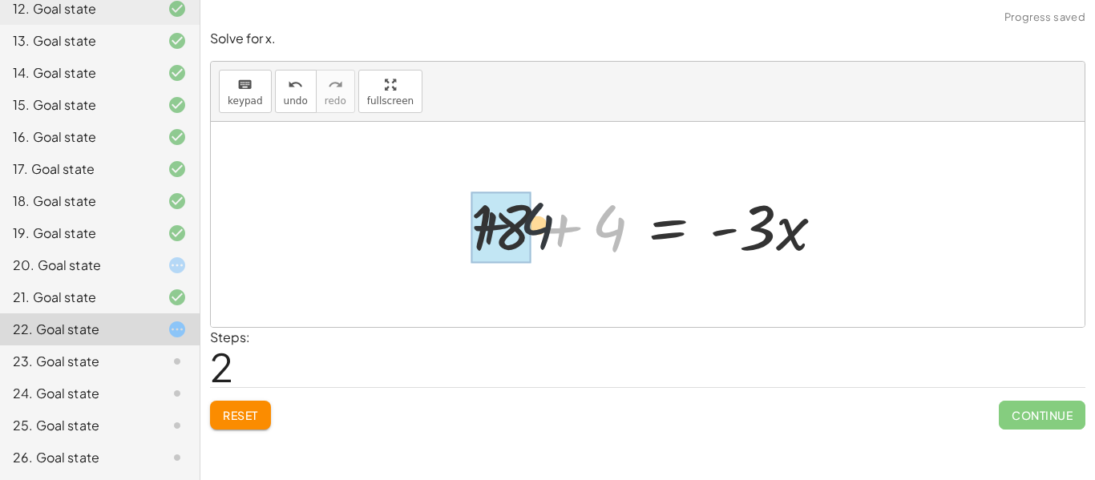
drag, startPoint x: 621, startPoint y: 232, endPoint x: 530, endPoint y: 229, distance: 91.4
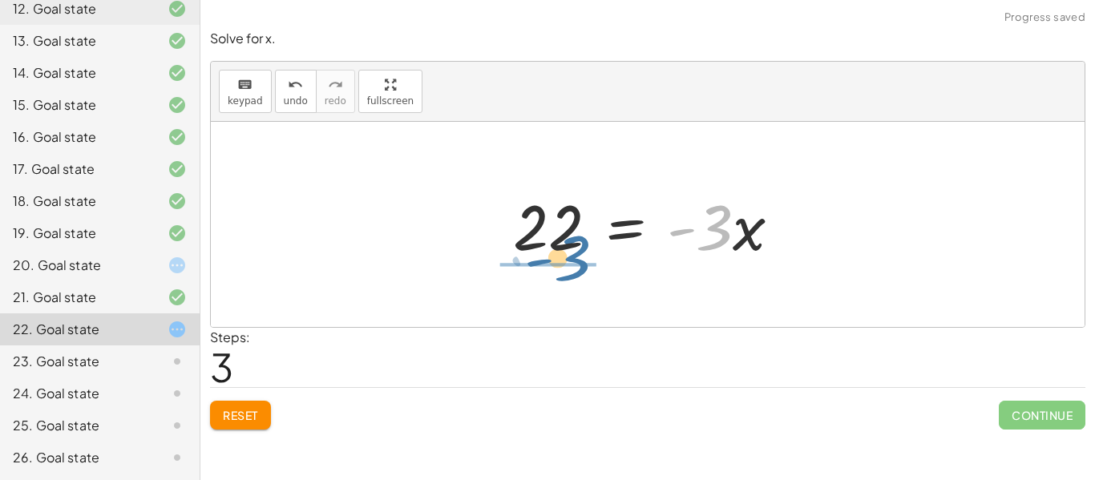
drag, startPoint x: 710, startPoint y: 236, endPoint x: 567, endPoint y: 266, distance: 146.7
click at [567, 266] on div "18 = - ( + · 3 · x + 4 ) 18 = − · 3 · x − 4 + 18 + 4 = · - 3 · x · - 3 = · 3 · …" at bounding box center [647, 225] width 317 height 91
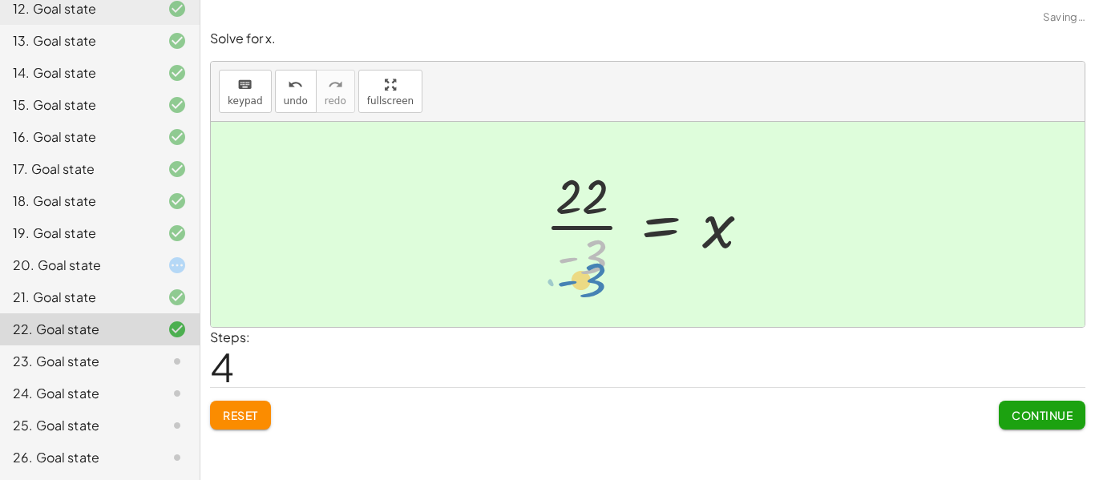
drag, startPoint x: 594, startPoint y: 265, endPoint x: 593, endPoint y: 288, distance: 22.5
click at [593, 288] on div "18 = - ( + · 3 · x + 4 ) 18 = − · 3 · x − 4 + 18 + 4 = · - 3 · x 22 = · - 3 · x…" at bounding box center [648, 224] width 254 height 131
click at [1012, 402] on button "Continue" at bounding box center [1042, 415] width 87 height 29
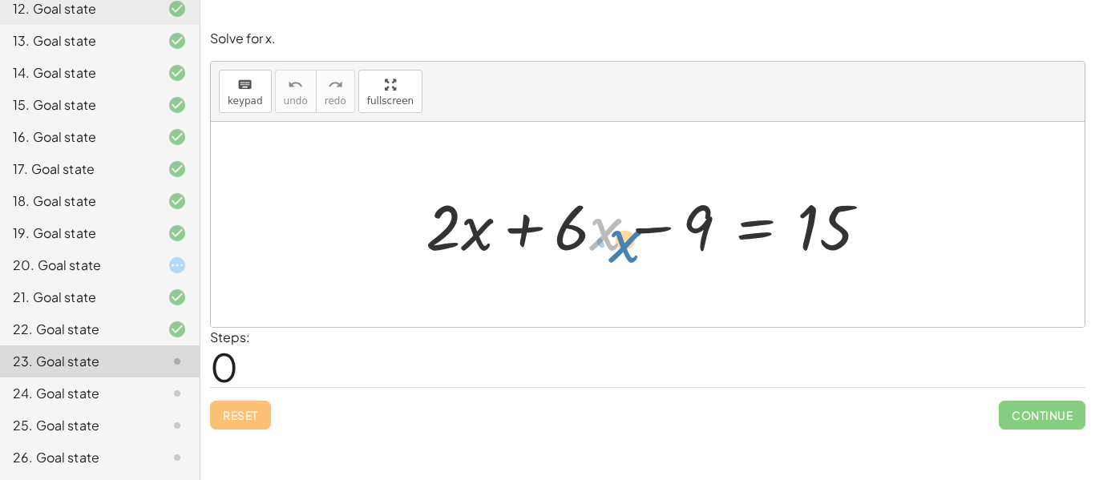
drag, startPoint x: 591, startPoint y: 221, endPoint x: 610, endPoint y: 232, distance: 22.3
click at [610, 232] on div at bounding box center [654, 225] width 472 height 83
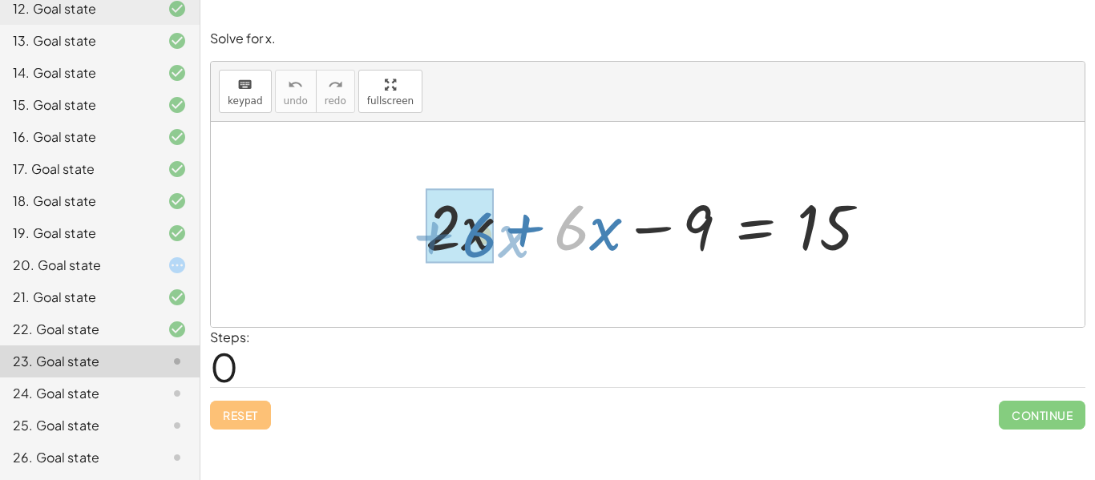
drag, startPoint x: 575, startPoint y: 232, endPoint x: 501, endPoint y: 240, distance: 74.2
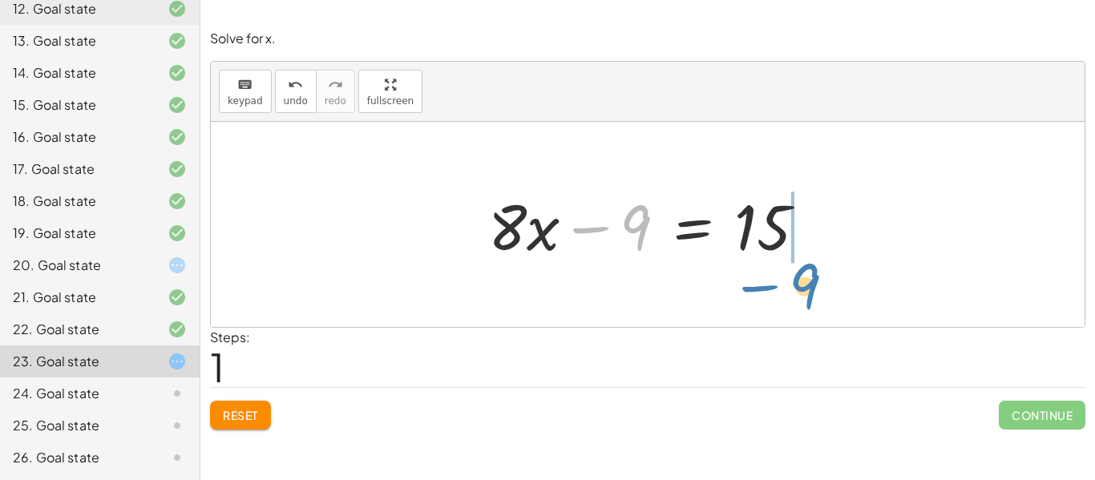
drag, startPoint x: 620, startPoint y: 216, endPoint x: 806, endPoint y: 276, distance: 195.2
click at [806, 276] on div "+ · 2 · x + · 6 · x − 9 = 15 − 9 + · x − 9 = 15 · 8" at bounding box center [648, 224] width 874 height 205
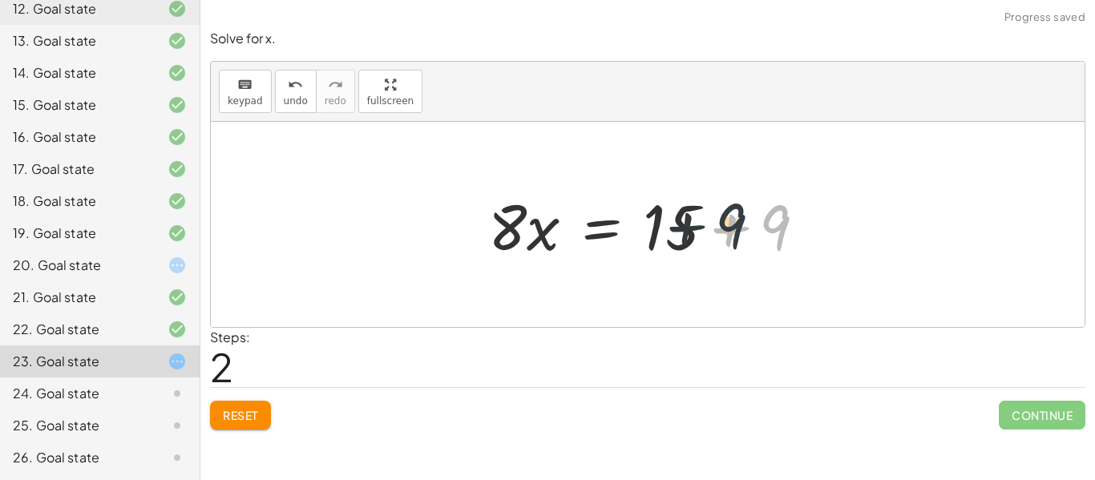
drag, startPoint x: 778, startPoint y: 232, endPoint x: 712, endPoint y: 229, distance: 66.6
click at [712, 229] on div at bounding box center [653, 225] width 346 height 83
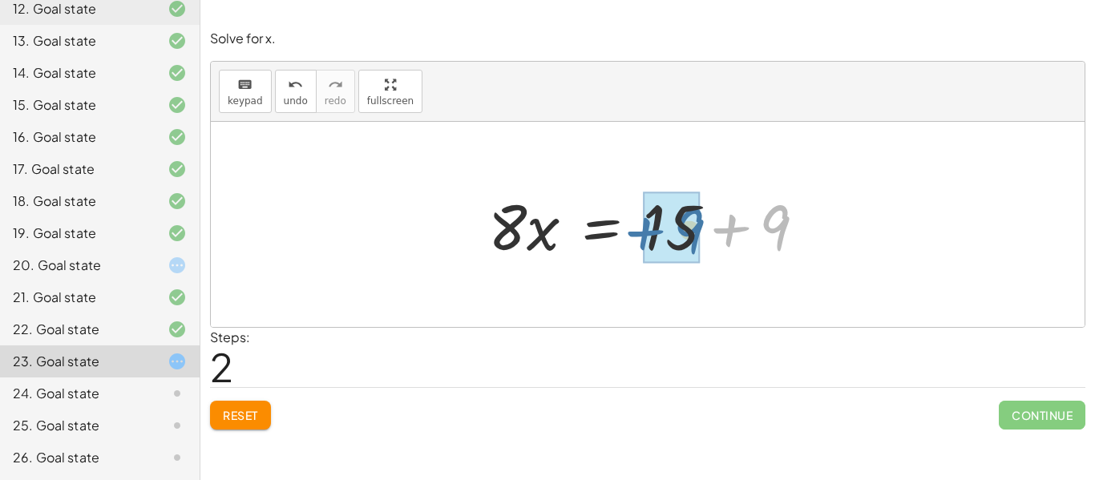
drag, startPoint x: 750, startPoint y: 229, endPoint x: 661, endPoint y: 232, distance: 89.8
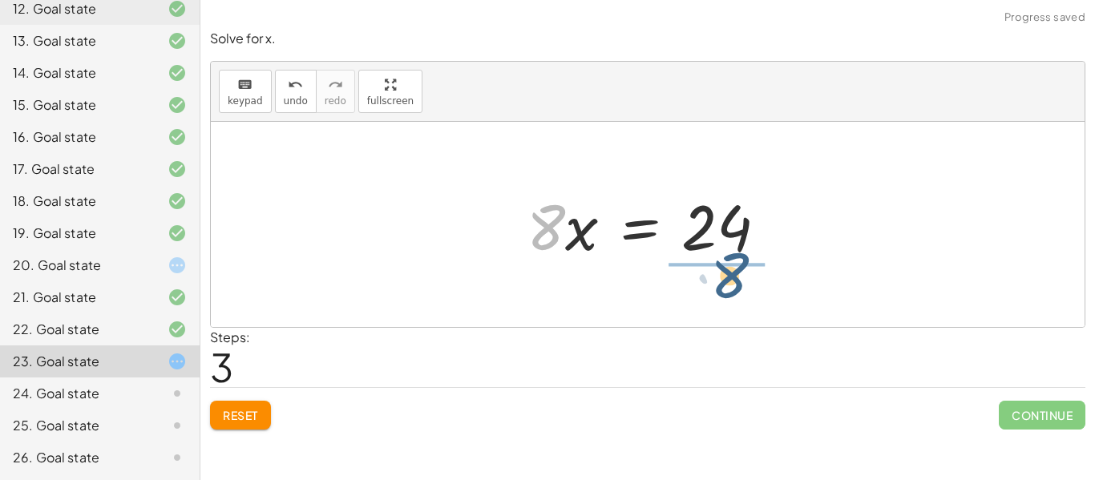
drag, startPoint x: 546, startPoint y: 243, endPoint x: 737, endPoint y: 285, distance: 195.3
click at [737, 285] on div "+ · 2 · x + · 6 · x − 9 = 15 + · 8 · x − 9 = 15 · 8 · x = + 15 + 9 · 8 · x = · …" at bounding box center [648, 224] width 874 height 205
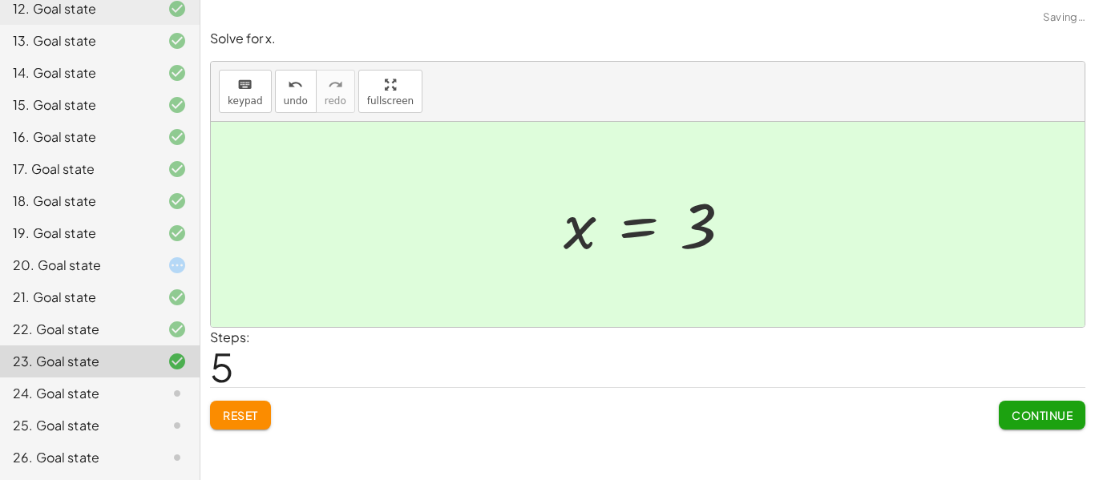
click at [1023, 416] on span "Continue" at bounding box center [1042, 415] width 61 height 14
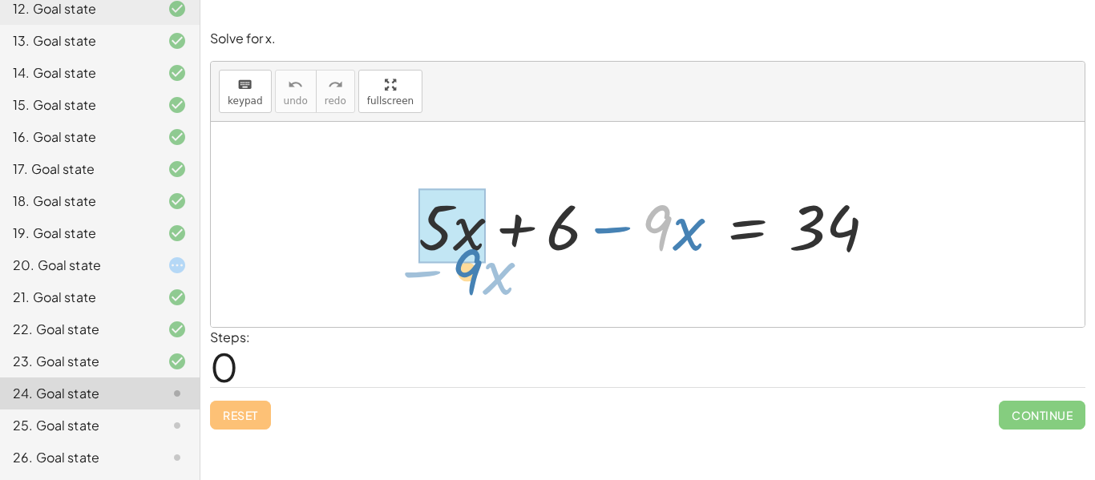
drag, startPoint x: 653, startPoint y: 223, endPoint x: 461, endPoint y: 266, distance: 196.4
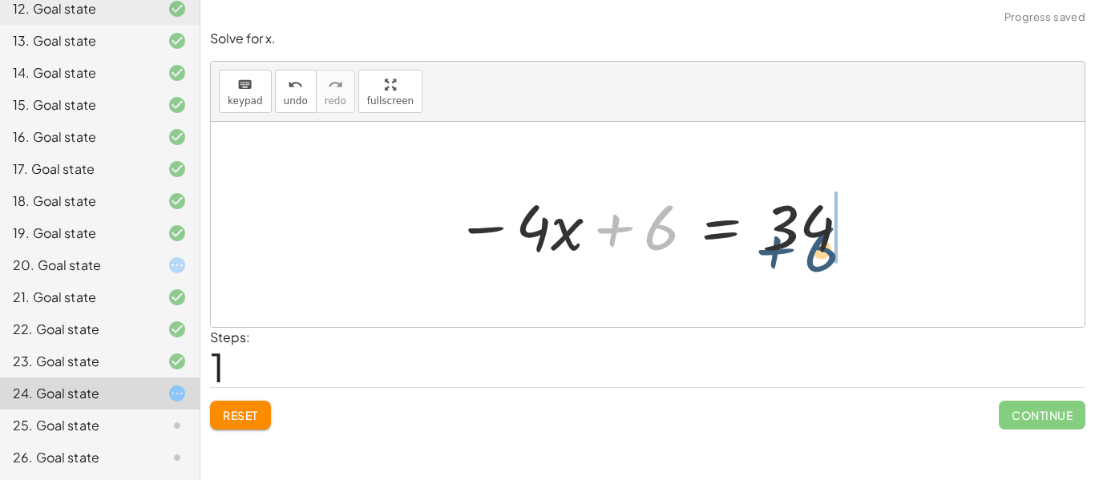
drag, startPoint x: 665, startPoint y: 234, endPoint x: 842, endPoint y: 255, distance: 177.6
click at [842, 255] on div at bounding box center [653, 225] width 412 height 83
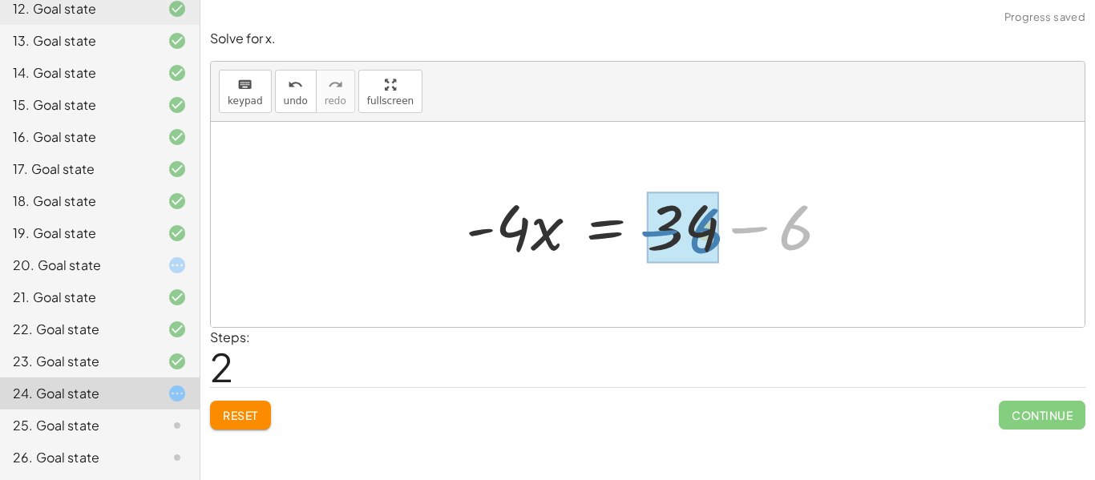
drag, startPoint x: 789, startPoint y: 227, endPoint x: 697, endPoint y: 230, distance: 91.4
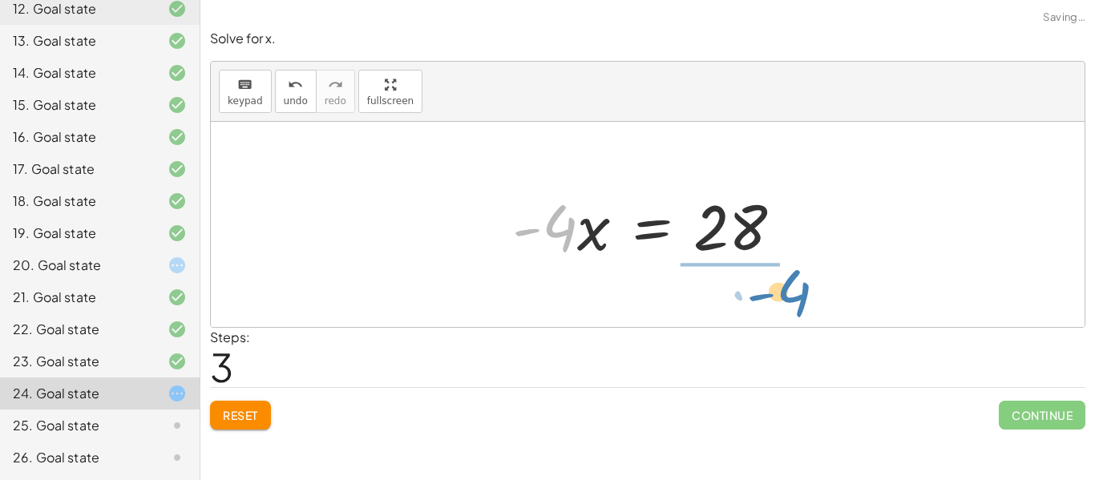
drag, startPoint x: 543, startPoint y: 232, endPoint x: 778, endPoint y: 297, distance: 244.5
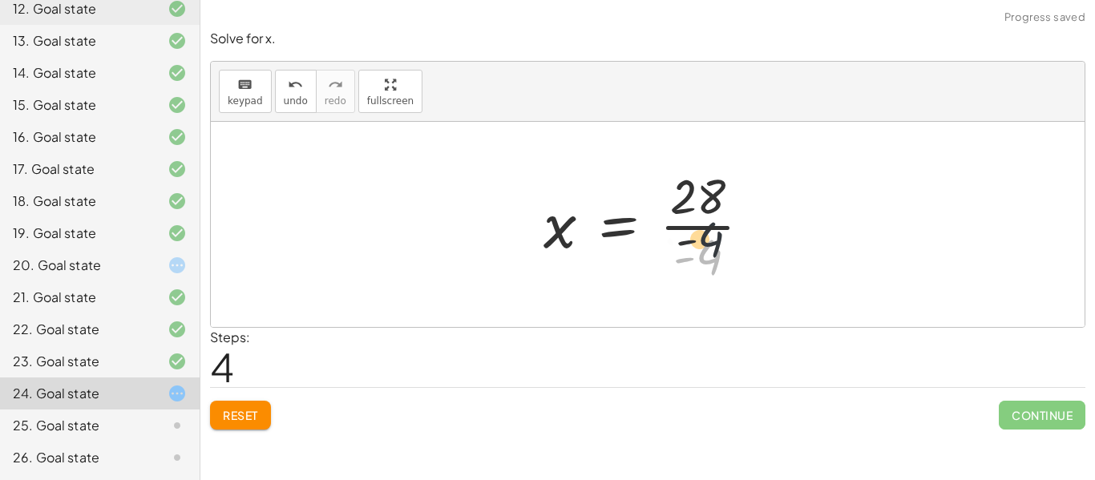
drag, startPoint x: 705, startPoint y: 261, endPoint x: 702, endPoint y: 227, distance: 34.6
click at [702, 227] on div at bounding box center [654, 224] width 236 height 123
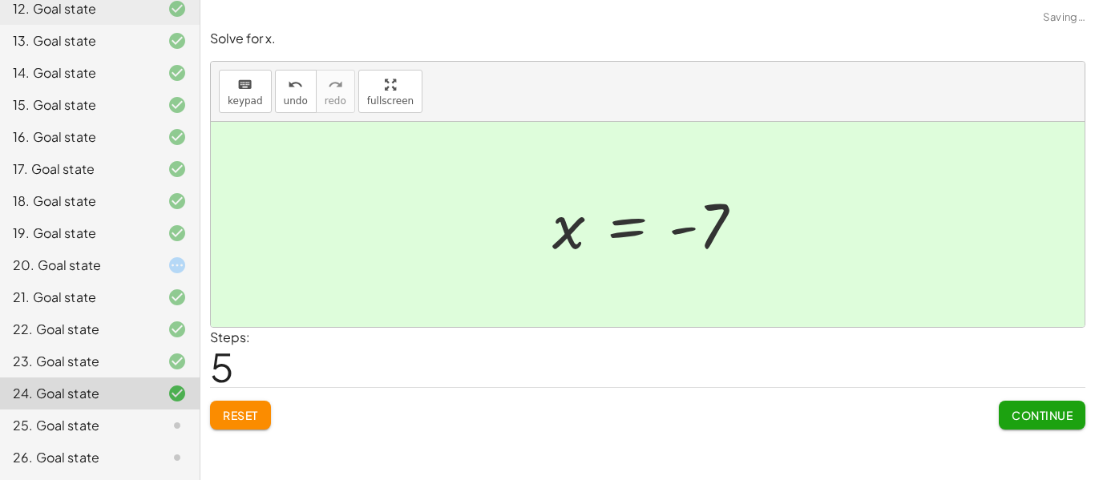
click at [1045, 413] on span "Continue" at bounding box center [1042, 415] width 61 height 14
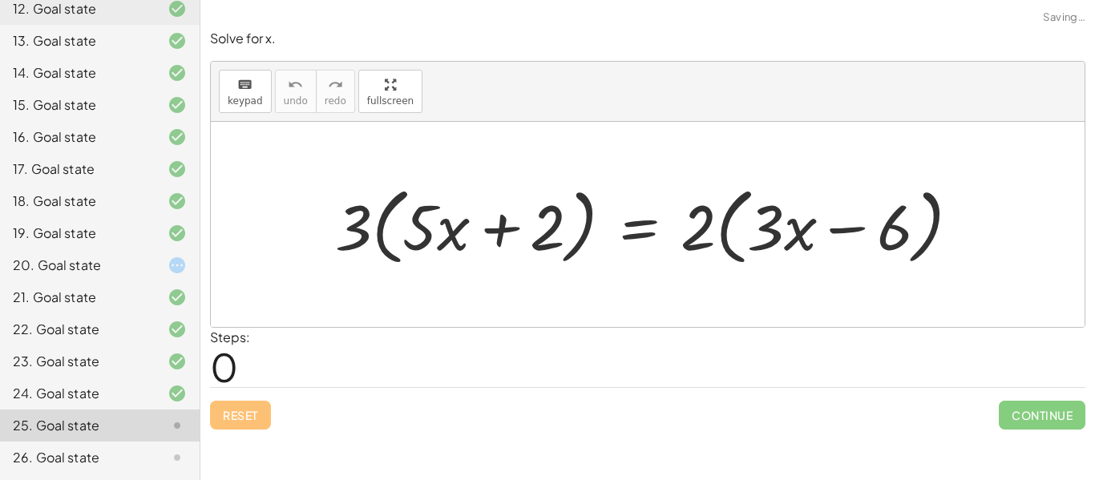
scroll to position [552, 0]
drag, startPoint x: 354, startPoint y: 234, endPoint x: 473, endPoint y: 251, distance: 120.6
click at [473, 251] on div at bounding box center [653, 225] width 653 height 92
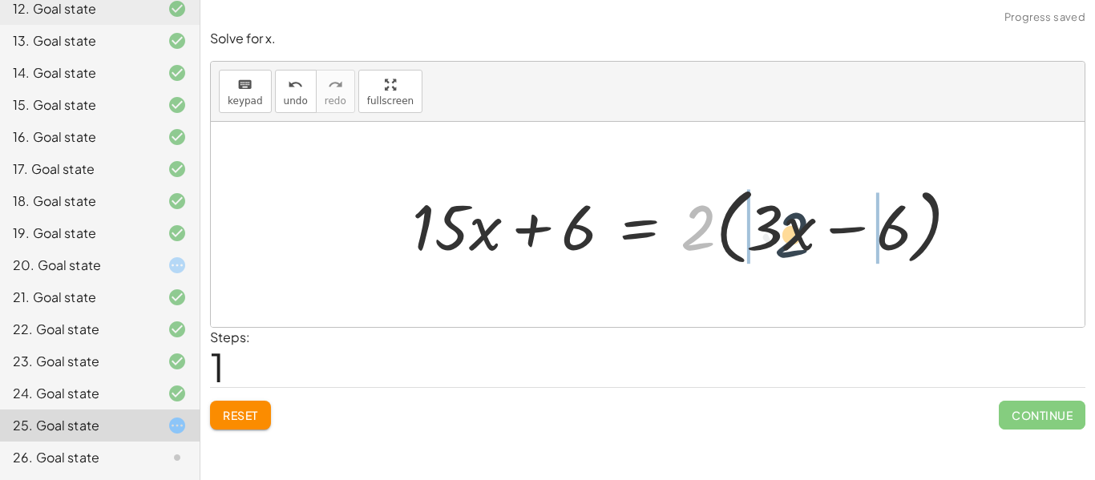
drag, startPoint x: 699, startPoint y: 230, endPoint x: 822, endPoint y: 242, distance: 123.2
click at [822, 242] on div at bounding box center [692, 225] width 576 height 92
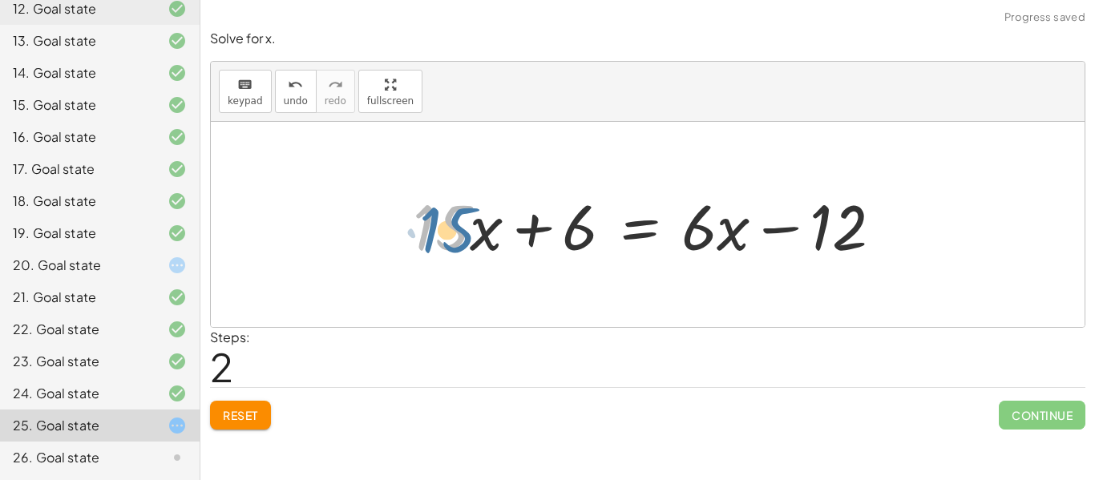
drag, startPoint x: 425, startPoint y: 233, endPoint x: 421, endPoint y: 224, distance: 9.7
click at [421, 224] on div at bounding box center [654, 225] width 499 height 83
drag, startPoint x: 733, startPoint y: 236, endPoint x: 754, endPoint y: 243, distance: 22.8
click at [754, 243] on div at bounding box center [654, 225] width 499 height 83
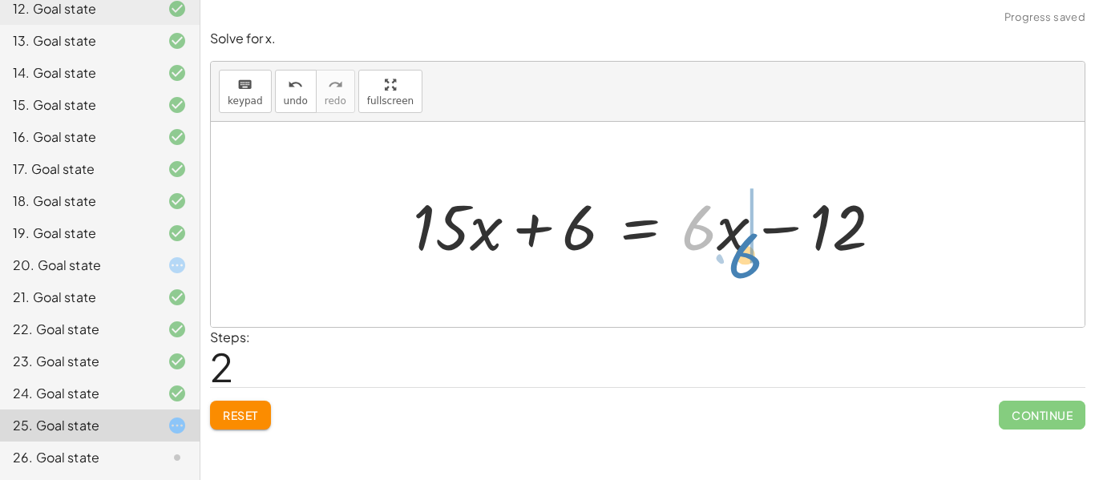
drag, startPoint x: 715, startPoint y: 236, endPoint x: 768, endPoint y: 257, distance: 56.9
click at [768, 257] on div at bounding box center [654, 225] width 499 height 83
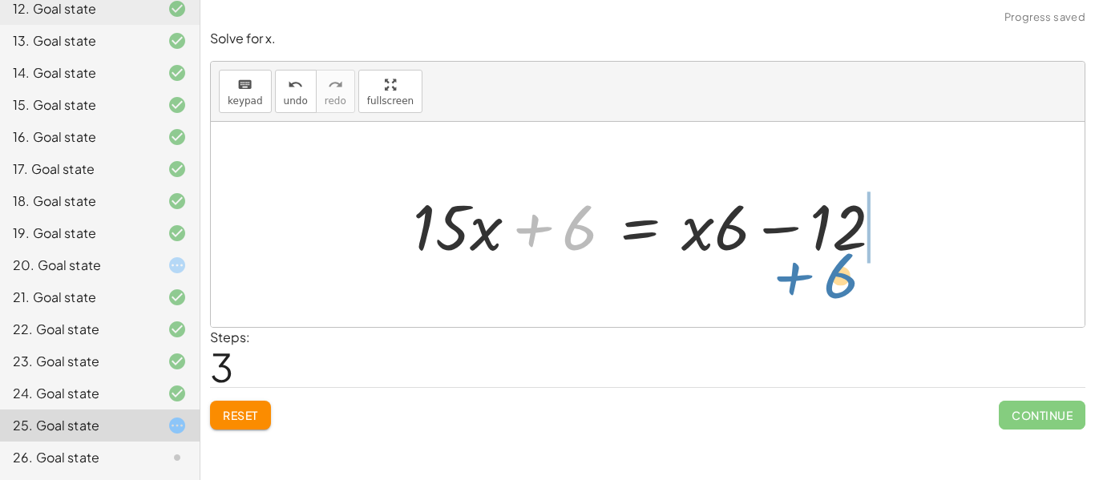
drag, startPoint x: 583, startPoint y: 236, endPoint x: 847, endPoint y: 283, distance: 268.7
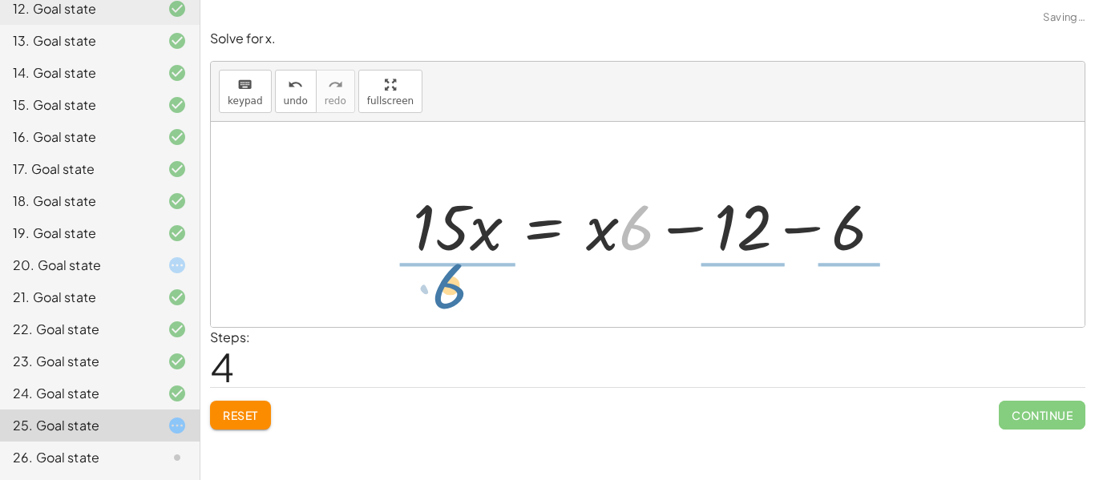
drag, startPoint x: 624, startPoint y: 228, endPoint x: 411, endPoint y: 286, distance: 220.1
click at [411, 286] on div "· 3 · ( + · 5 · x + 2 ) = · 2 · ( + · 3 · x − 6 ) + · 3 · 5 · x + · 3 · 2 = · 2…" at bounding box center [648, 224] width 874 height 205
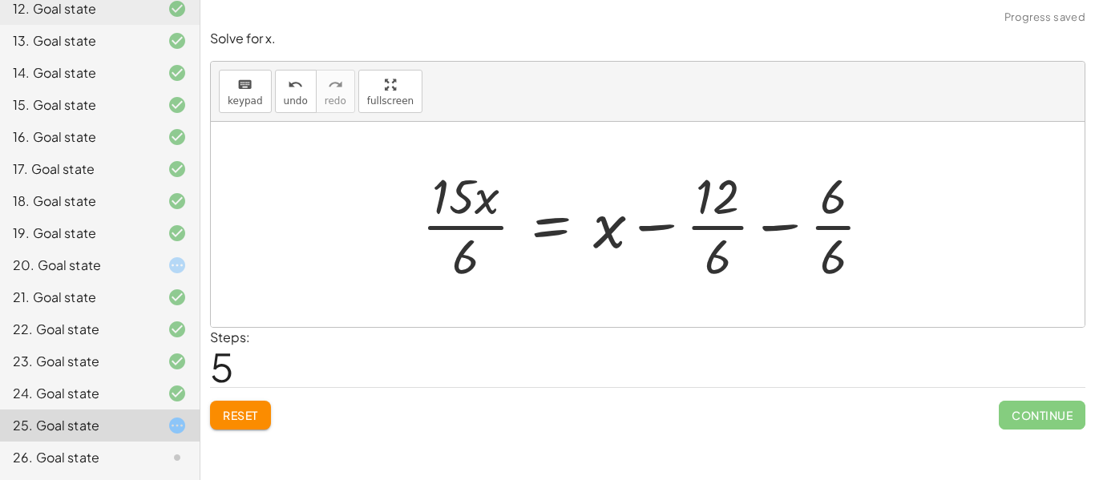
click at [236, 408] on span "Reset" at bounding box center [240, 415] width 35 height 14
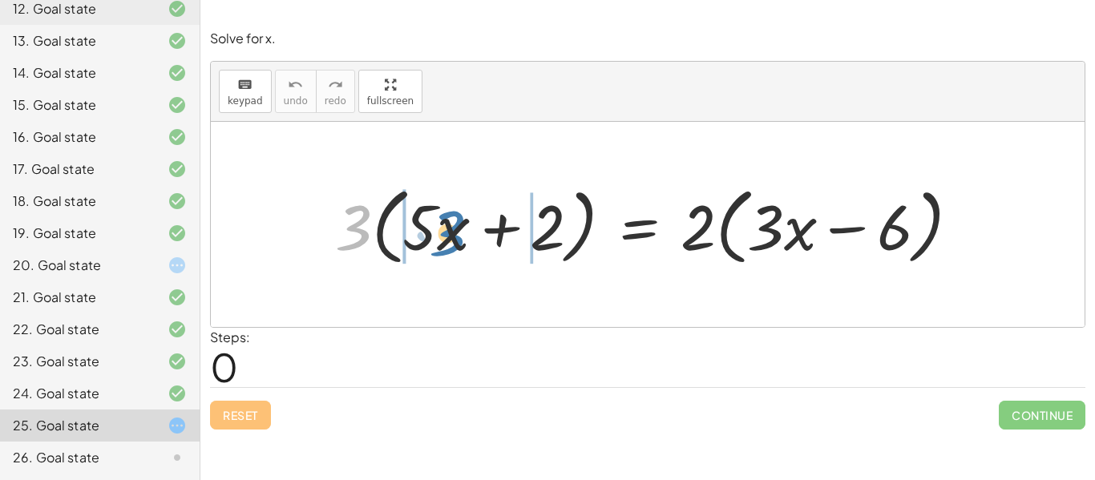
drag, startPoint x: 361, startPoint y: 234, endPoint x: 463, endPoint y: 240, distance: 102.0
click at [463, 240] on div at bounding box center [653, 225] width 653 height 92
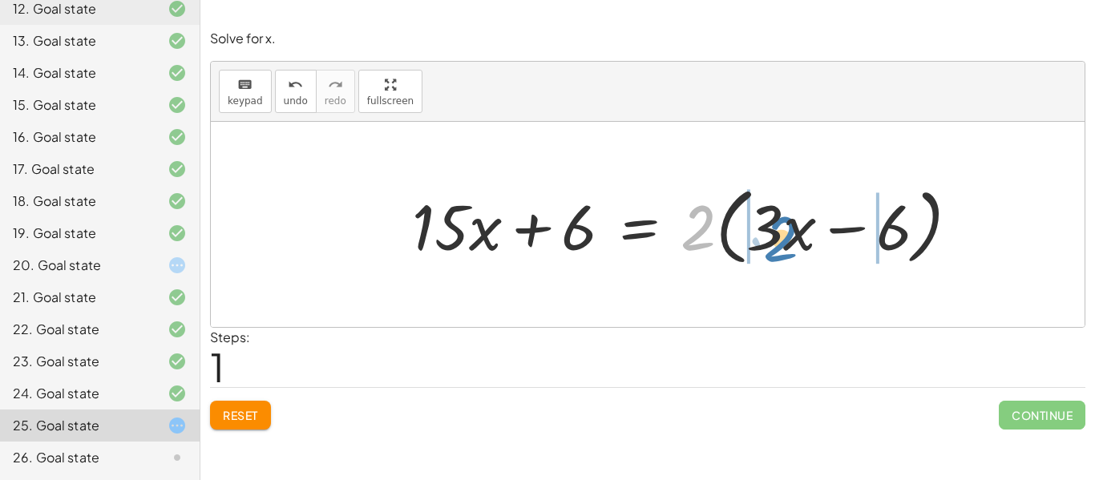
drag, startPoint x: 696, startPoint y: 236, endPoint x: 779, endPoint y: 248, distance: 84.1
click at [779, 248] on div at bounding box center [692, 225] width 576 height 92
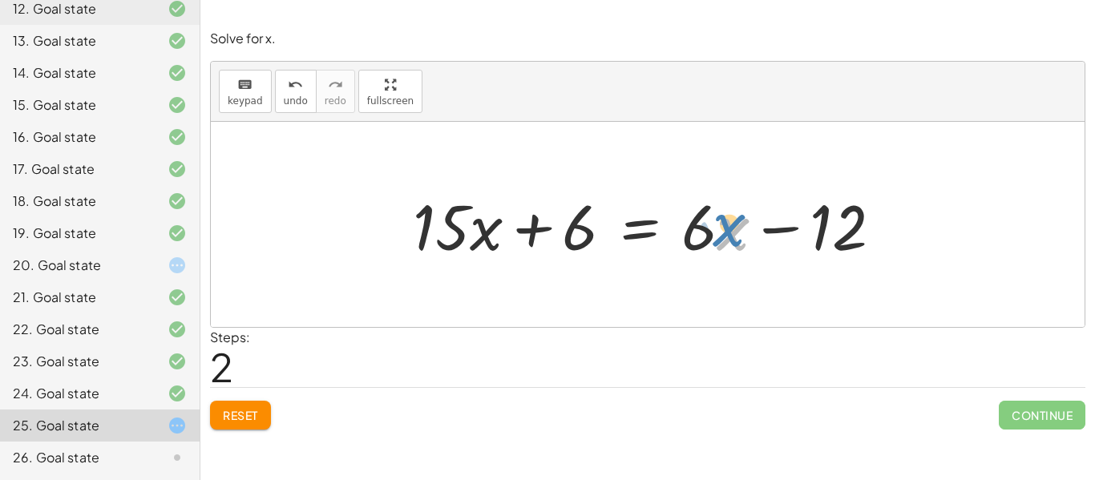
click at [717, 226] on div at bounding box center [654, 225] width 499 height 83
drag, startPoint x: 701, startPoint y: 229, endPoint x: 697, endPoint y: 244, distance: 15.2
click at [697, 244] on div at bounding box center [654, 225] width 499 height 83
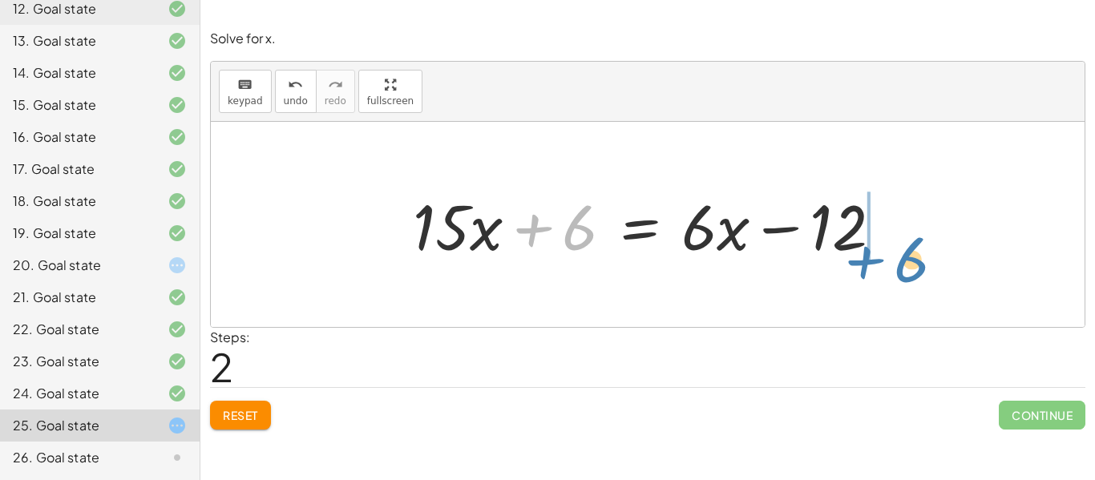
drag, startPoint x: 589, startPoint y: 233, endPoint x: 927, endPoint y: 250, distance: 337.9
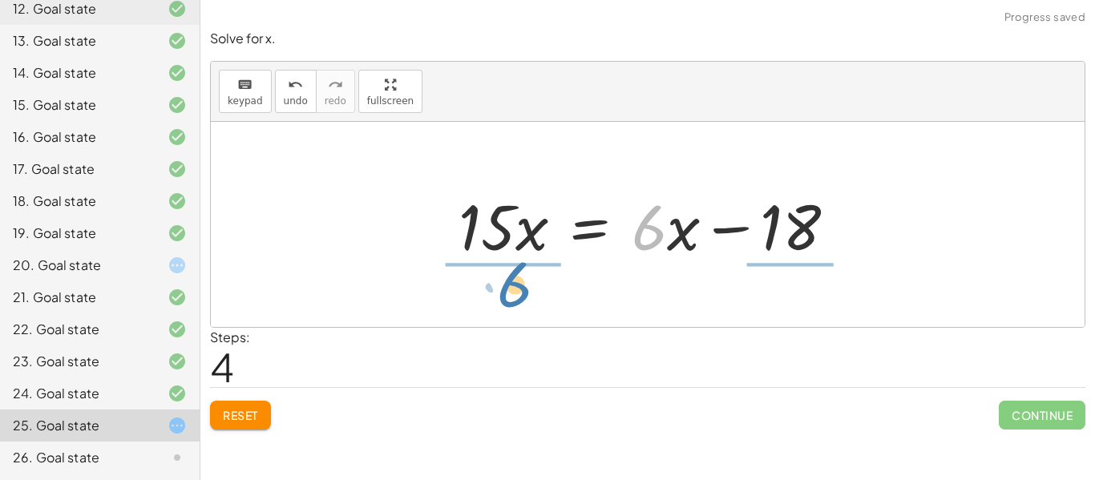
drag, startPoint x: 660, startPoint y: 223, endPoint x: 523, endPoint y: 279, distance: 148.1
click at [523, 279] on div "· 3 · ( + · 5 · x + 2 ) = · 2 · ( + · 3 · x − 6 ) + · 3 · 5 · x + · 3 · 2 = · 2…" at bounding box center [648, 224] width 874 height 205
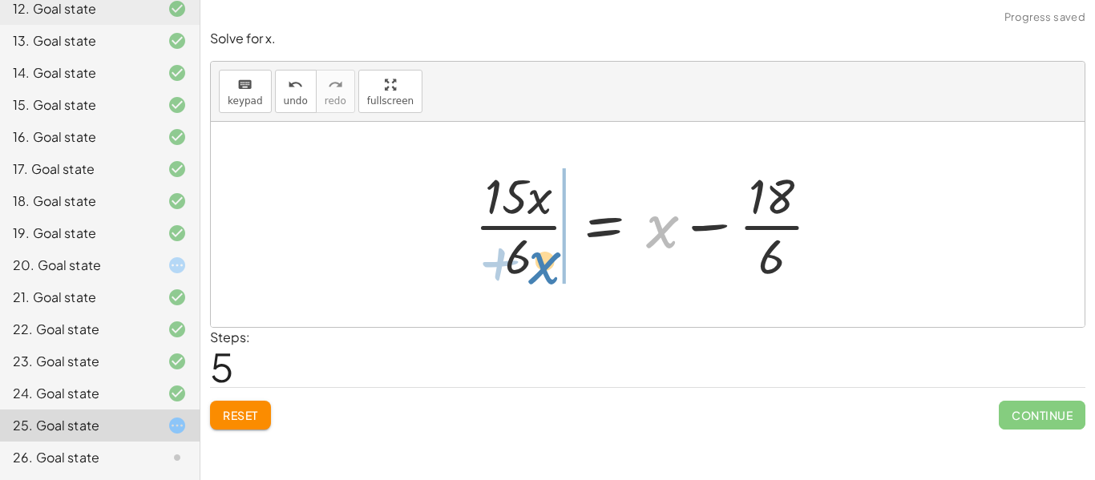
drag, startPoint x: 654, startPoint y: 230, endPoint x: 536, endPoint y: 267, distance: 123.5
click at [536, 267] on div at bounding box center [654, 224] width 374 height 123
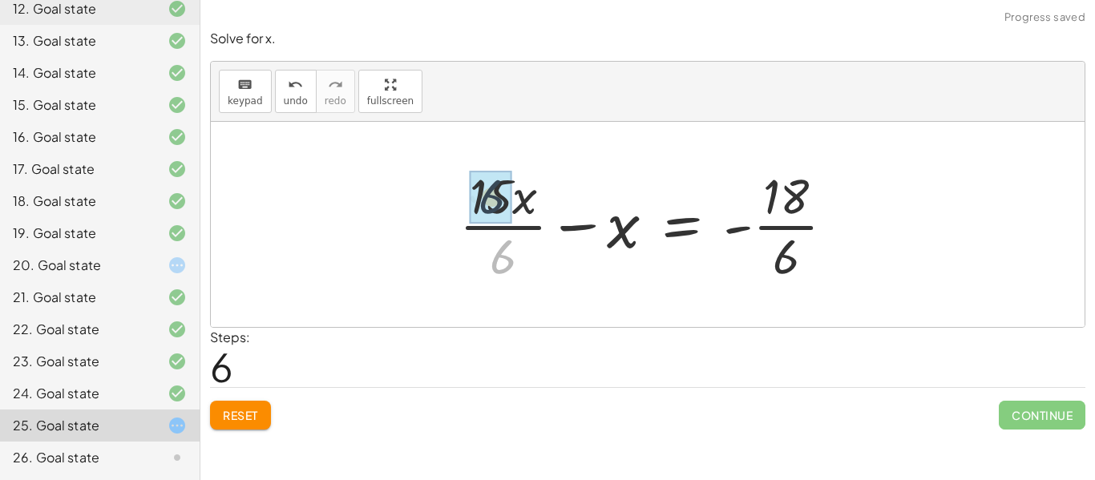
drag, startPoint x: 505, startPoint y: 269, endPoint x: 494, endPoint y: 224, distance: 45.5
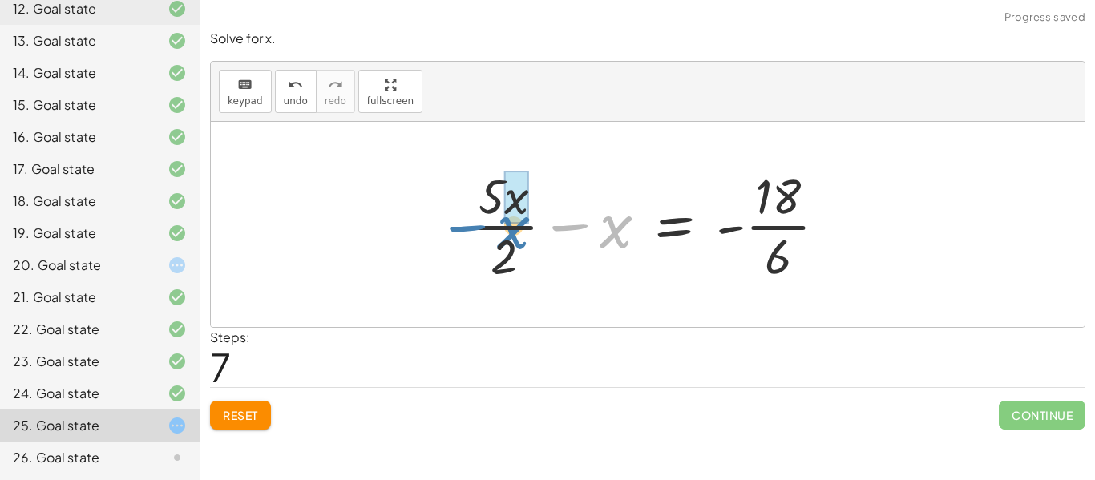
drag, startPoint x: 617, startPoint y: 225, endPoint x: 514, endPoint y: 226, distance: 103.4
click at [514, 226] on div at bounding box center [653, 224] width 387 height 123
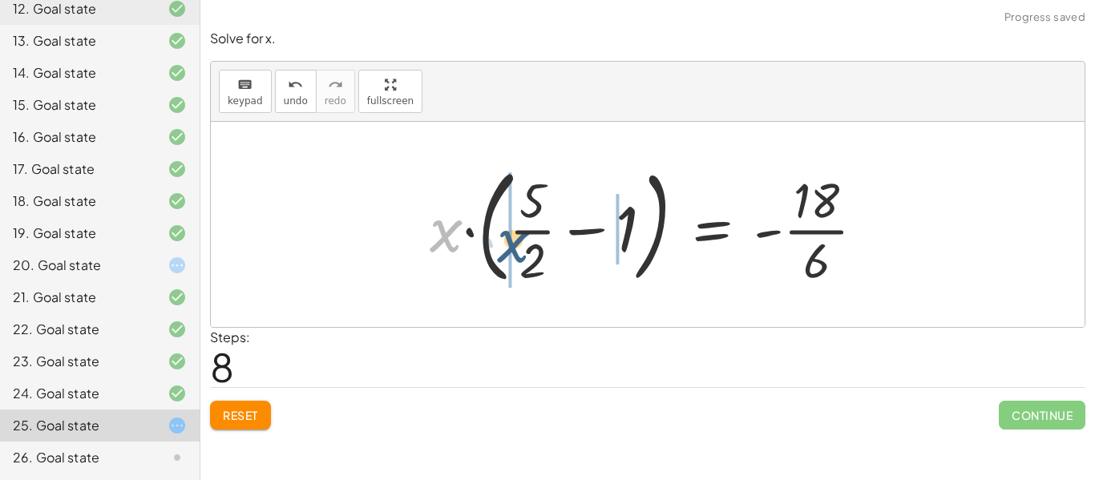
drag, startPoint x: 449, startPoint y: 235, endPoint x: 525, endPoint y: 247, distance: 77.1
click at [525, 247] on div at bounding box center [654, 224] width 464 height 133
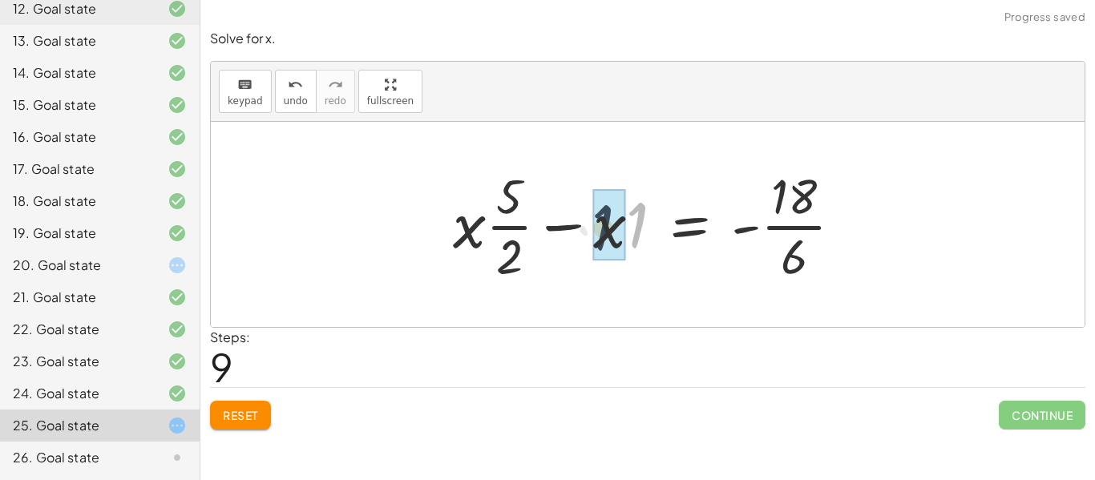
drag, startPoint x: 629, startPoint y: 226, endPoint x: 594, endPoint y: 229, distance: 34.6
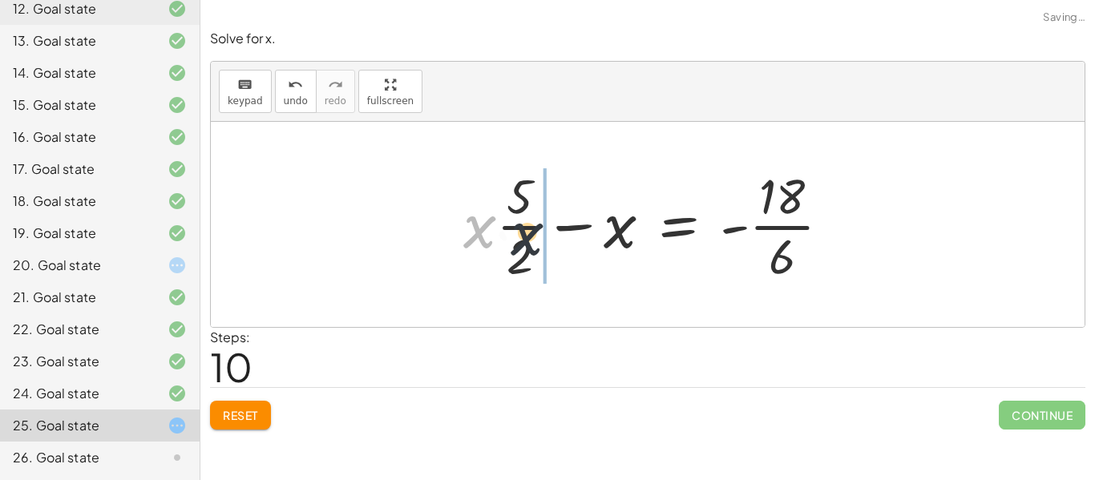
drag, startPoint x: 476, startPoint y: 241, endPoint x: 536, endPoint y: 251, distance: 60.9
click at [536, 251] on div at bounding box center [653, 224] width 396 height 123
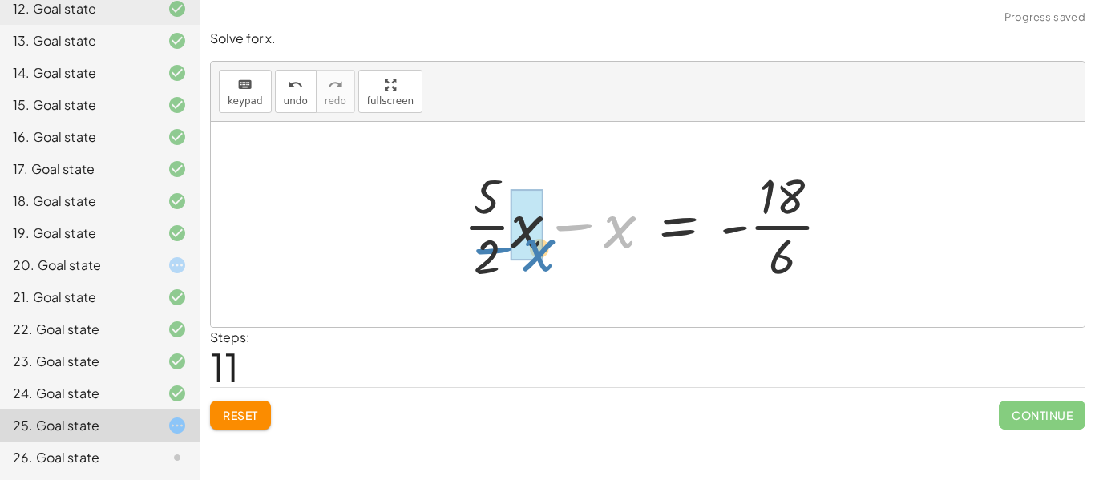
drag, startPoint x: 582, startPoint y: 228, endPoint x: 501, endPoint y: 251, distance: 84.2
click at [501, 251] on div at bounding box center [653, 224] width 396 height 123
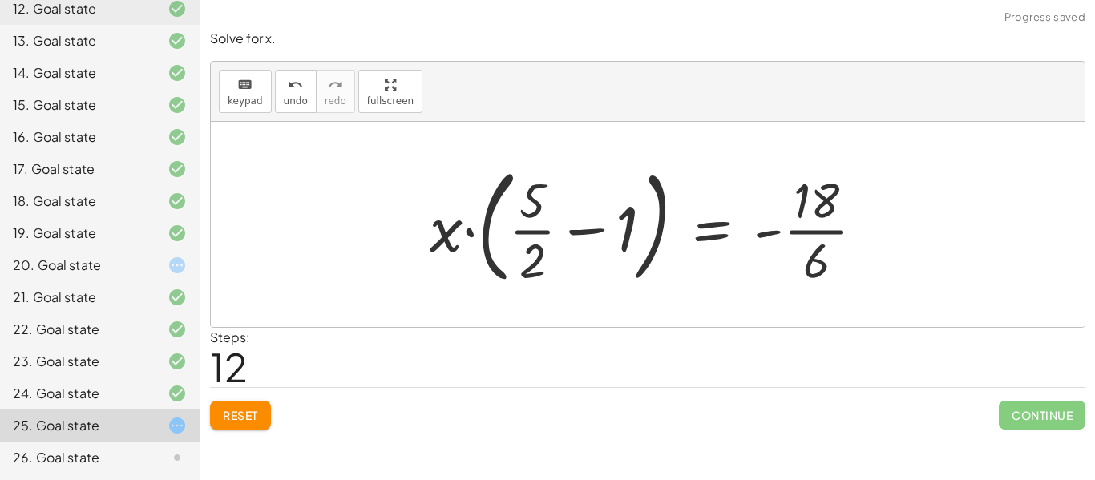
click at [229, 418] on span "Reset" at bounding box center [240, 415] width 35 height 14
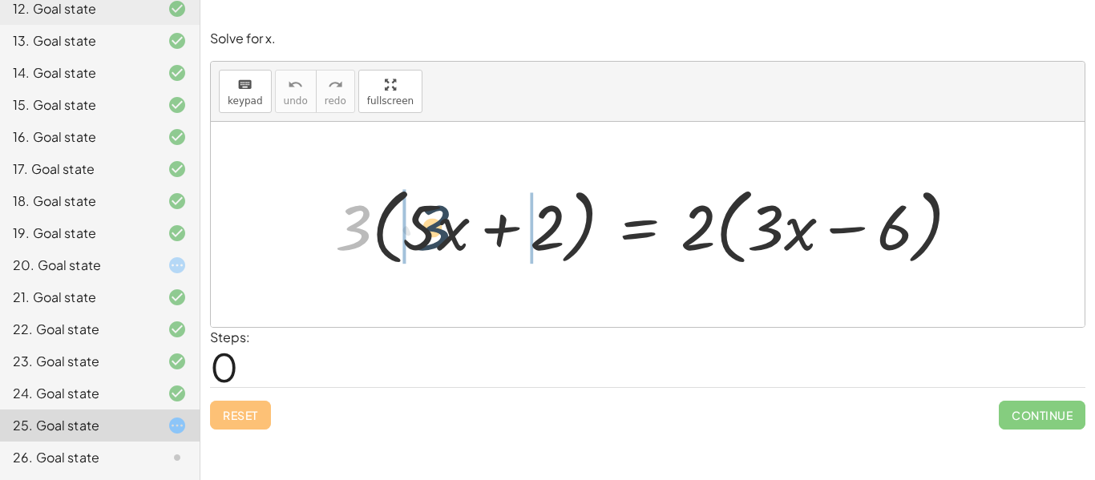
drag, startPoint x: 350, startPoint y: 240, endPoint x: 431, endPoint y: 240, distance: 81.8
click at [431, 240] on div at bounding box center [653, 225] width 653 height 92
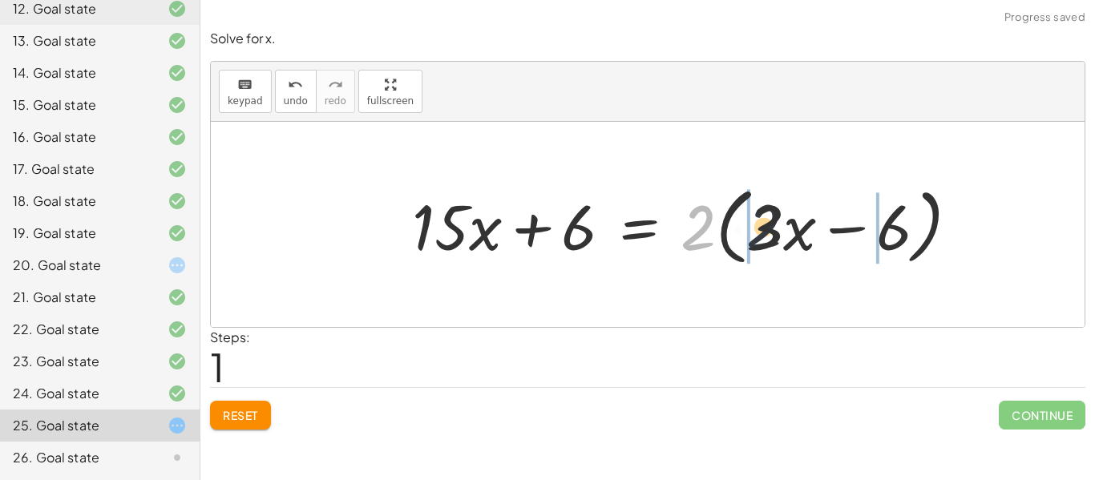
drag, startPoint x: 706, startPoint y: 238, endPoint x: 793, endPoint y: 237, distance: 86.6
click at [793, 237] on div at bounding box center [692, 225] width 576 height 92
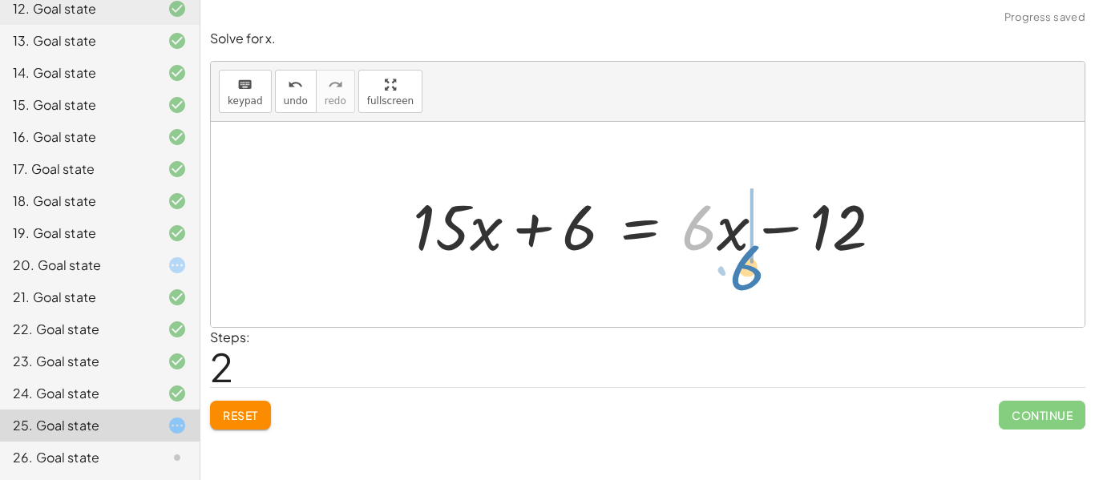
drag, startPoint x: 716, startPoint y: 231, endPoint x: 755, endPoint y: 263, distance: 50.7
click at [755, 263] on div at bounding box center [654, 225] width 499 height 83
drag, startPoint x: 695, startPoint y: 245, endPoint x: 762, endPoint y: 251, distance: 66.8
click at [762, 251] on div at bounding box center [654, 225] width 499 height 83
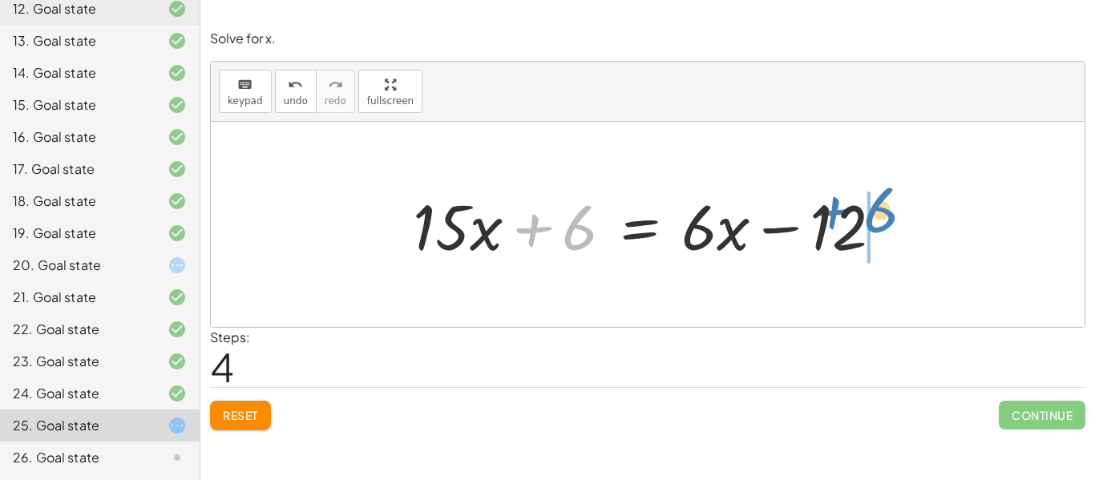
drag, startPoint x: 583, startPoint y: 240, endPoint x: 883, endPoint y: 223, distance: 301.1
click at [883, 223] on div at bounding box center [654, 225] width 499 height 83
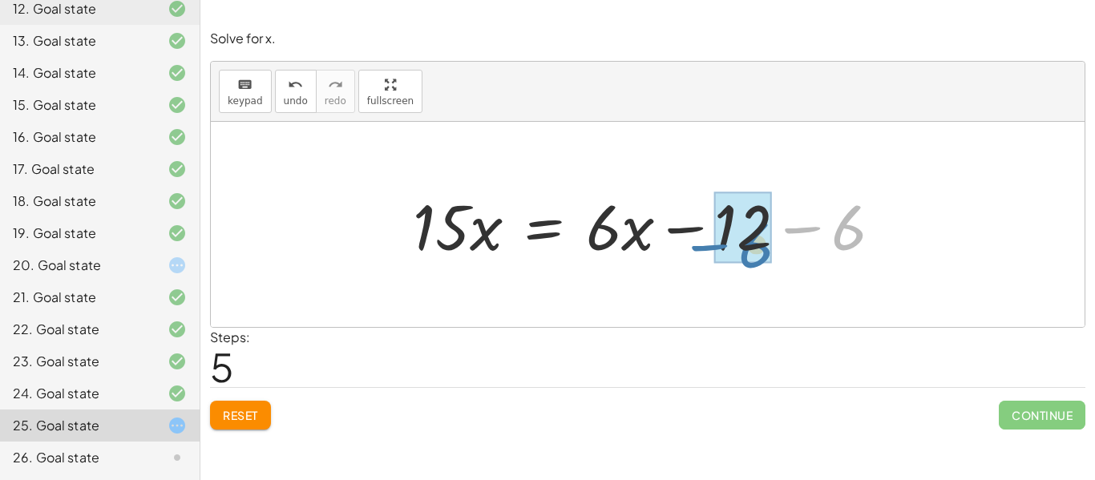
drag, startPoint x: 846, startPoint y: 216, endPoint x: 771, endPoint y: 228, distance: 75.6
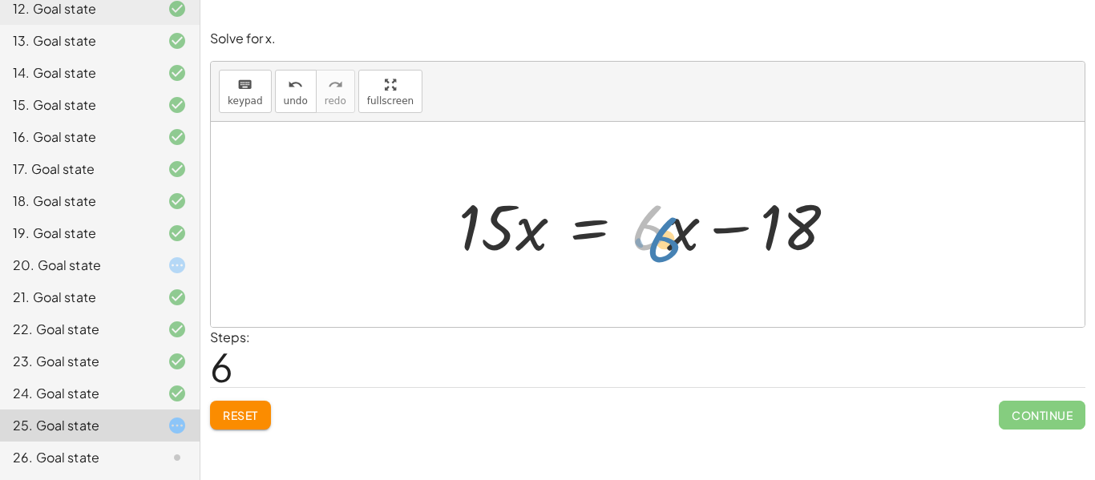
drag, startPoint x: 656, startPoint y: 225, endPoint x: 668, endPoint y: 233, distance: 14.5
click at [668, 233] on div at bounding box center [654, 225] width 406 height 83
drag, startPoint x: 681, startPoint y: 231, endPoint x: 524, endPoint y: 273, distance: 161.8
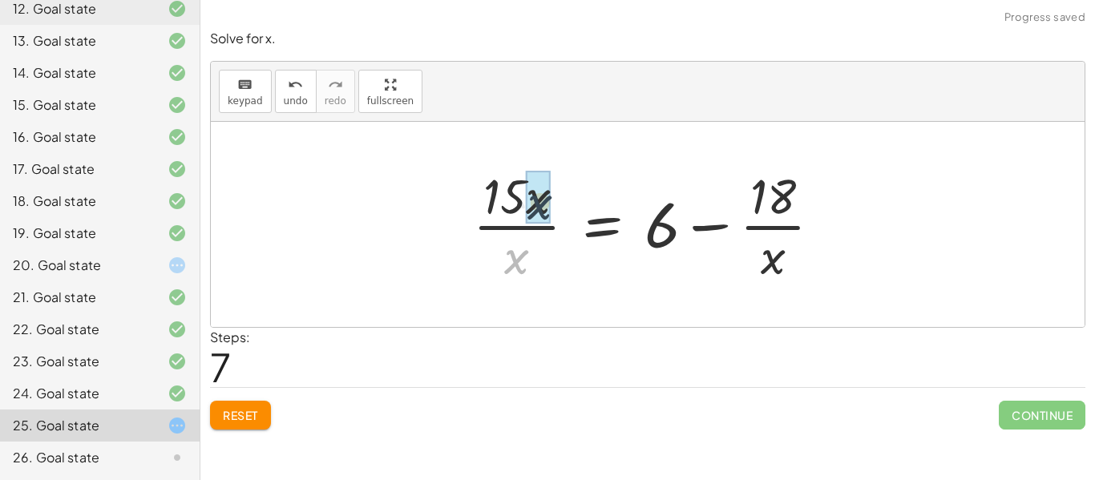
drag, startPoint x: 515, startPoint y: 267, endPoint x: 538, endPoint y: 212, distance: 60.0
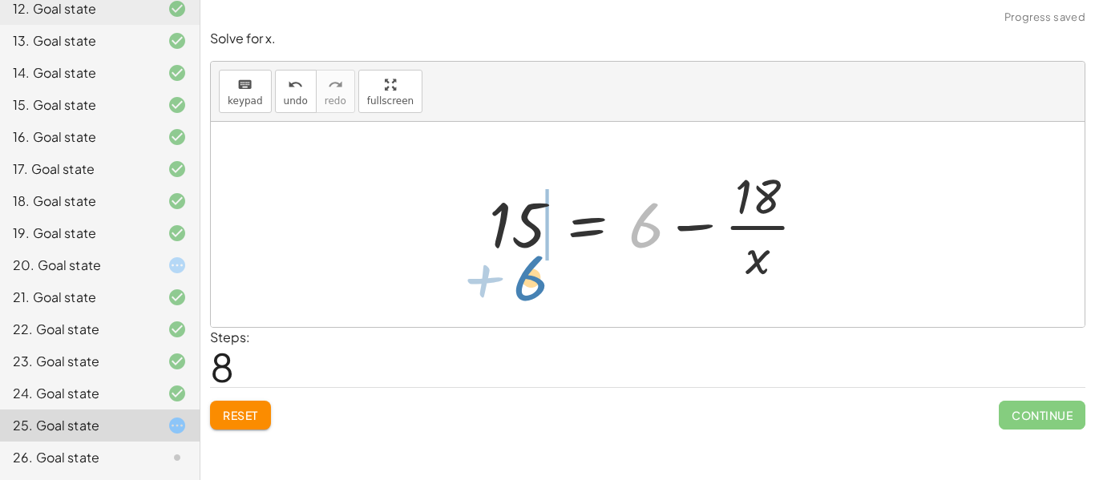
drag, startPoint x: 648, startPoint y: 224, endPoint x: 532, endPoint y: 277, distance: 127.0
click at [532, 277] on div at bounding box center [654, 224] width 346 height 123
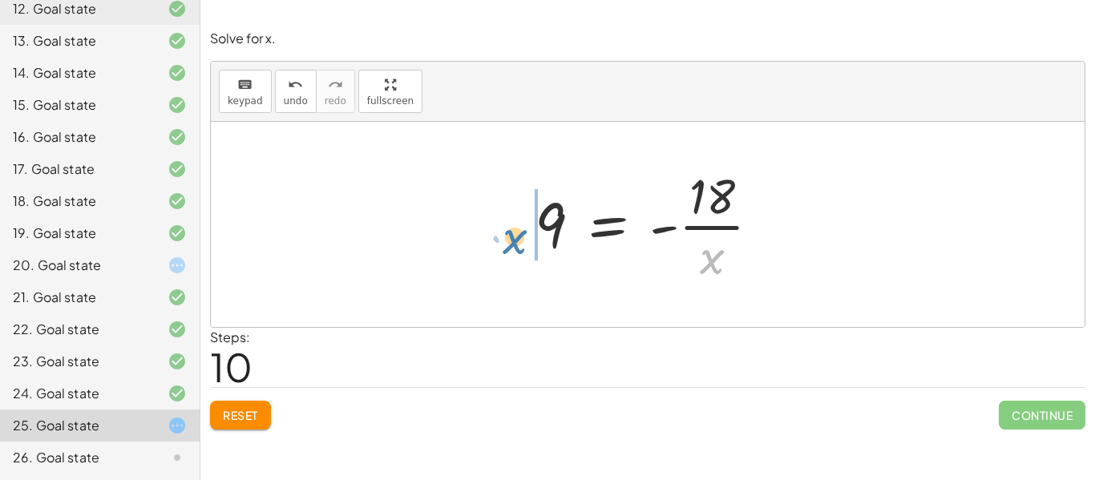
drag, startPoint x: 712, startPoint y: 260, endPoint x: 514, endPoint y: 240, distance: 199.0
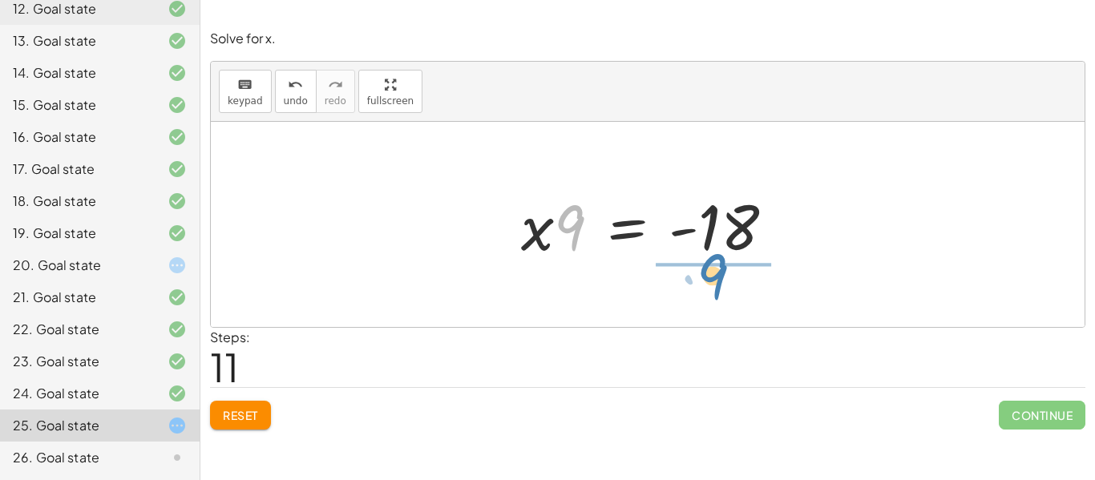
drag, startPoint x: 572, startPoint y: 236, endPoint x: 721, endPoint y: 294, distance: 160.2
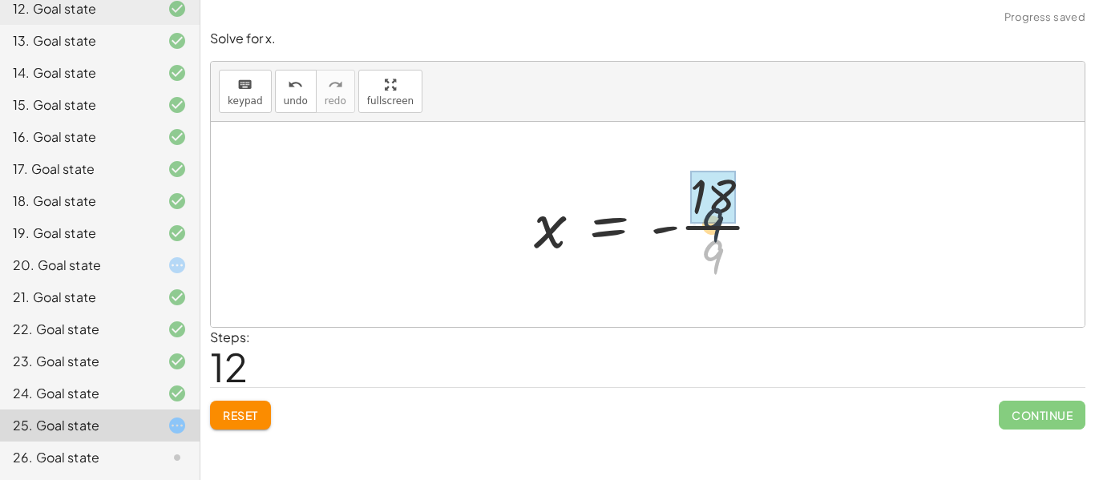
drag, startPoint x: 710, startPoint y: 263, endPoint x: 709, endPoint y: 220, distance: 43.3
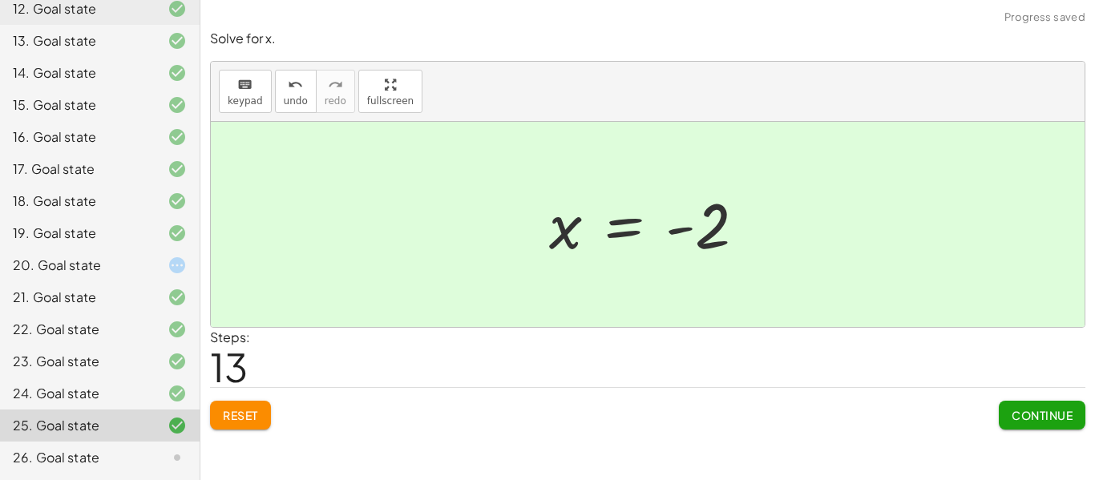
click at [1021, 410] on span "Continue" at bounding box center [1042, 415] width 61 height 14
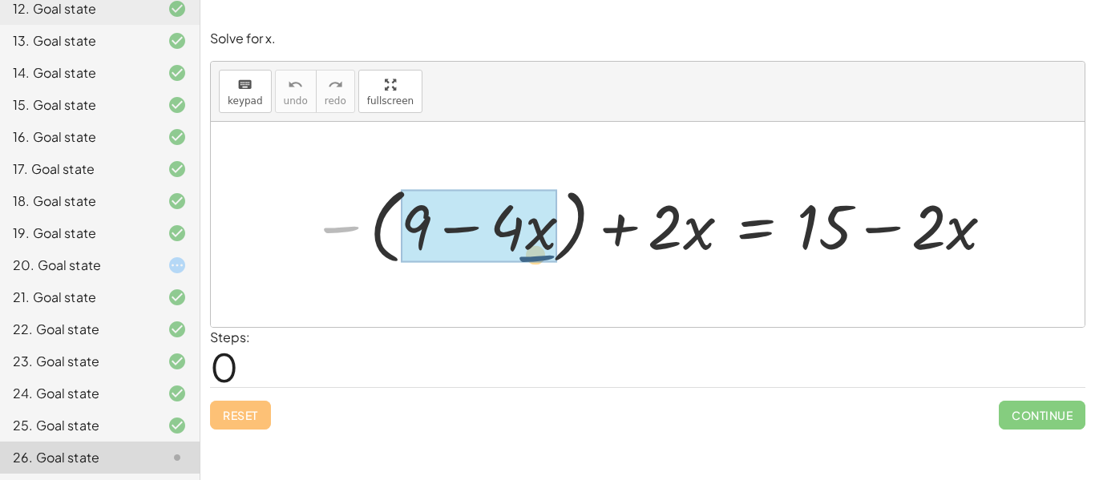
drag, startPoint x: 339, startPoint y: 233, endPoint x: 537, endPoint y: 262, distance: 200.1
click at [537, 262] on div at bounding box center [653, 224] width 701 height 91
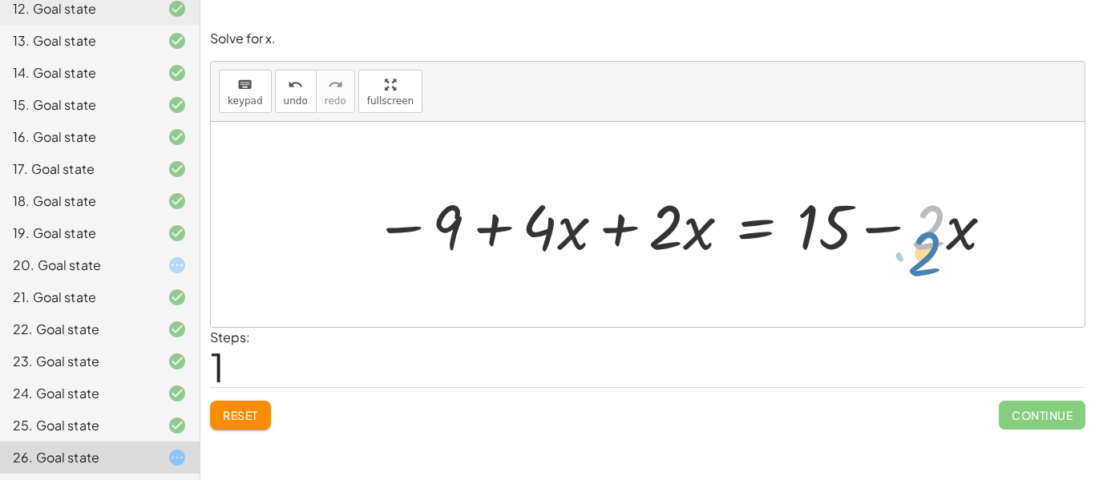
drag, startPoint x: 939, startPoint y: 236, endPoint x: 943, endPoint y: 259, distance: 23.6
click at [943, 259] on div at bounding box center [685, 224] width 639 height 81
drag, startPoint x: 961, startPoint y: 230, endPoint x: 938, endPoint y: 241, distance: 25.8
click at [938, 241] on div at bounding box center [685, 224] width 639 height 81
drag, startPoint x: 926, startPoint y: 223, endPoint x: 972, endPoint y: 234, distance: 47.1
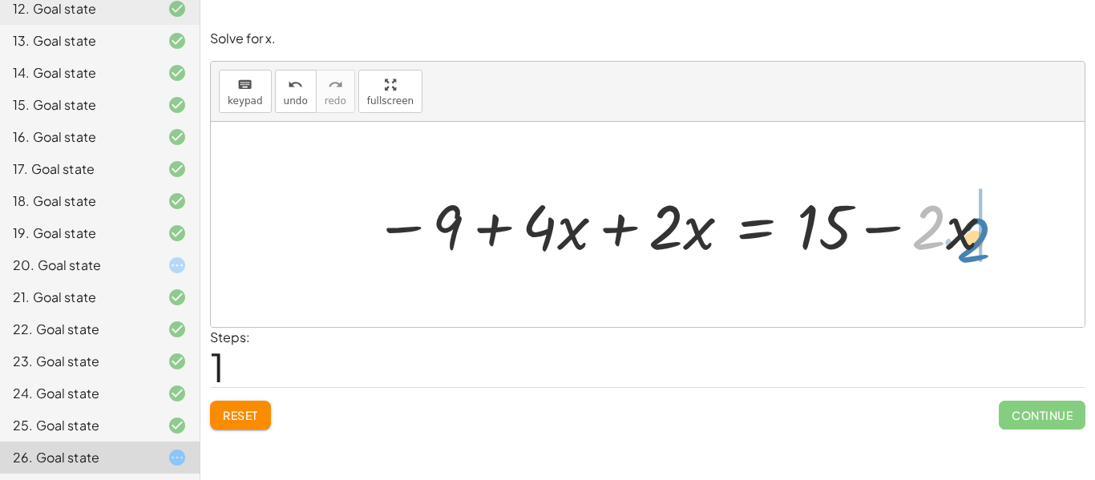
click at [972, 234] on div at bounding box center [685, 224] width 639 height 81
click at [693, 239] on div at bounding box center [685, 224] width 639 height 81
click at [249, 410] on span "Reset" at bounding box center [240, 415] width 35 height 14
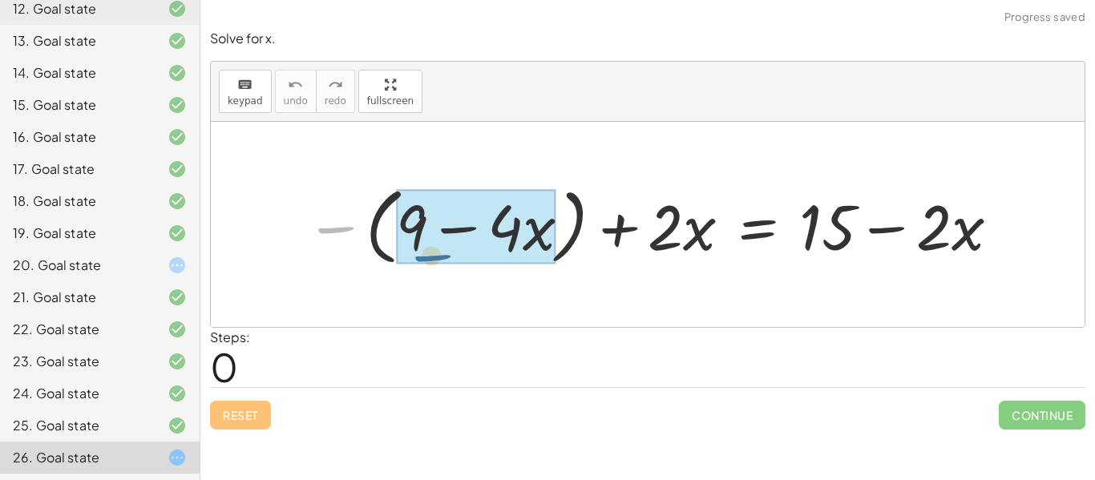
drag, startPoint x: 341, startPoint y: 235, endPoint x: 439, endPoint y: 263, distance: 102.5
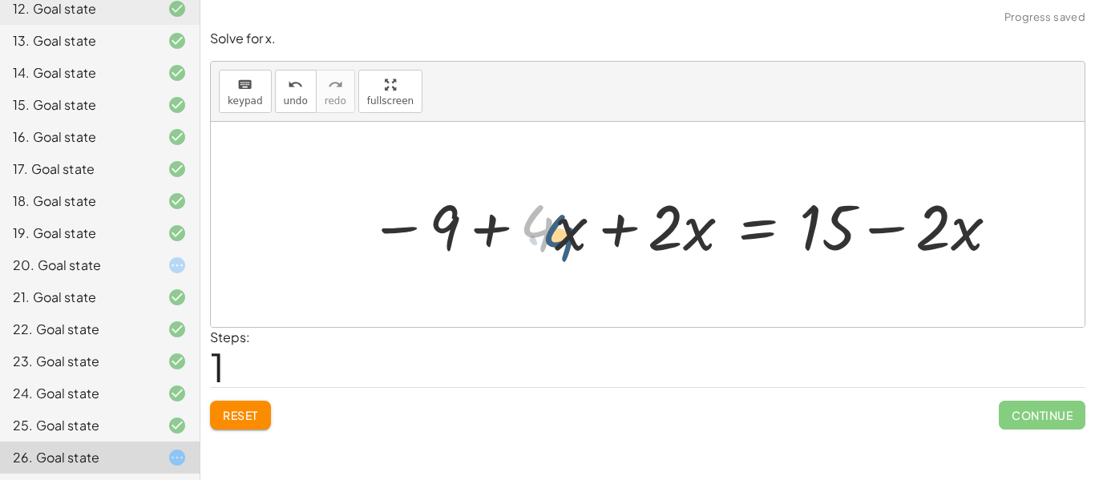
click at [552, 241] on div at bounding box center [685, 225] width 649 height 83
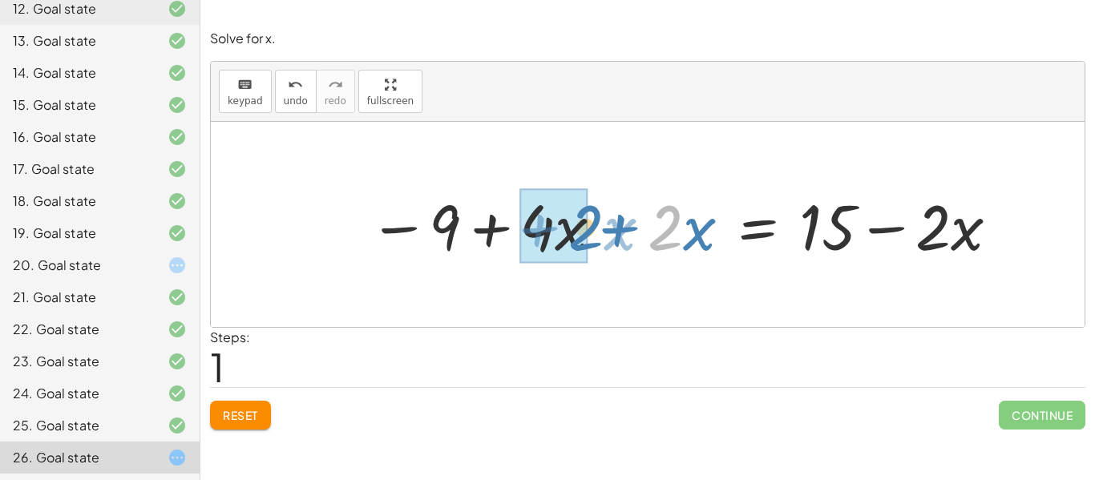
drag, startPoint x: 661, startPoint y: 231, endPoint x: 580, endPoint y: 228, distance: 81.0
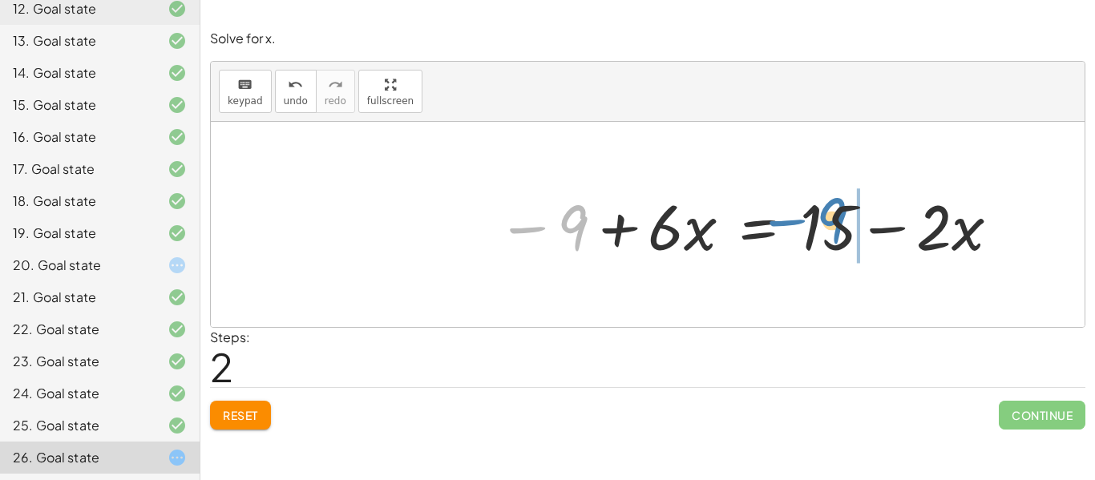
drag, startPoint x: 584, startPoint y: 225, endPoint x: 843, endPoint y: 218, distance: 259.8
click at [843, 218] on div at bounding box center [749, 225] width 521 height 83
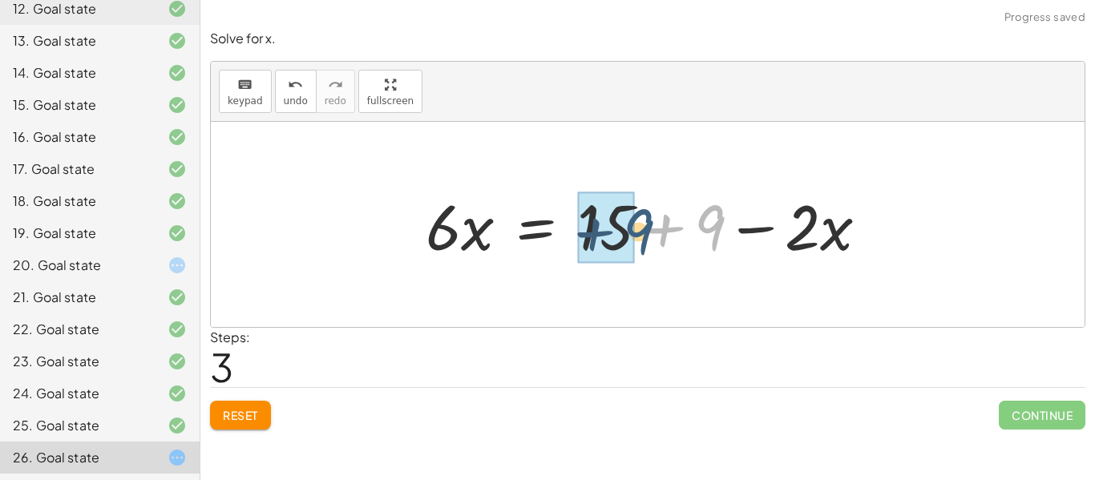
drag, startPoint x: 701, startPoint y: 220, endPoint x: 625, endPoint y: 224, distance: 76.3
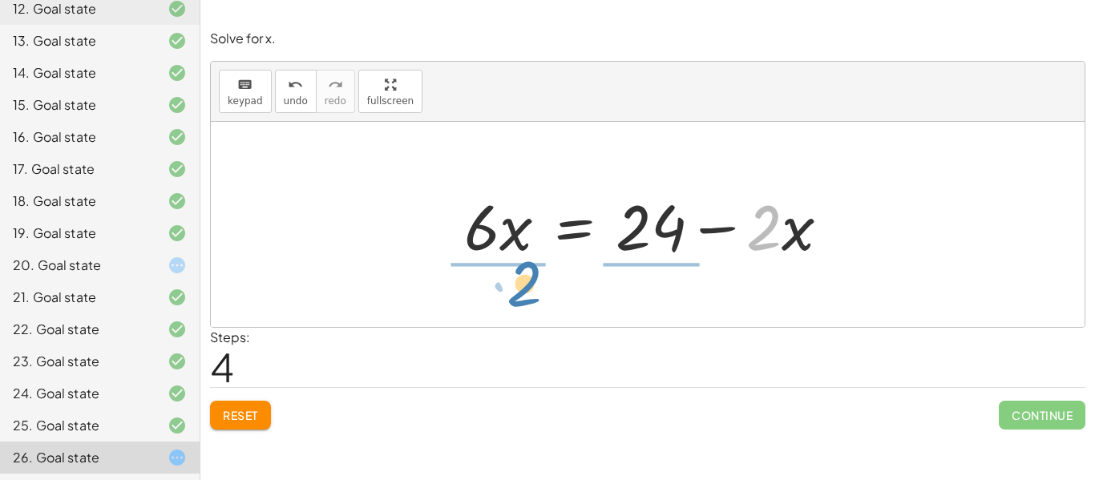
drag, startPoint x: 766, startPoint y: 235, endPoint x: 526, endPoint y: 291, distance: 246.2
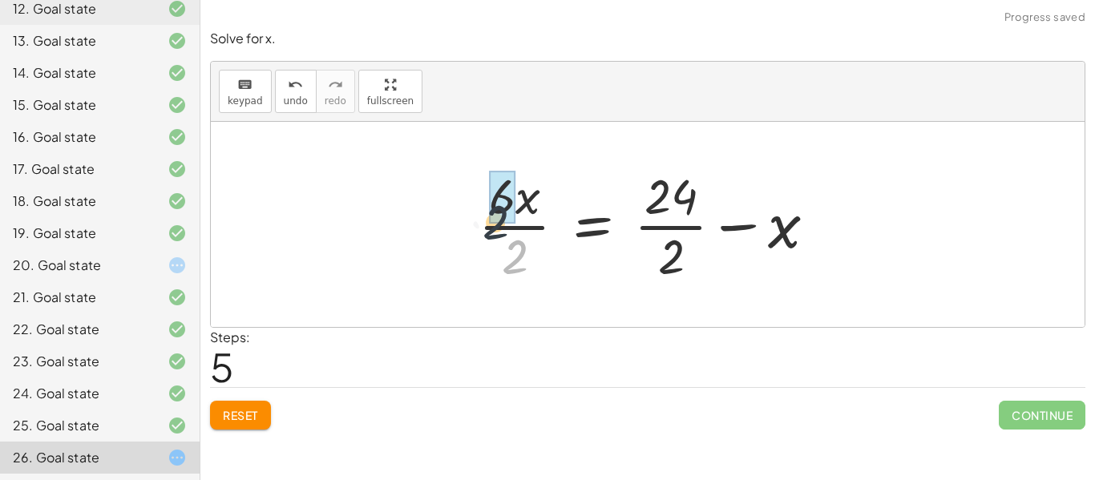
drag, startPoint x: 512, startPoint y: 263, endPoint x: 490, endPoint y: 226, distance: 43.2
click at [490, 226] on div at bounding box center [654, 224] width 366 height 123
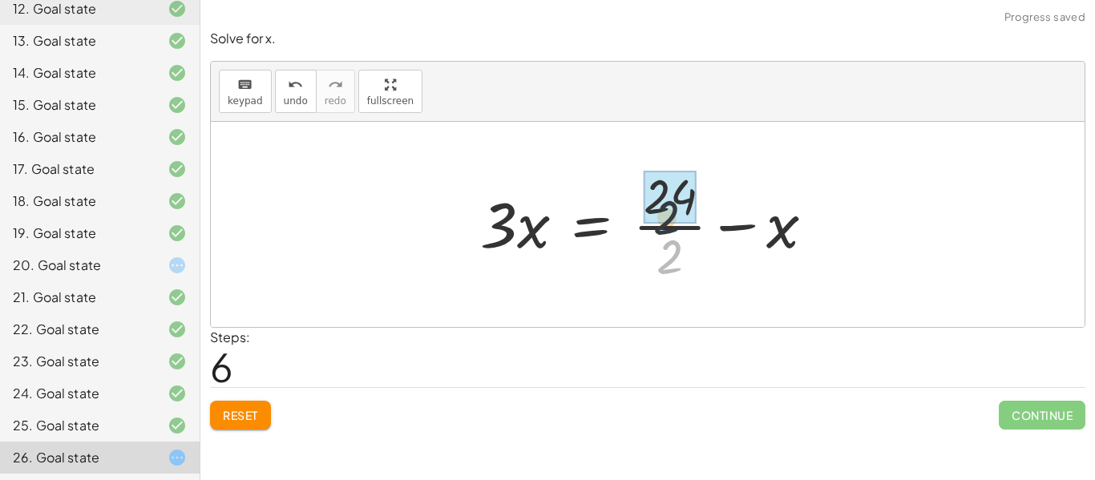
drag, startPoint x: 663, startPoint y: 273, endPoint x: 657, endPoint y: 225, distance: 48.5
click at [657, 225] on div at bounding box center [653, 224] width 363 height 123
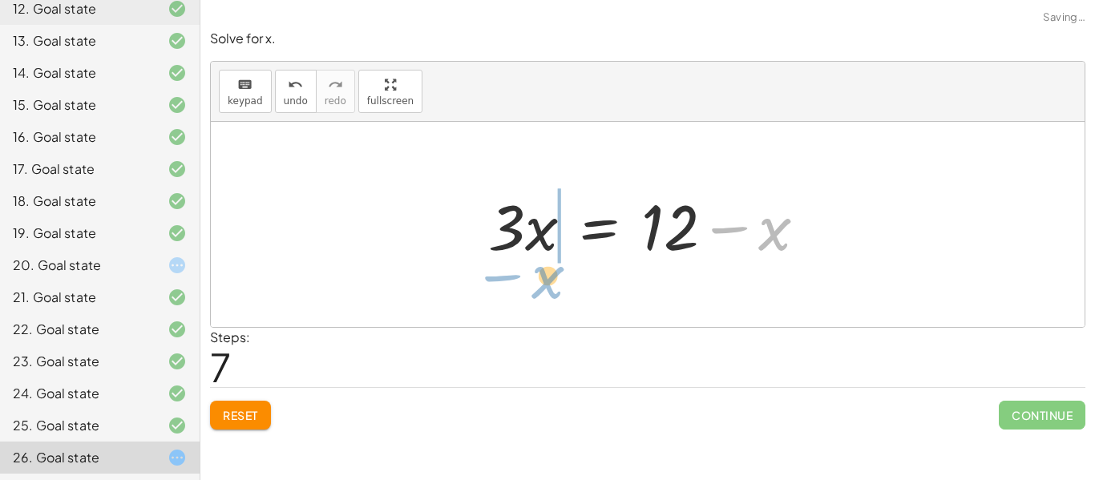
drag, startPoint x: 770, startPoint y: 233, endPoint x: 543, endPoint y: 281, distance: 232.7
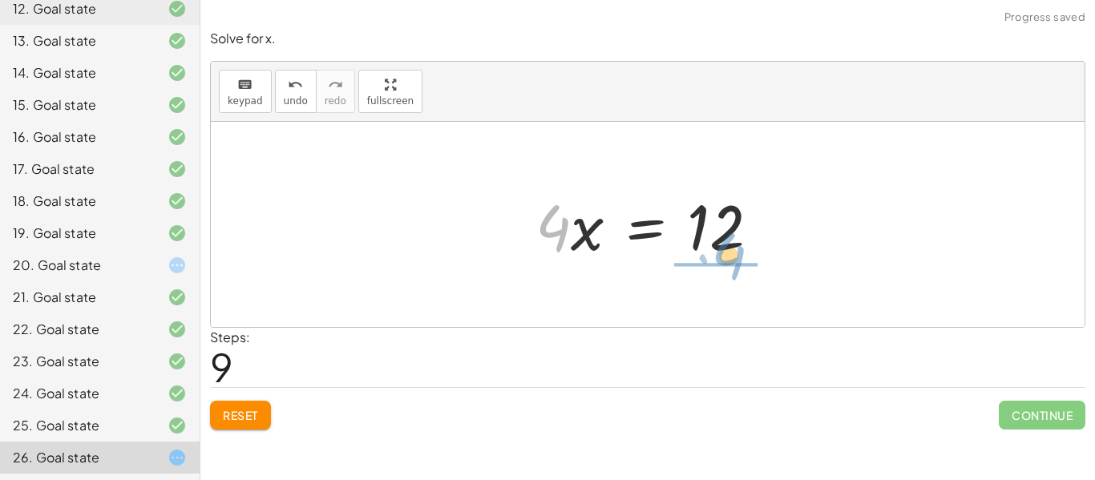
drag, startPoint x: 552, startPoint y: 228, endPoint x: 735, endPoint y: 255, distance: 185.5
click at [735, 255] on div at bounding box center [653, 225] width 253 height 83
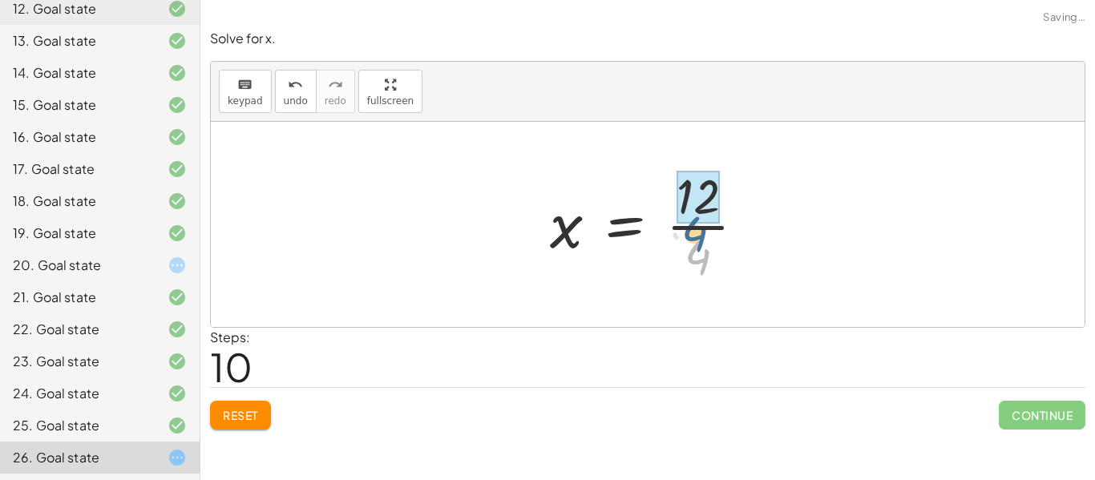
drag, startPoint x: 715, startPoint y: 265, endPoint x: 711, endPoint y: 232, distance: 33.9
click at [711, 232] on div at bounding box center [654, 224] width 224 height 123
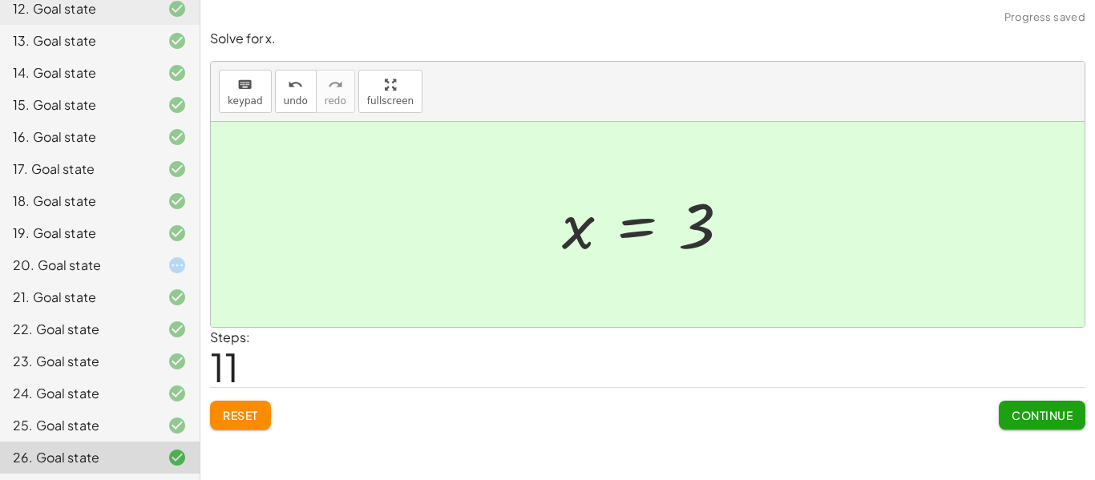
click at [1030, 418] on span "Continue" at bounding box center [1042, 415] width 61 height 14
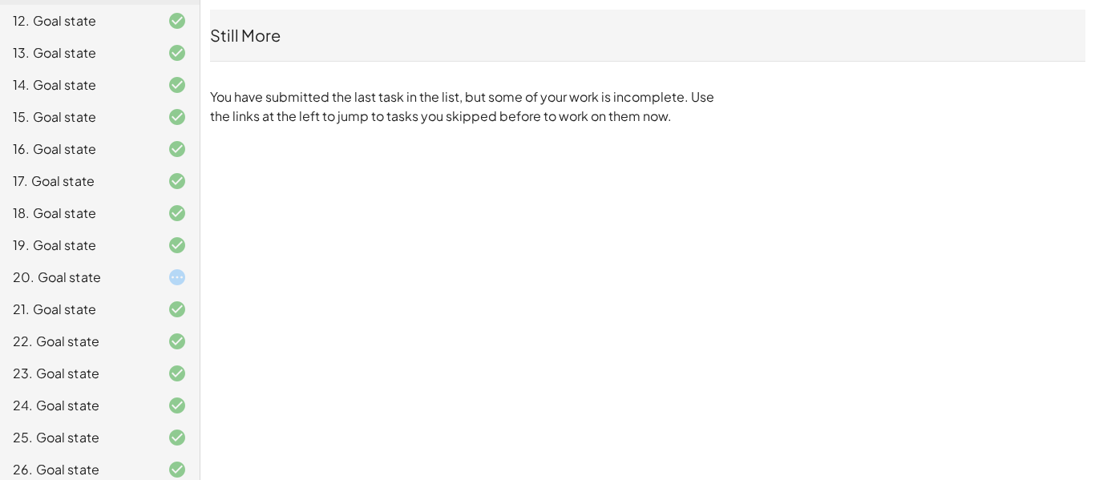
scroll to position [555, 0]
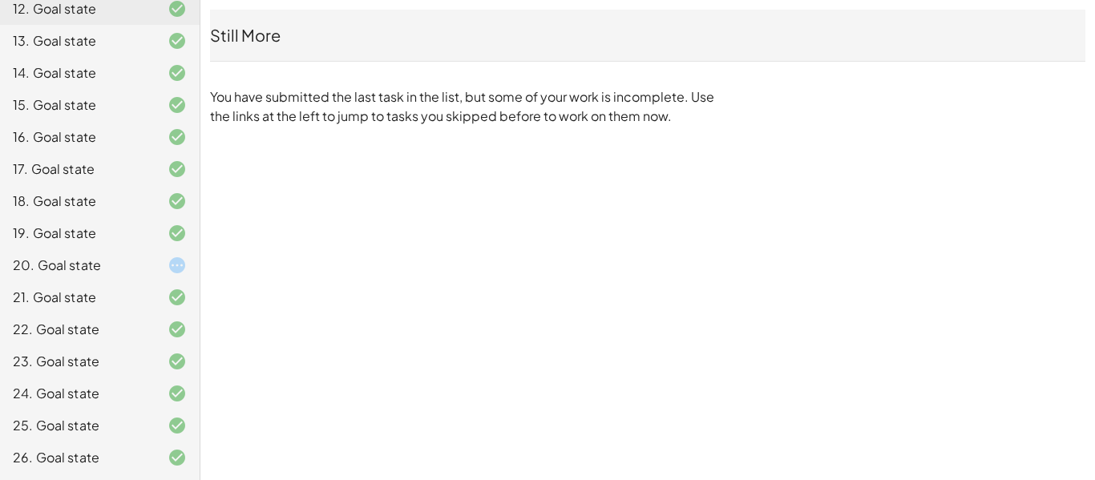
click at [97, 257] on div "20. Goal state" at bounding box center [77, 265] width 129 height 19
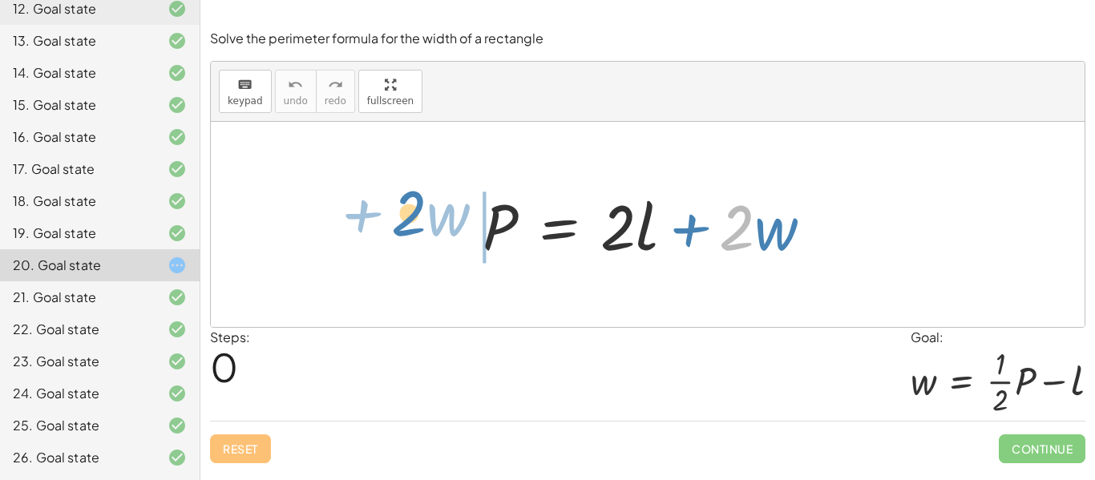
drag, startPoint x: 738, startPoint y: 238, endPoint x: 410, endPoint y: 224, distance: 328.2
click at [410, 224] on div "· 2 + · w P = + · 2 · l + · 2 · w" at bounding box center [648, 224] width 874 height 205
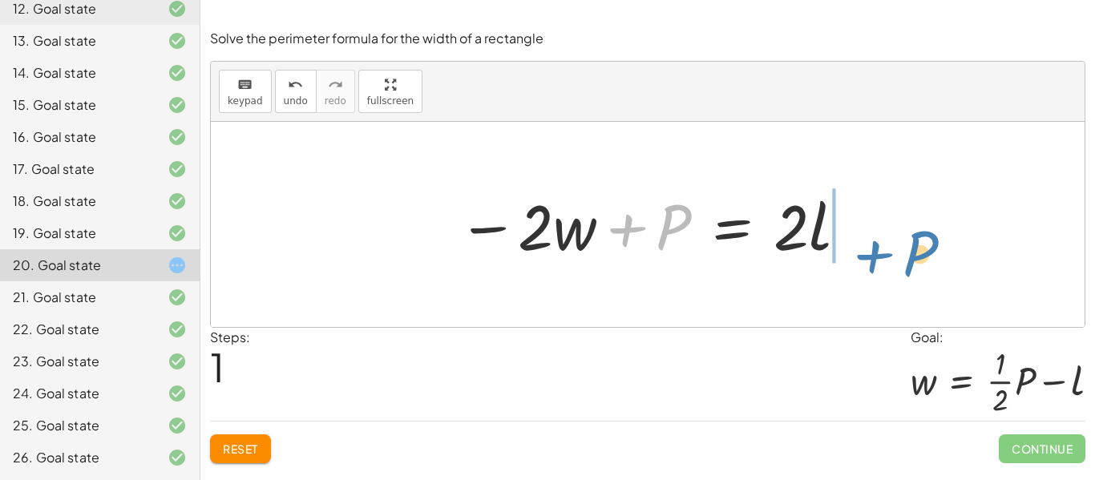
drag, startPoint x: 675, startPoint y: 214, endPoint x: 925, endPoint y: 237, distance: 251.2
click at [925, 237] on div "P = + · 2 · l + · 2 · w + P P = · 2 · l · 2 · w − +" at bounding box center [648, 224] width 874 height 205
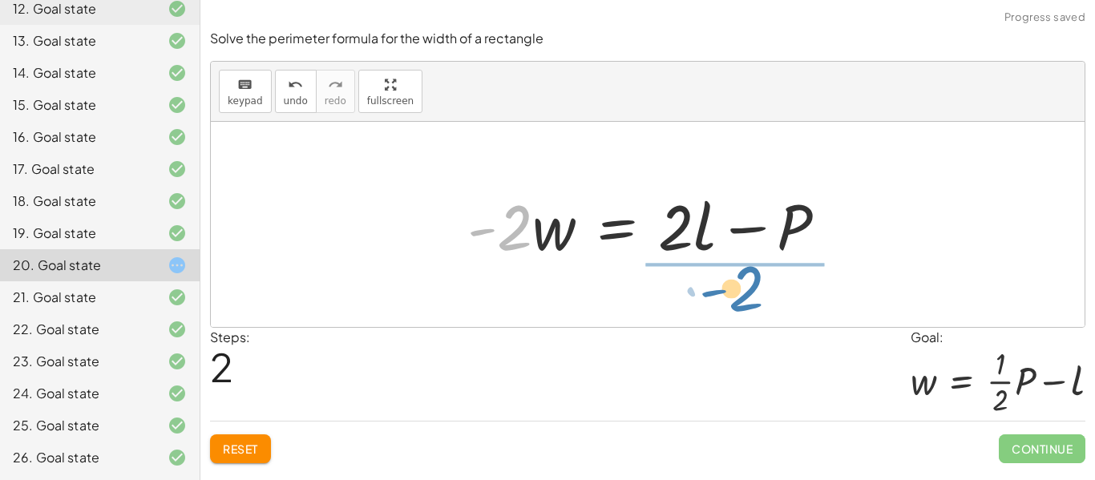
drag, startPoint x: 510, startPoint y: 232, endPoint x: 730, endPoint y: 292, distance: 228.3
click at [730, 292] on div "P = + · 2 · l + · 2 · w − · 2 · w + P = · 2 · l · - 2 P = · 2 · l · 2 · w - + −" at bounding box center [648, 224] width 874 height 205
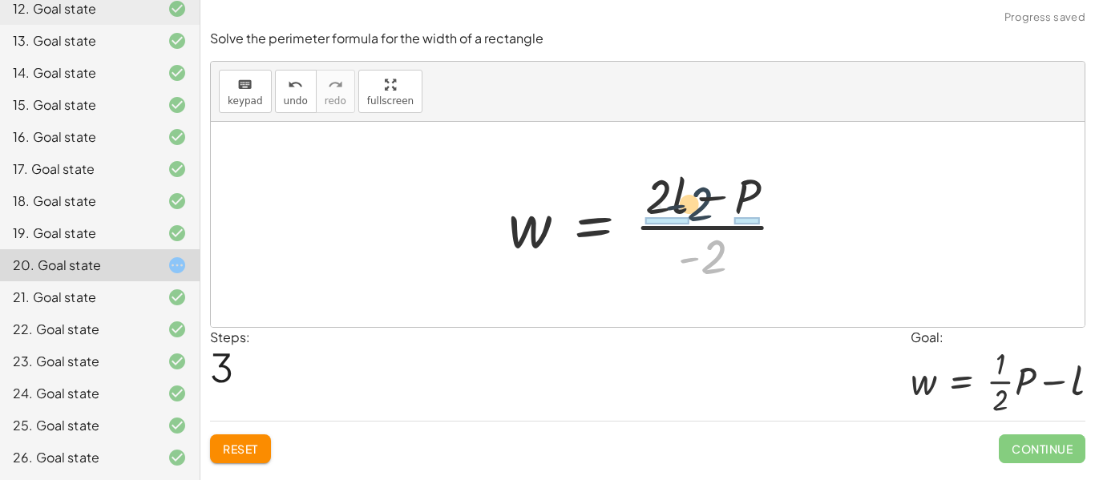
drag, startPoint x: 717, startPoint y: 263, endPoint x: 701, endPoint y: 206, distance: 58.9
click at [701, 206] on div at bounding box center [653, 224] width 306 height 123
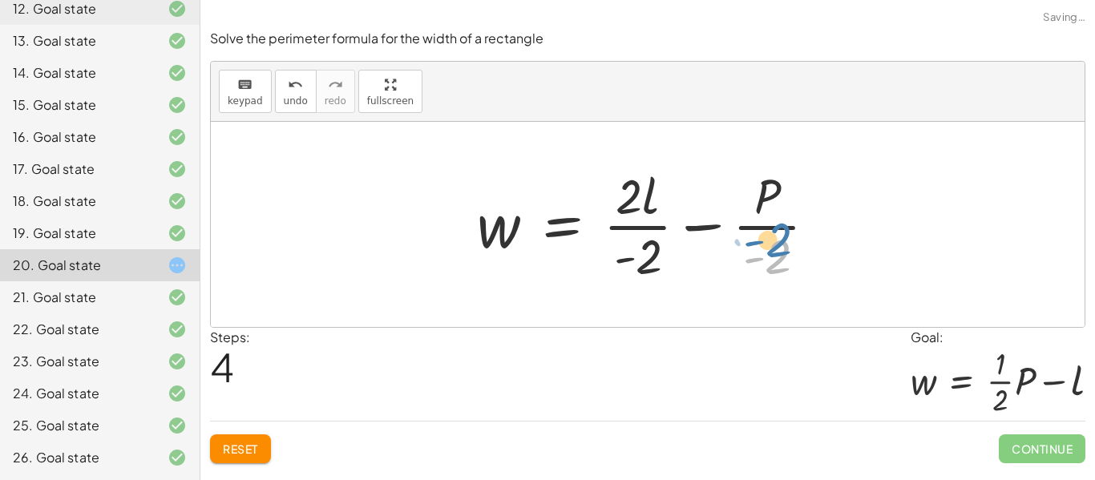
click at [768, 256] on div at bounding box center [653, 224] width 369 height 123
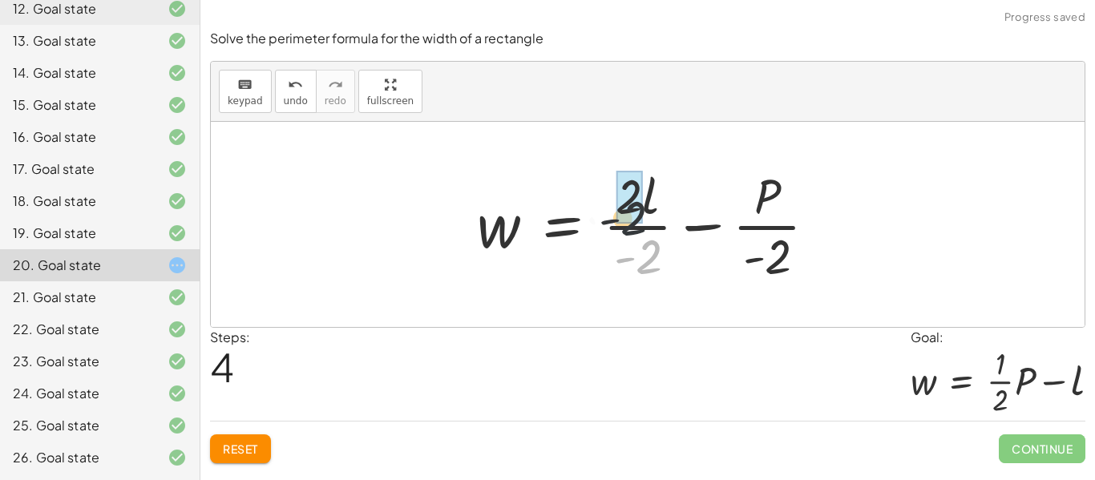
drag, startPoint x: 656, startPoint y: 249, endPoint x: 638, endPoint y: 203, distance: 49.0
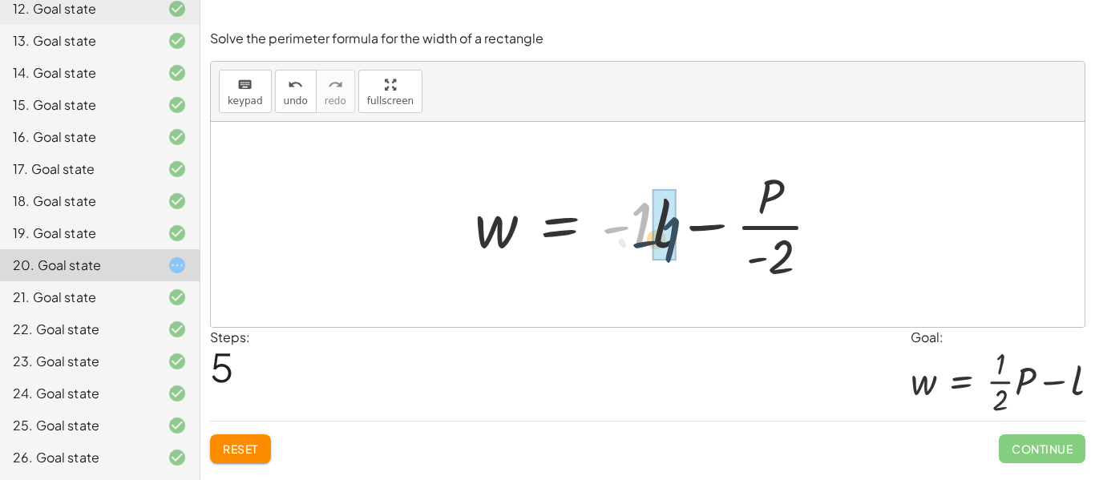
drag, startPoint x: 633, startPoint y: 220, endPoint x: 662, endPoint y: 235, distance: 33.3
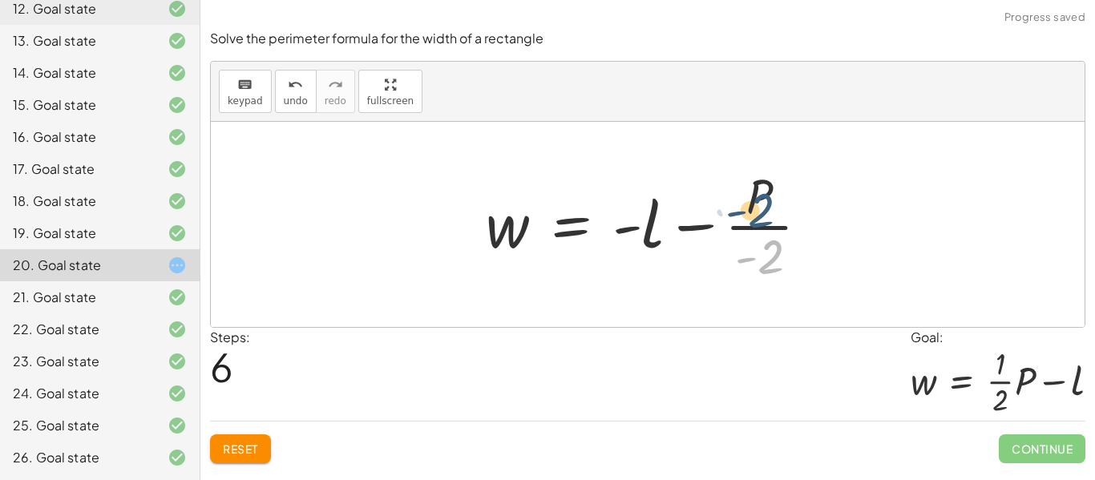
drag, startPoint x: 758, startPoint y: 252, endPoint x: 747, endPoint y: 203, distance: 50.0
click at [747, 203] on div at bounding box center [654, 224] width 353 height 123
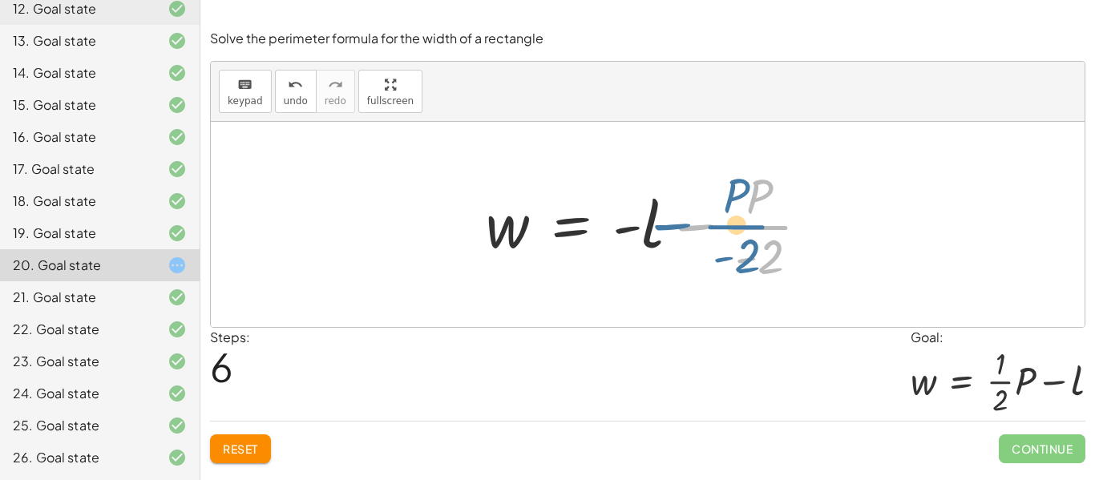
drag, startPoint x: 758, startPoint y: 237, endPoint x: 744, endPoint y: 240, distance: 14.6
click at [744, 240] on div at bounding box center [654, 224] width 353 height 123
drag, startPoint x: 766, startPoint y: 268, endPoint x: 706, endPoint y: 239, distance: 66.0
click at [706, 239] on div at bounding box center [654, 224] width 353 height 123
drag, startPoint x: 764, startPoint y: 274, endPoint x: 724, endPoint y: 245, distance: 49.4
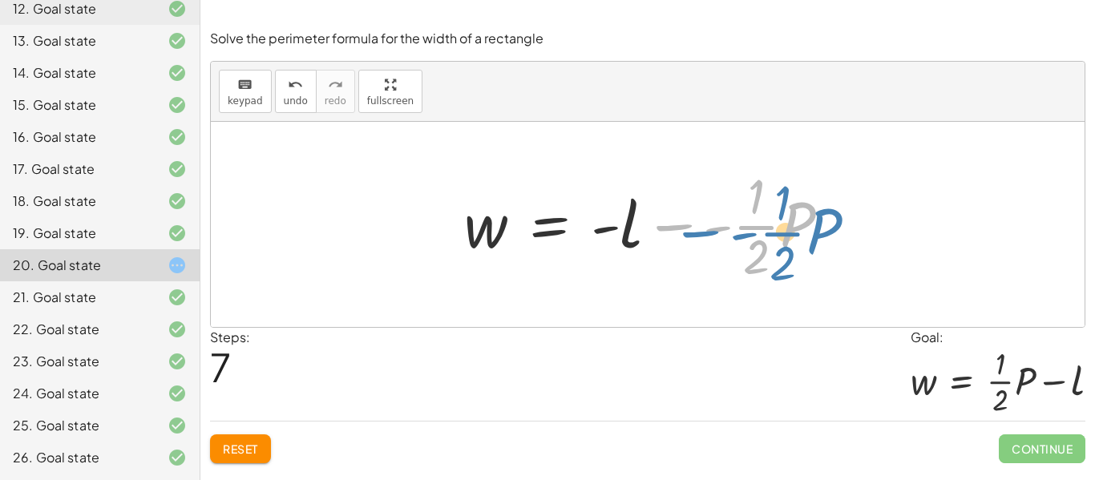
drag, startPoint x: 677, startPoint y: 223, endPoint x: 702, endPoint y: 229, distance: 26.4
click at [702, 229] on div at bounding box center [653, 224] width 394 height 123
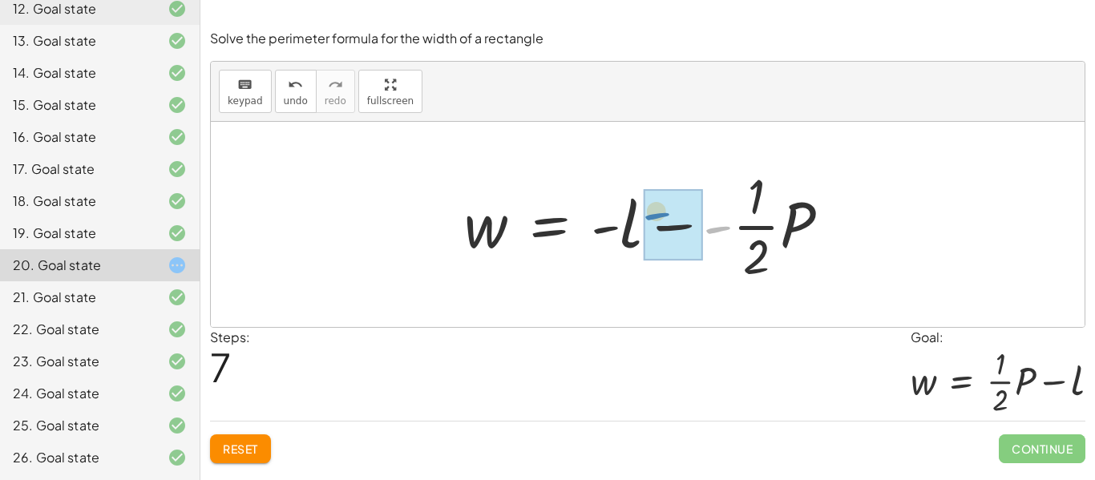
drag, startPoint x: 709, startPoint y: 228, endPoint x: 648, endPoint y: 214, distance: 62.4
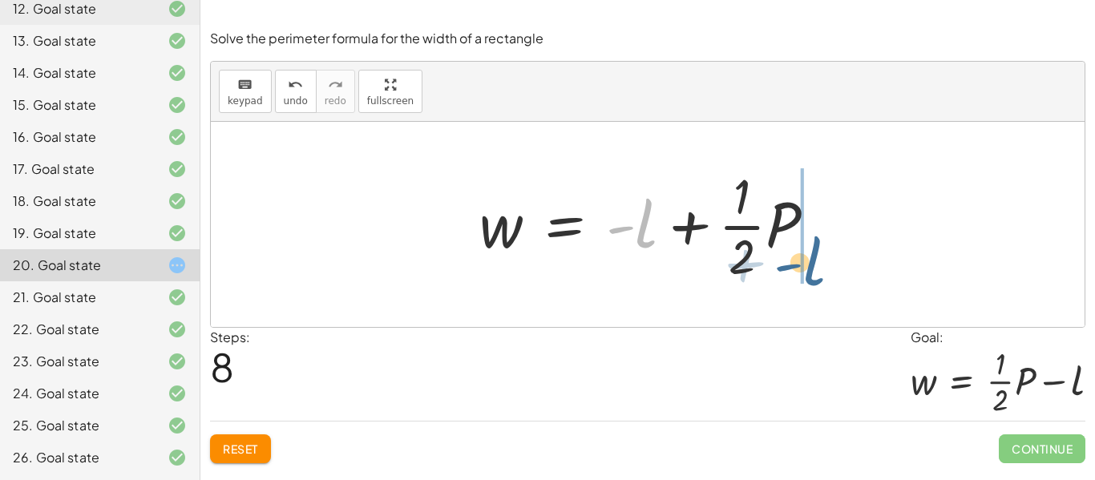
drag, startPoint x: 645, startPoint y: 242, endPoint x: 819, endPoint y: 277, distance: 177.3
click at [819, 277] on div at bounding box center [654, 224] width 366 height 123
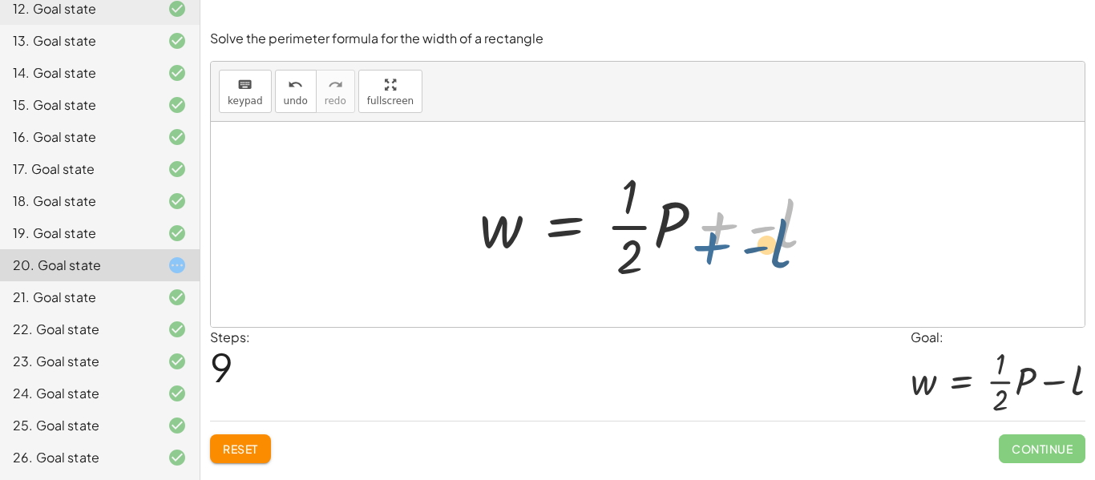
drag, startPoint x: 724, startPoint y: 221, endPoint x: 718, endPoint y: 237, distance: 17.0
click at [718, 237] on div at bounding box center [654, 224] width 366 height 123
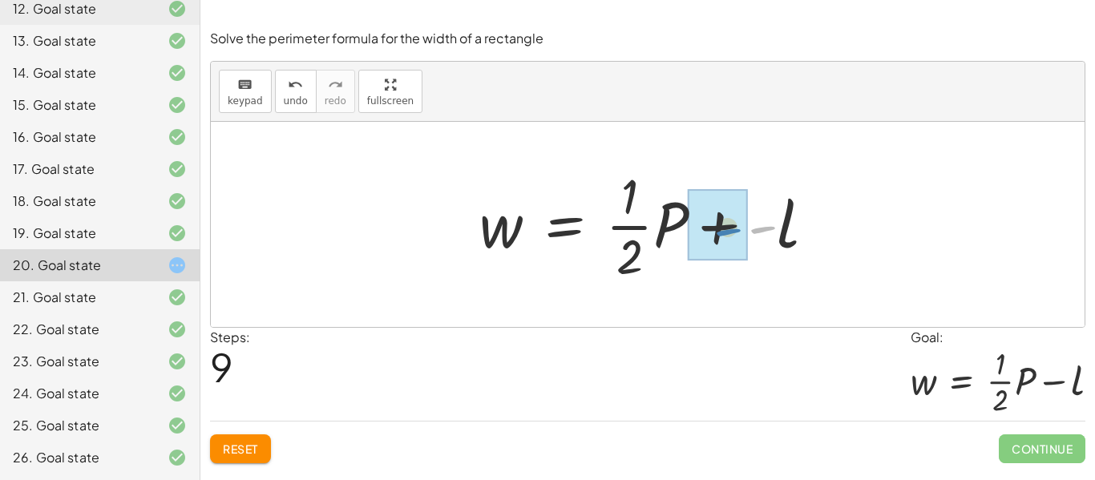
drag, startPoint x: 754, startPoint y: 228, endPoint x: 718, endPoint y: 230, distance: 36.2
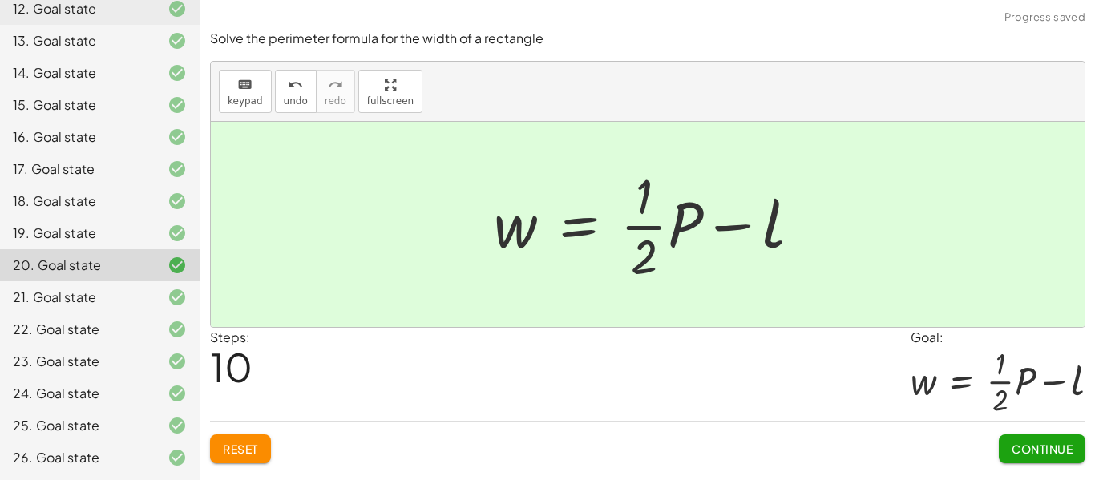
click at [1028, 452] on span "Continue" at bounding box center [1042, 449] width 61 height 14
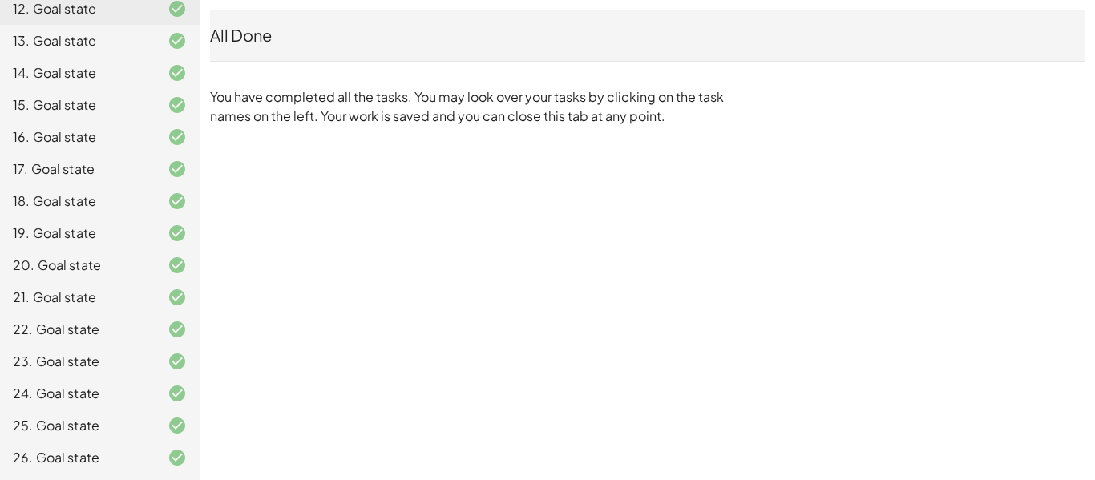
scroll to position [0, 0]
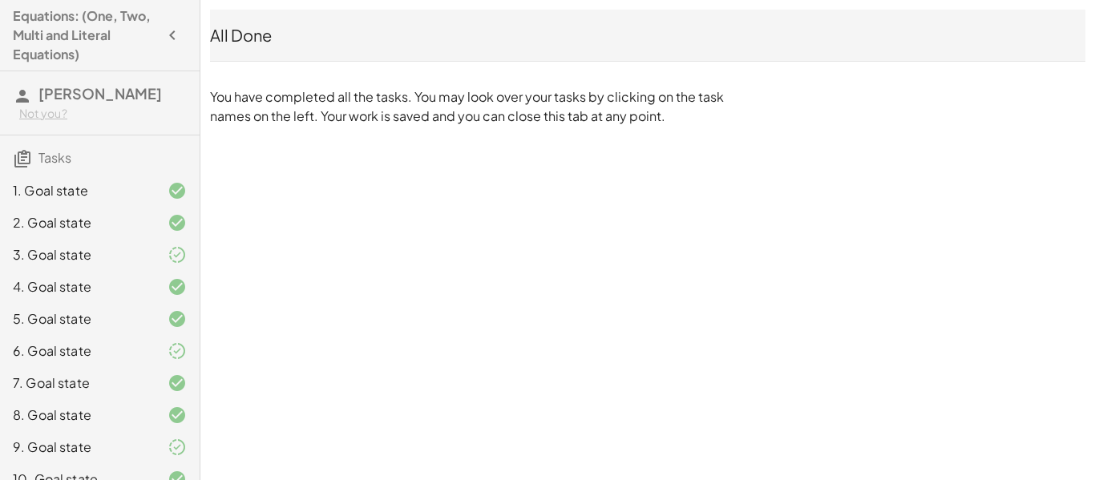
click at [177, 33] on icon "button" at bounding box center [172, 35] width 19 height 19
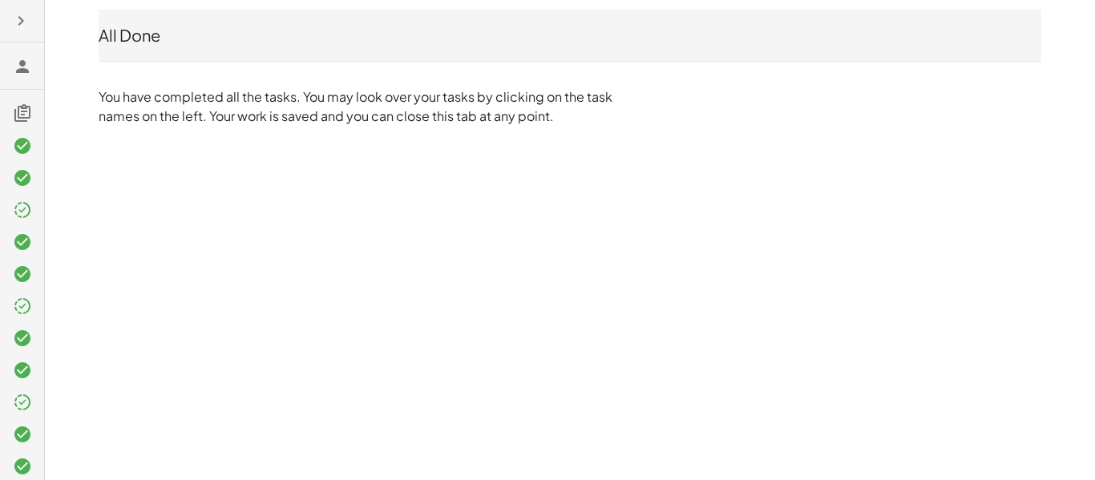
click at [21, 61] on icon at bounding box center [22, 66] width 19 height 19
click at [22, 71] on icon at bounding box center [22, 66] width 19 height 19
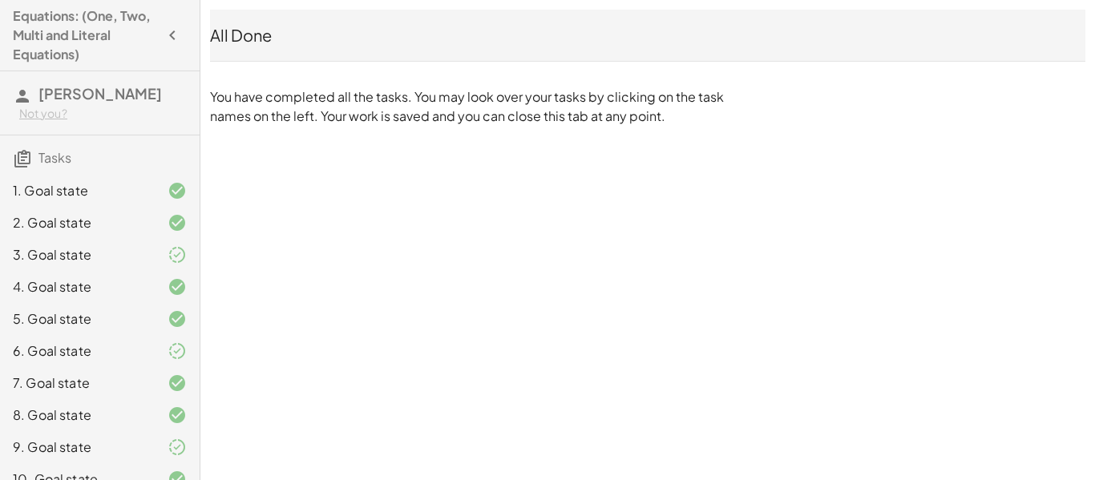
click at [103, 108] on h3 "Mukthasree Vallabhaneni Not you?" at bounding box center [100, 102] width 200 height 63
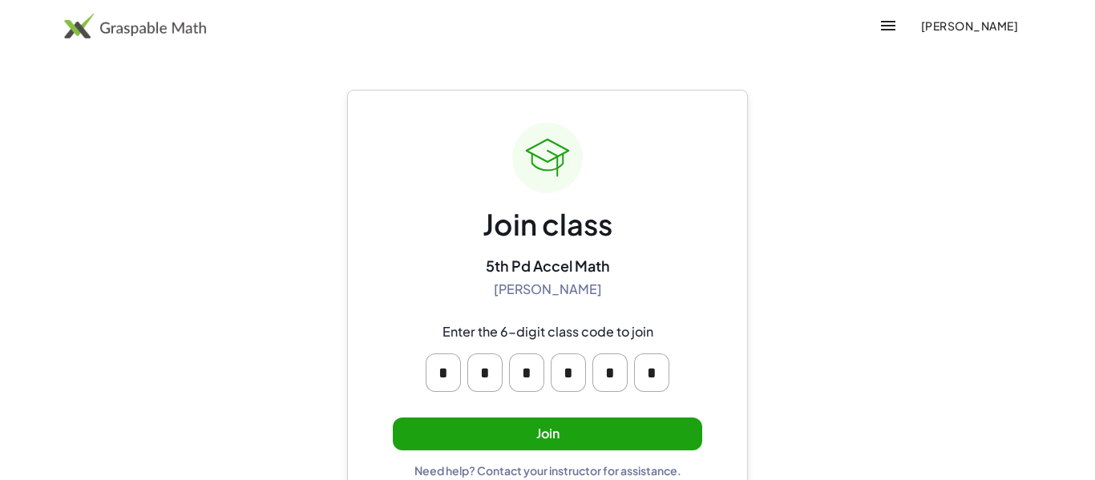
click at [691, 428] on button "Join" at bounding box center [547, 434] width 309 height 33
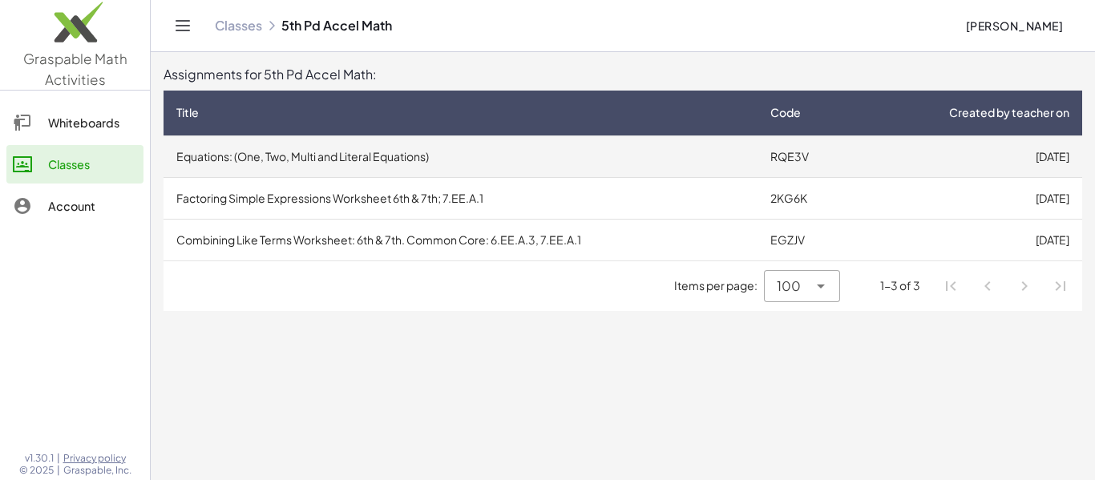
click at [620, 163] on td "Equations: (One, Two, Multi and Literal Equations)" at bounding box center [461, 156] width 594 height 42
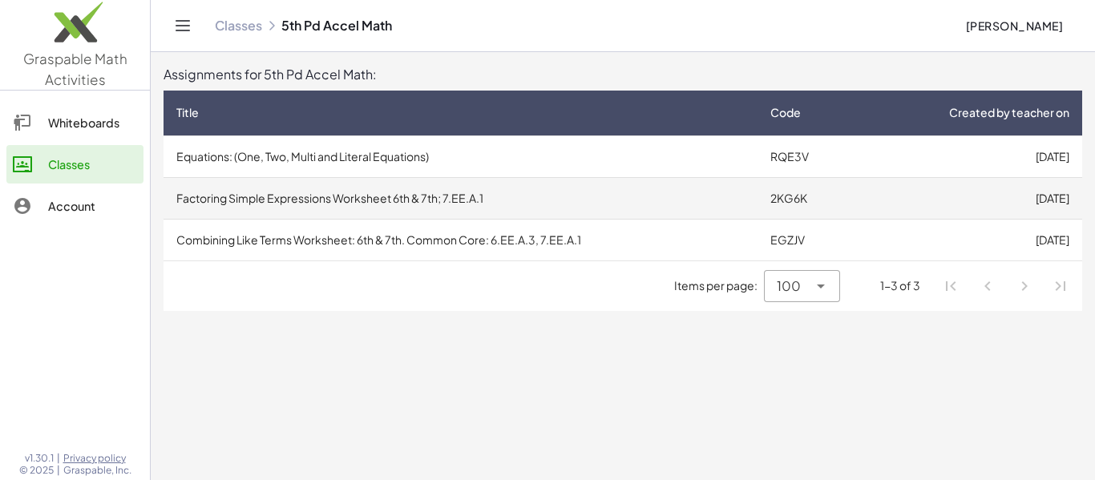
click at [523, 197] on td "Factoring Simple Expressions Worksheet 6th & 7th; 7.EE.A.1" at bounding box center [461, 198] width 594 height 42
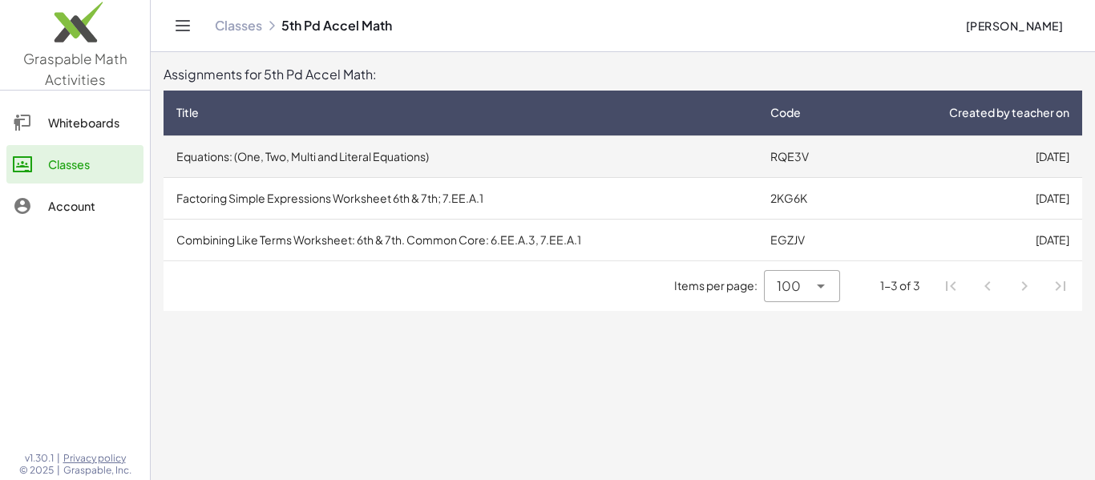
click at [350, 148] on td "Equations: (One, Two, Multi and Literal Equations)" at bounding box center [461, 156] width 594 height 42
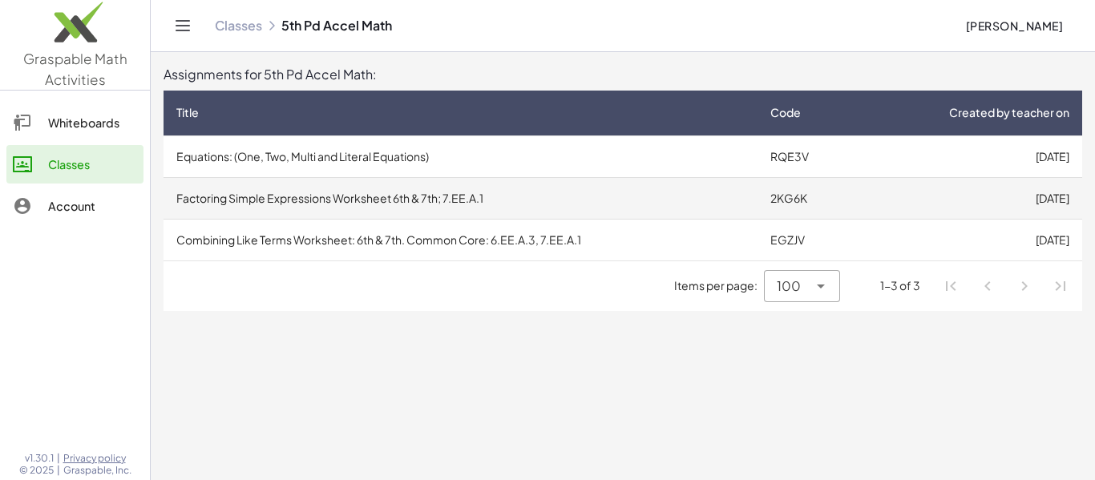
click at [313, 213] on td "Factoring Simple Expressions Worksheet 6th & 7th; 7.EE.A.1" at bounding box center [461, 198] width 594 height 42
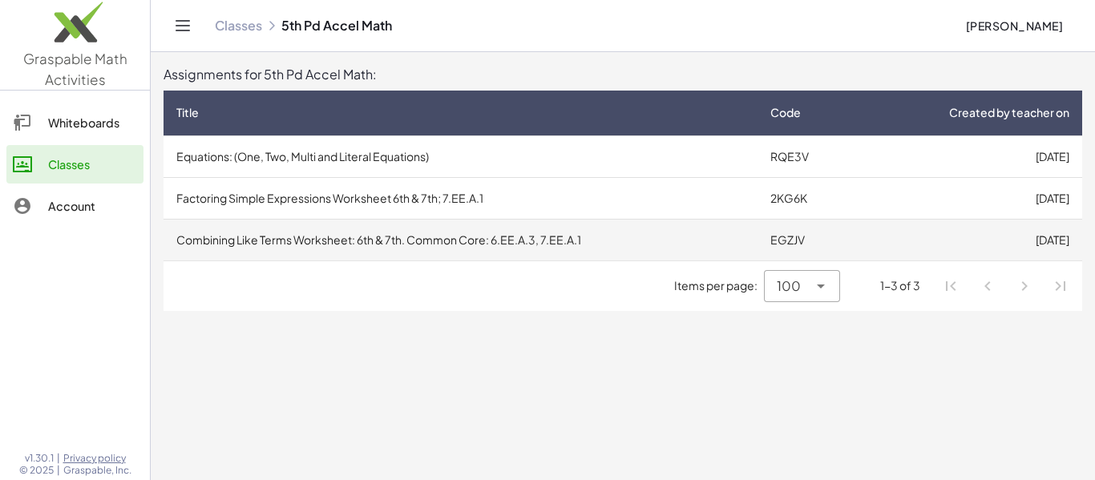
click at [254, 239] on td "Combining Like Terms Worksheet: 6th & 7th. Common Core: 6.EE.A.3, 7.EE.A.1" at bounding box center [461, 240] width 594 height 42
